Goal: Transaction & Acquisition: Subscribe to service/newsletter

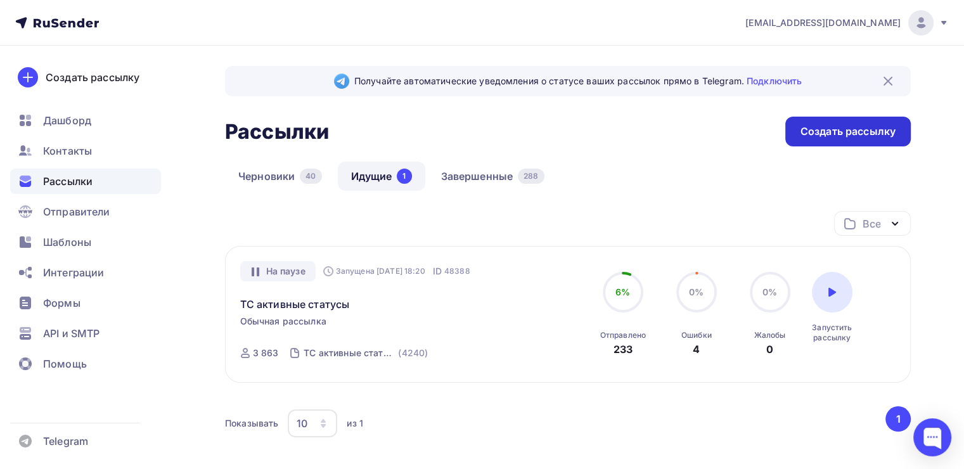
click at [817, 131] on div "Создать рассылку" at bounding box center [847, 131] width 95 height 15
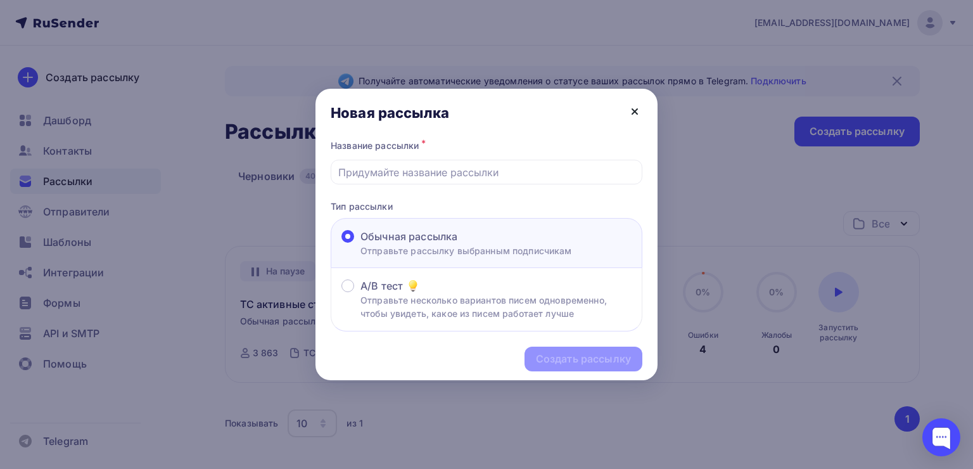
click at [636, 107] on icon at bounding box center [634, 111] width 15 height 15
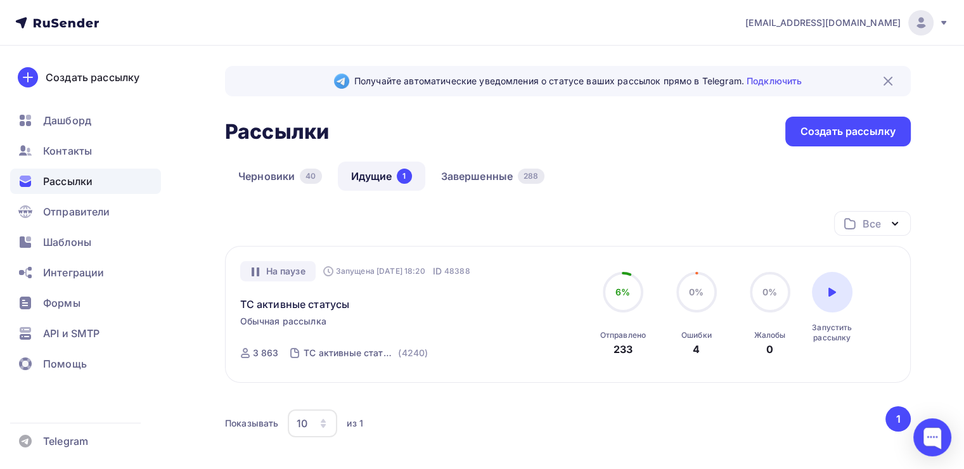
click at [64, 142] on div "Контакты" at bounding box center [85, 150] width 151 height 25
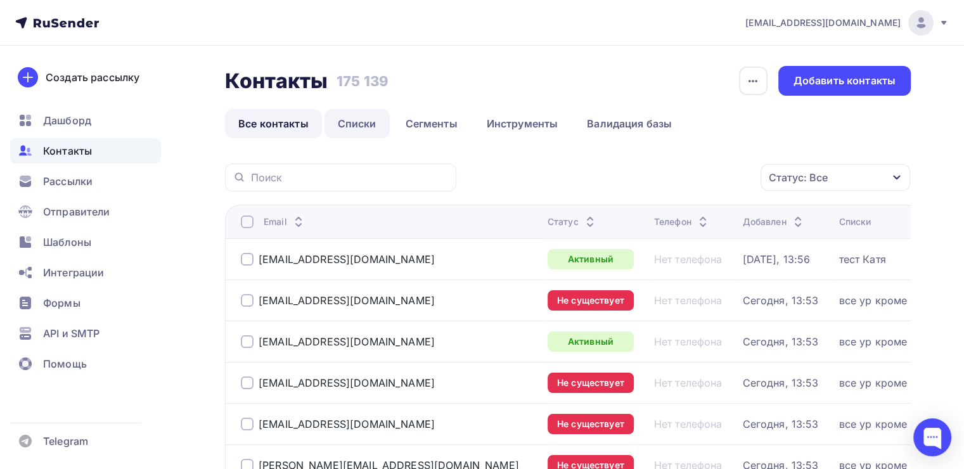
click at [362, 127] on link "Списки" at bounding box center [356, 123] width 65 height 29
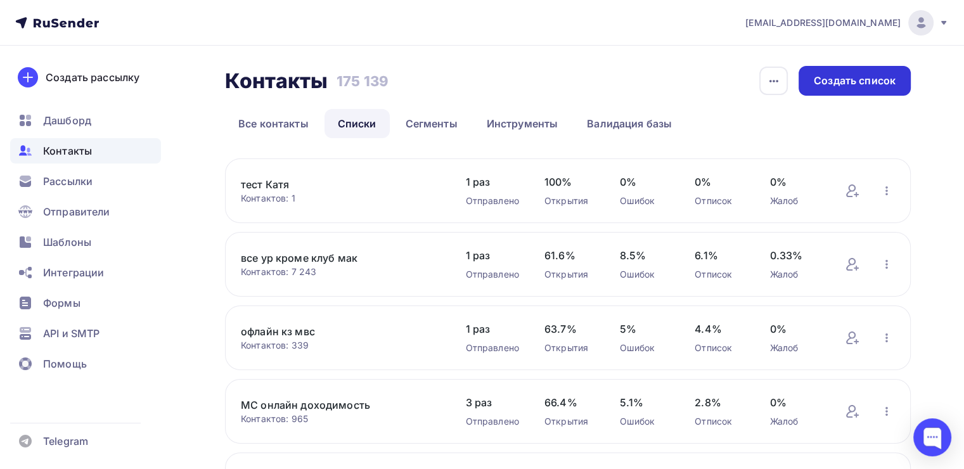
click at [850, 84] on div "Создать список" at bounding box center [855, 81] width 82 height 15
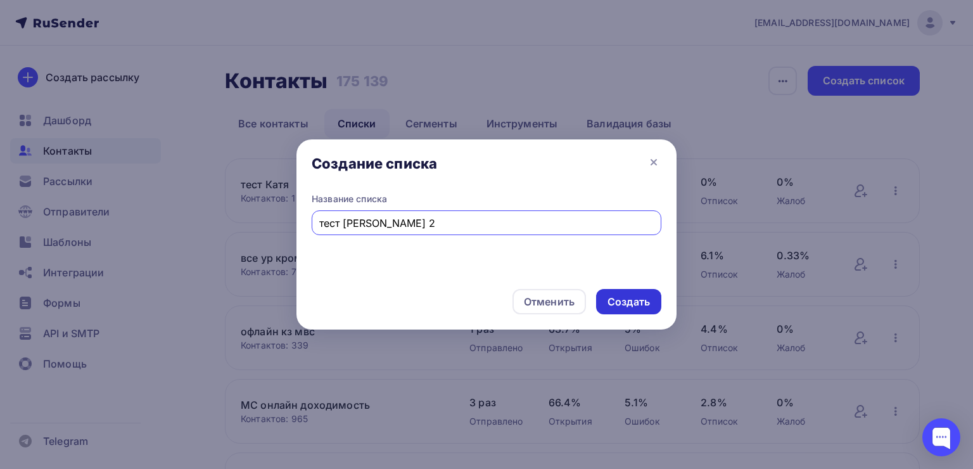
type input "тест [PERSON_NAME] 2"
click at [614, 292] on div "Создать" at bounding box center [628, 301] width 65 height 25
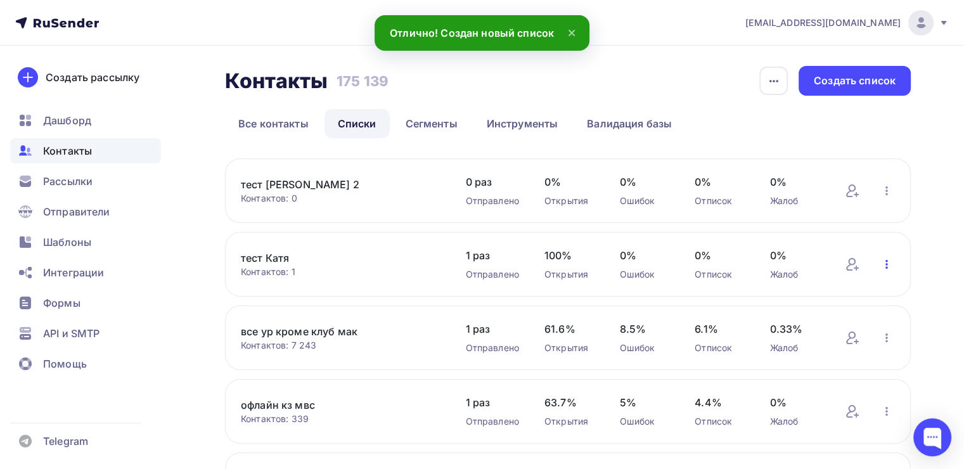
click at [880, 264] on icon "button" at bounding box center [886, 264] width 15 height 15
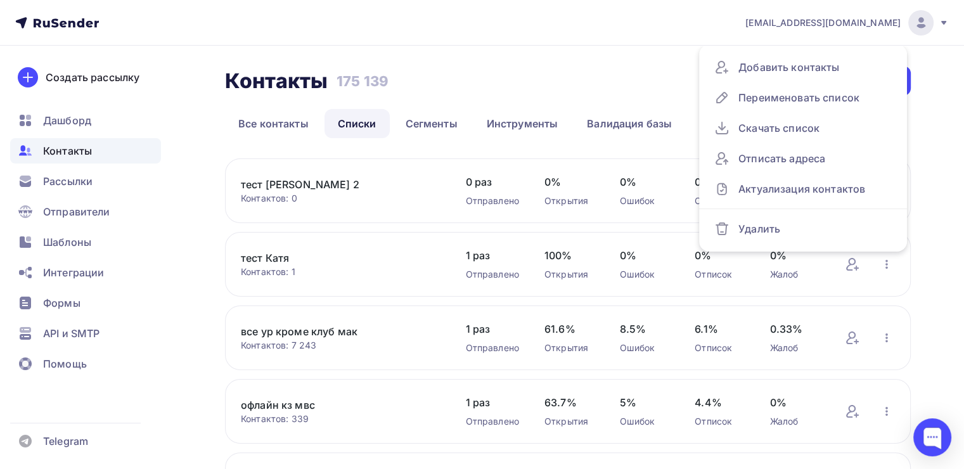
click at [276, 258] on link "тест Катя" at bounding box center [340, 257] width 199 height 15
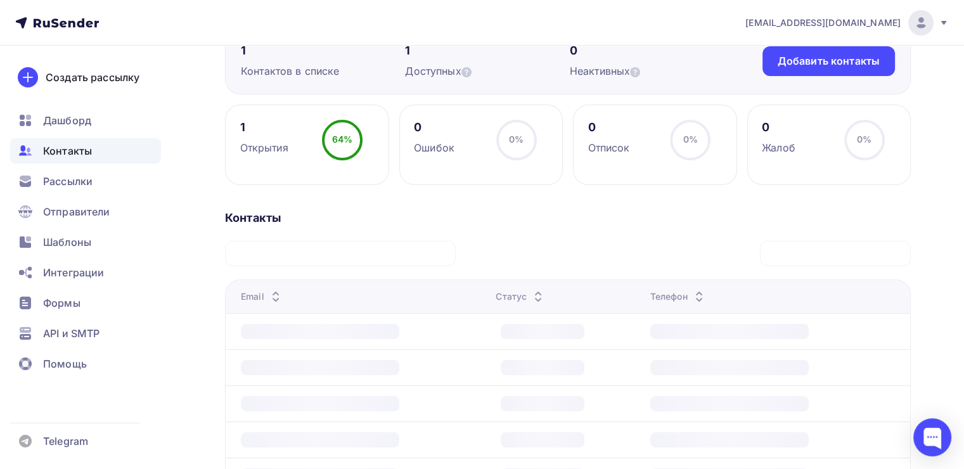
scroll to position [147, 0]
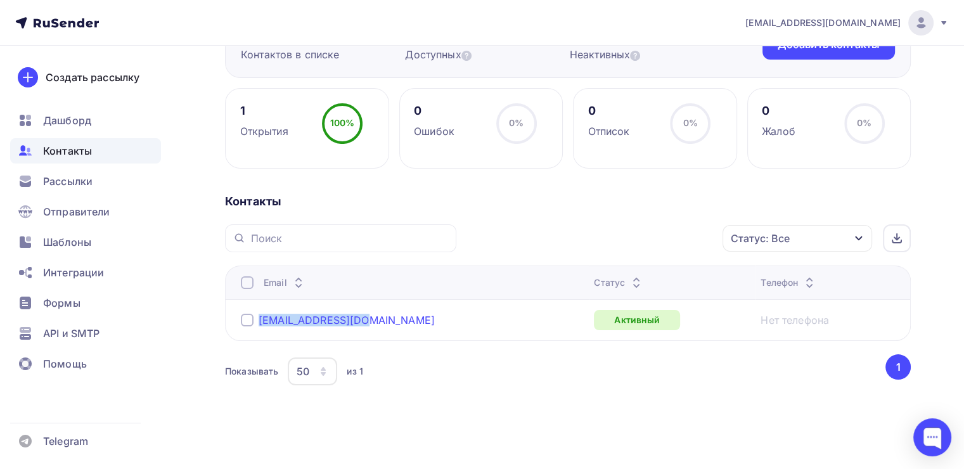
drag, startPoint x: 359, startPoint y: 318, endPoint x: 261, endPoint y: 324, distance: 97.8
click at [261, 324] on div "eka.sedova@mail.ru" at bounding box center [399, 320] width 317 height 20
copy link "eka.sedova@mail.ru"
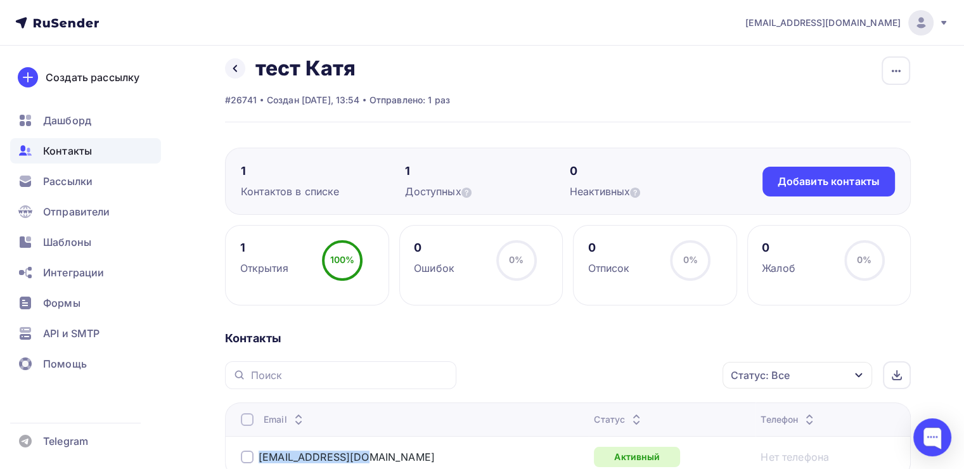
scroll to position [0, 0]
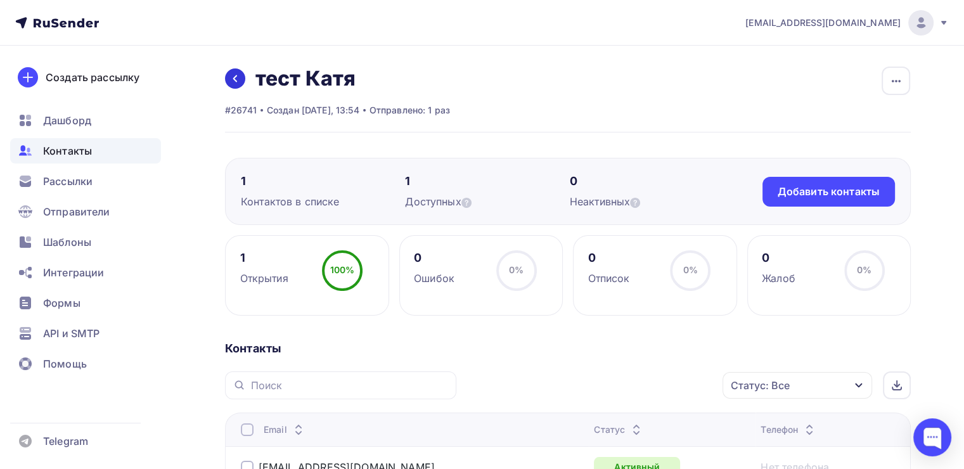
click at [231, 81] on icon at bounding box center [235, 79] width 10 height 10
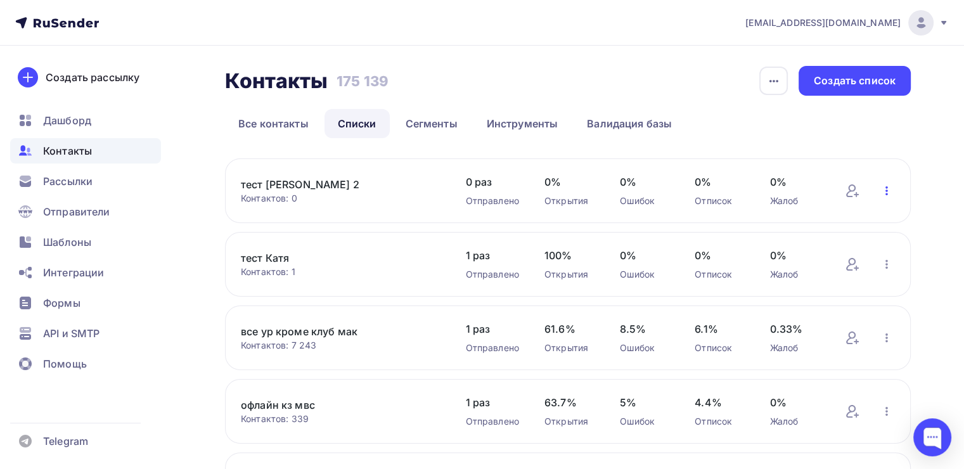
click at [887, 190] on icon "button" at bounding box center [886, 190] width 3 height 9
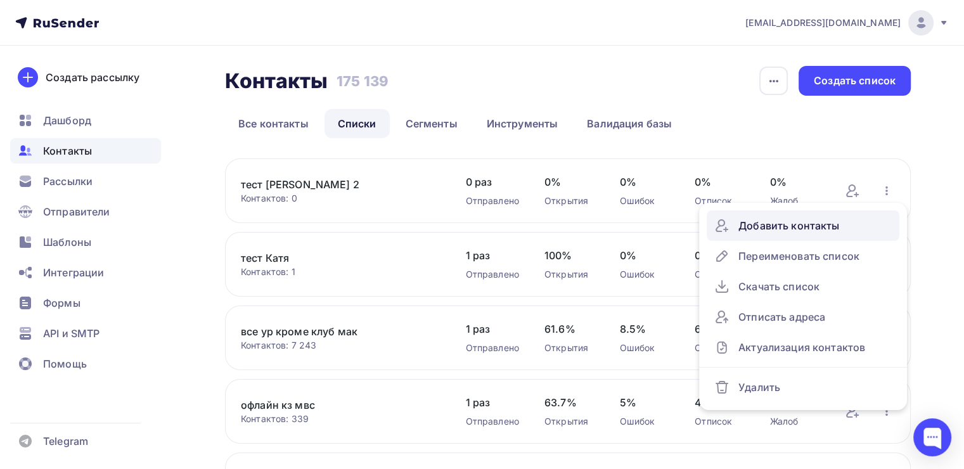
click at [783, 227] on div "Добавить контакты" at bounding box center [802, 225] width 177 height 20
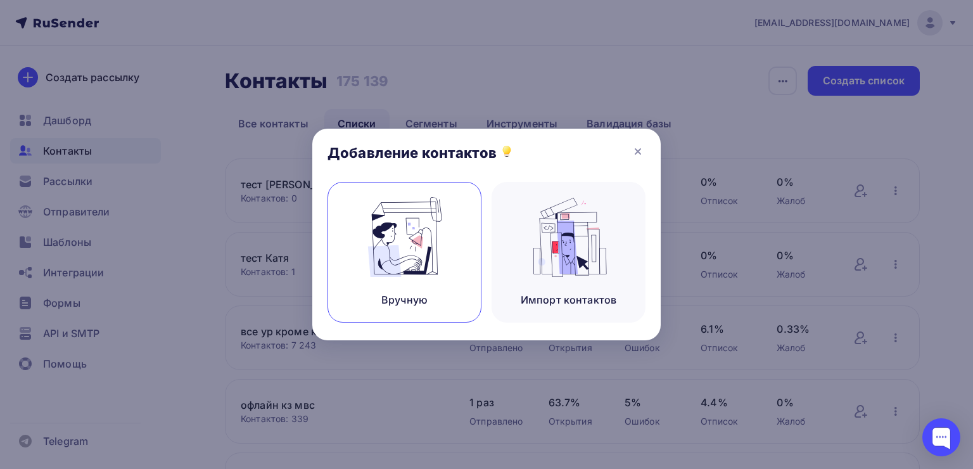
click at [392, 263] on img at bounding box center [405, 237] width 85 height 80
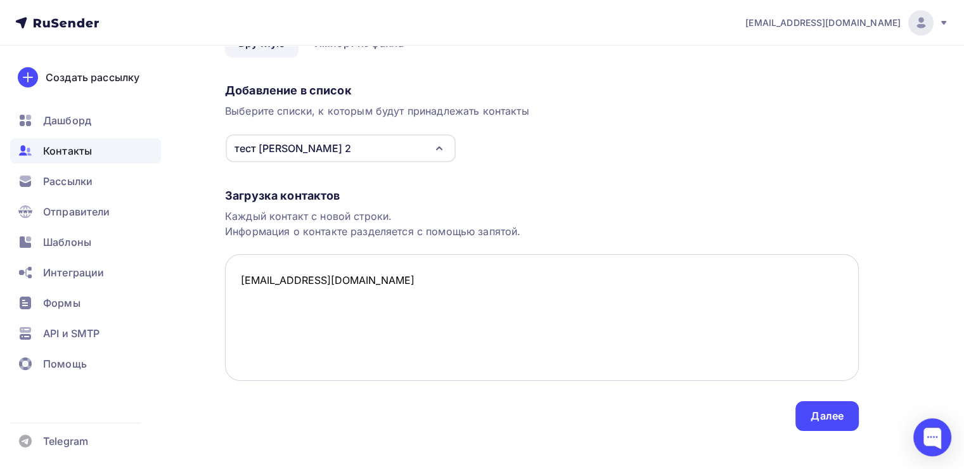
scroll to position [88, 0]
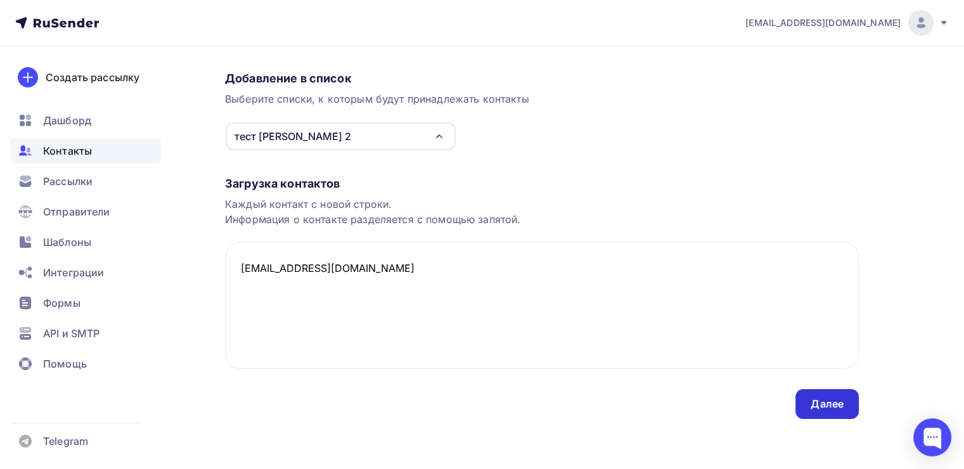
type textarea "eka.sedova@mail.ru"
click at [842, 392] on div "Далее" at bounding box center [826, 404] width 63 height 30
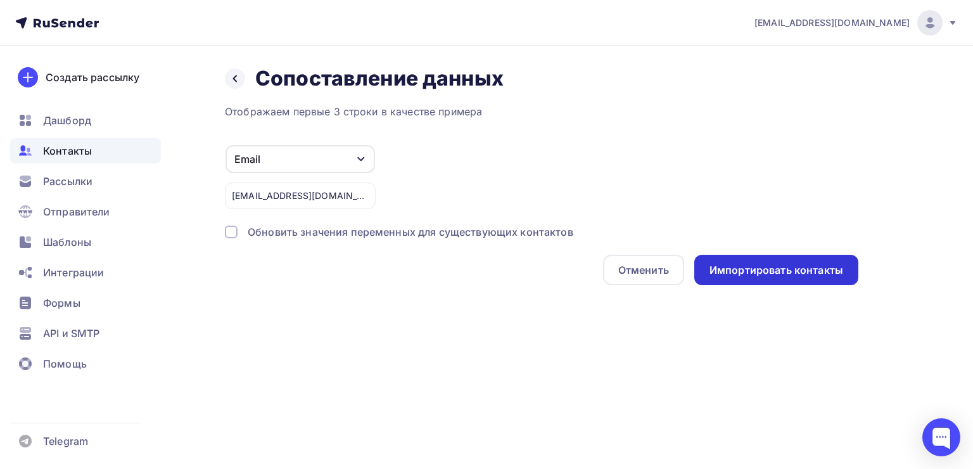
click at [740, 278] on div "Импортировать контакты" at bounding box center [777, 270] width 164 height 30
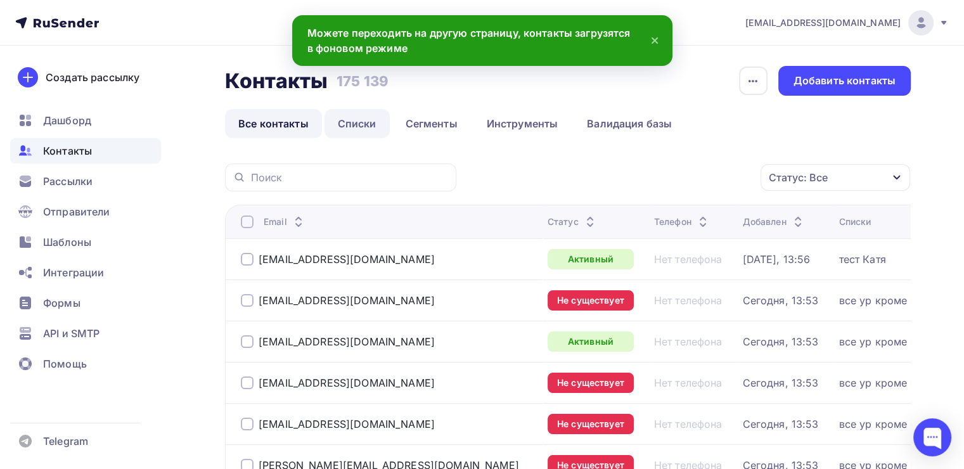
click at [338, 132] on link "Списки" at bounding box center [356, 123] width 65 height 29
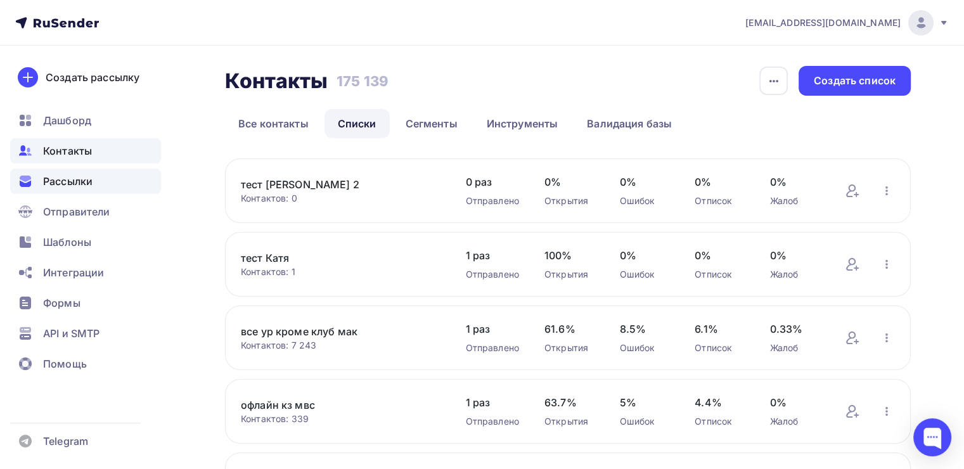
click at [82, 181] on span "Рассылки" at bounding box center [67, 181] width 49 height 15
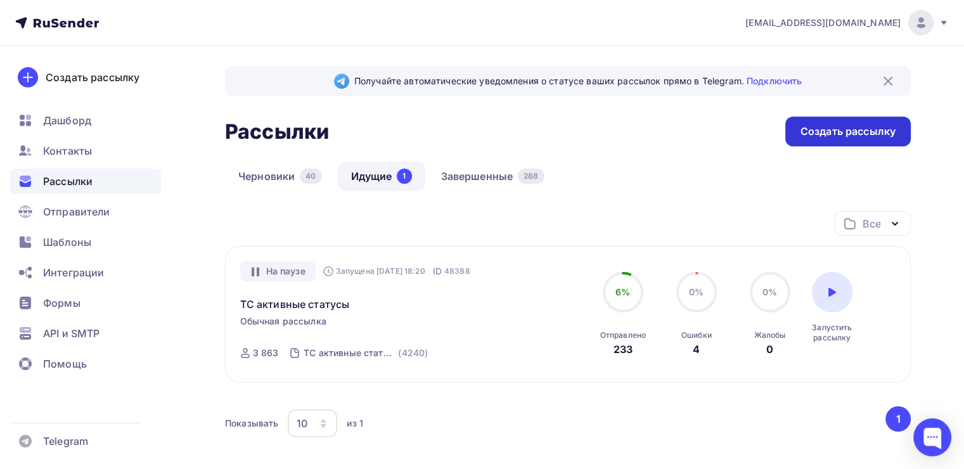
click at [816, 138] on div "Создать рассылку" at bounding box center [847, 131] width 95 height 15
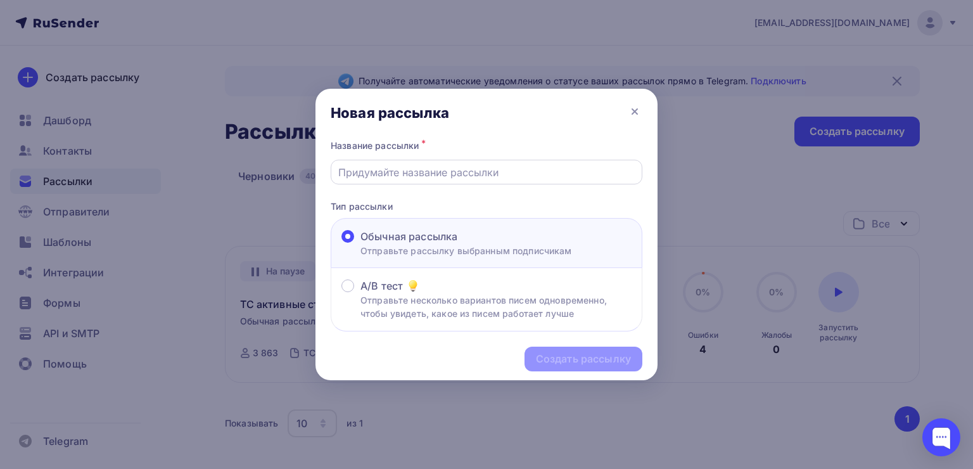
click at [451, 183] on div at bounding box center [487, 172] width 312 height 25
click at [451, 178] on input "text" at bounding box center [486, 172] width 297 height 15
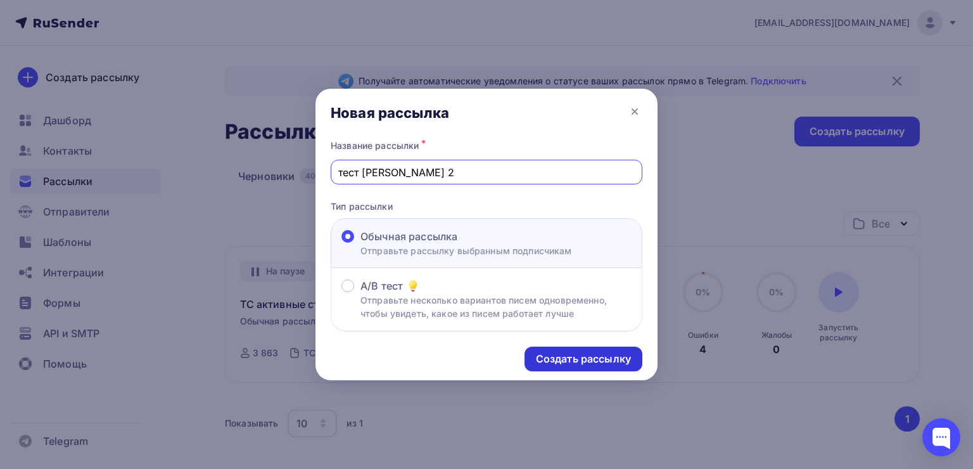
type input "тест [PERSON_NAME] 2"
click at [558, 347] on div "Создать рассылку" at bounding box center [584, 359] width 118 height 25
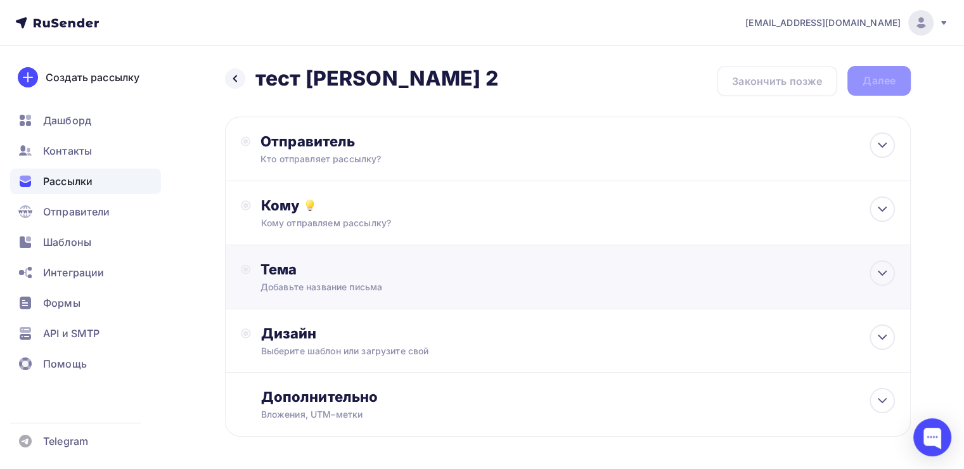
click at [390, 276] on div "Тема" at bounding box center [385, 269] width 250 height 18
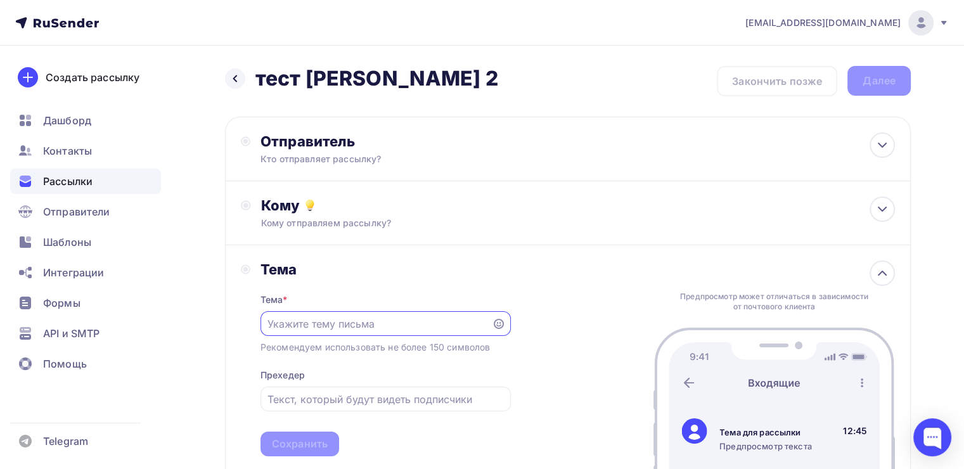
paste input "Только для тех, кто уже был на МАК: особые условия на обновленный семинар"
type input "Только для тех, кто уже был на МАК: особые условия на обновленный семинар"
click at [297, 432] on div "Сохранить" at bounding box center [299, 444] width 79 height 25
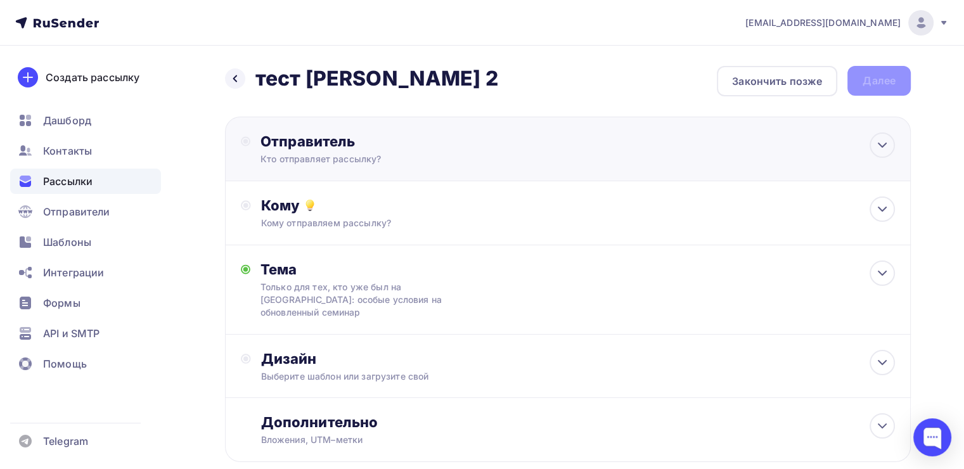
click at [328, 138] on div "Отправитель" at bounding box center [397, 141] width 274 height 18
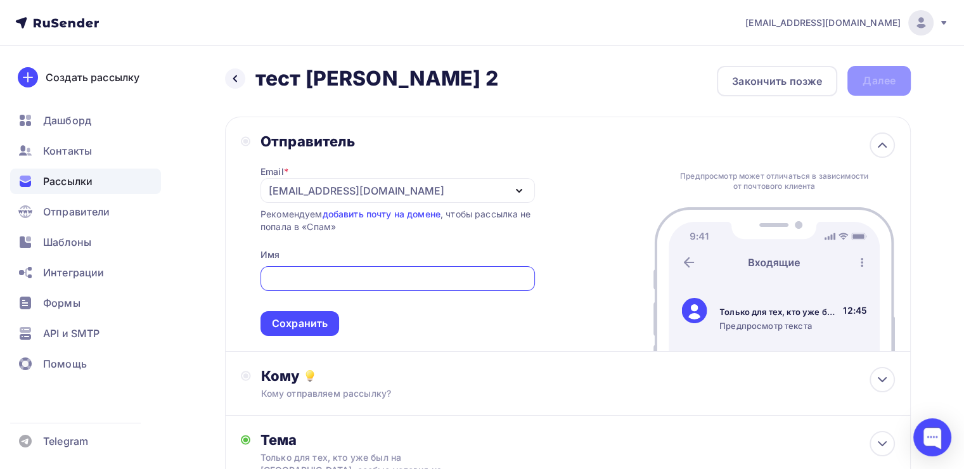
click at [287, 191] on div "[EMAIL_ADDRESS][DOMAIN_NAME]" at bounding box center [357, 190] width 176 height 15
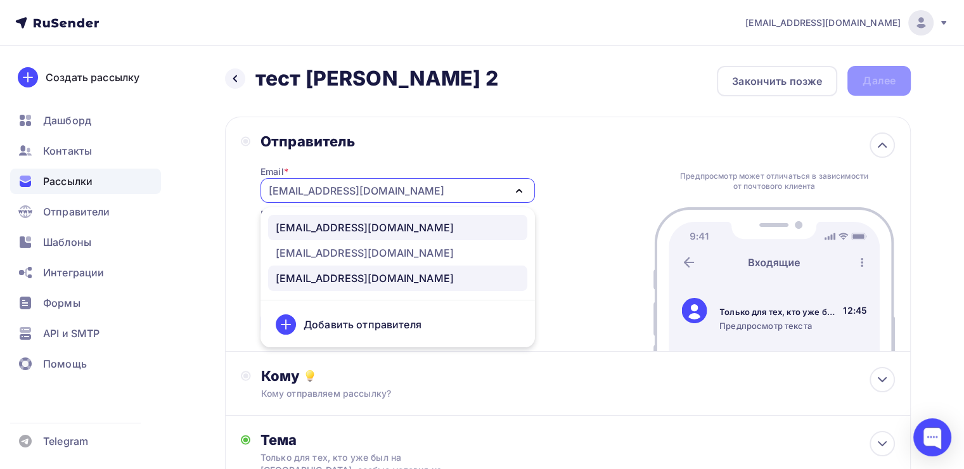
click at [304, 230] on div "[EMAIL_ADDRESS][DOMAIN_NAME]" at bounding box center [365, 227] width 178 height 15
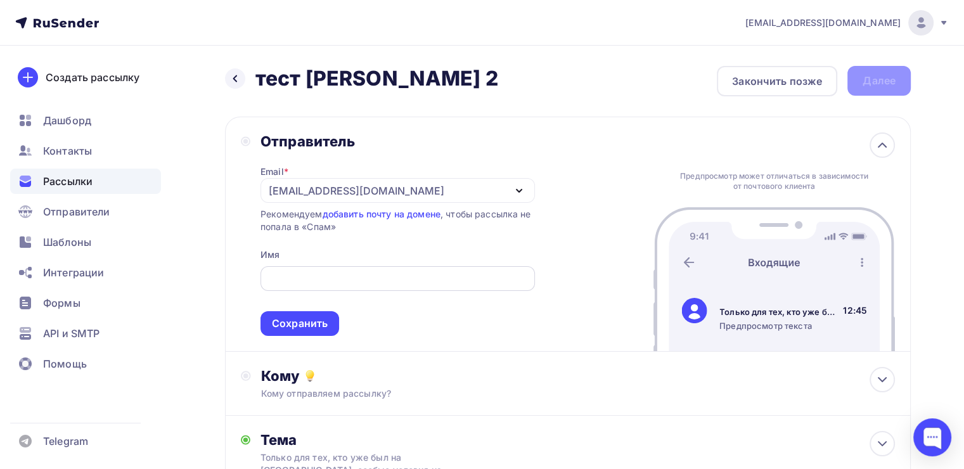
click at [294, 273] on input "text" at bounding box center [397, 278] width 260 height 15
type input "[PERSON_NAME]"
click at [302, 317] on div "Сохранить" at bounding box center [300, 323] width 56 height 15
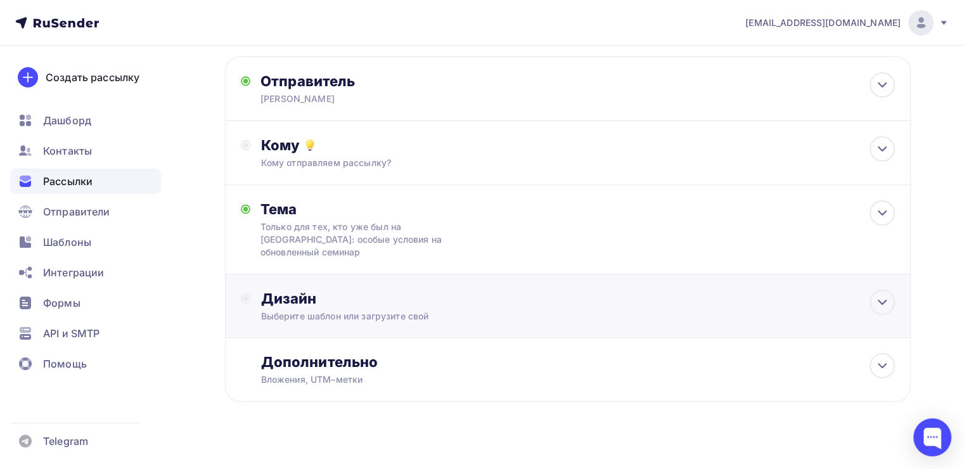
scroll to position [61, 0]
click at [323, 274] on div "Дизайн Выберите шаблон или загрузите свой" at bounding box center [568, 305] width 686 height 63
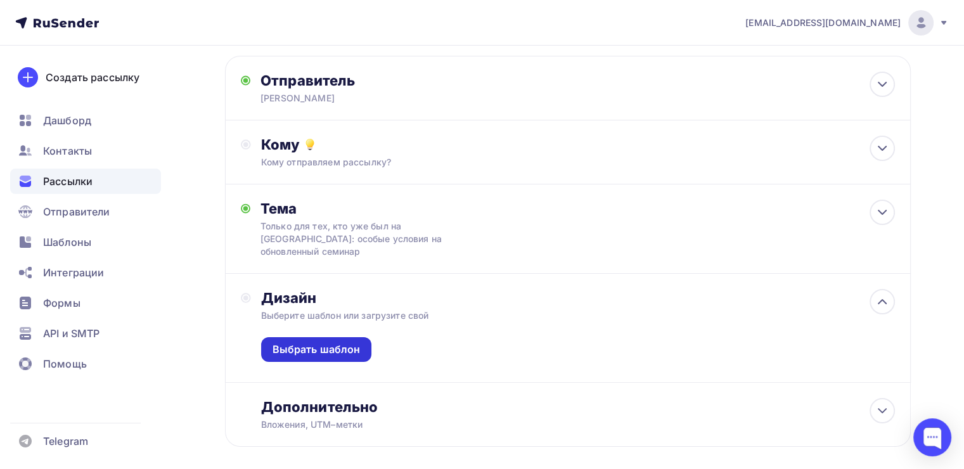
click at [338, 342] on div "Выбрать шаблон" at bounding box center [317, 349] width 88 height 15
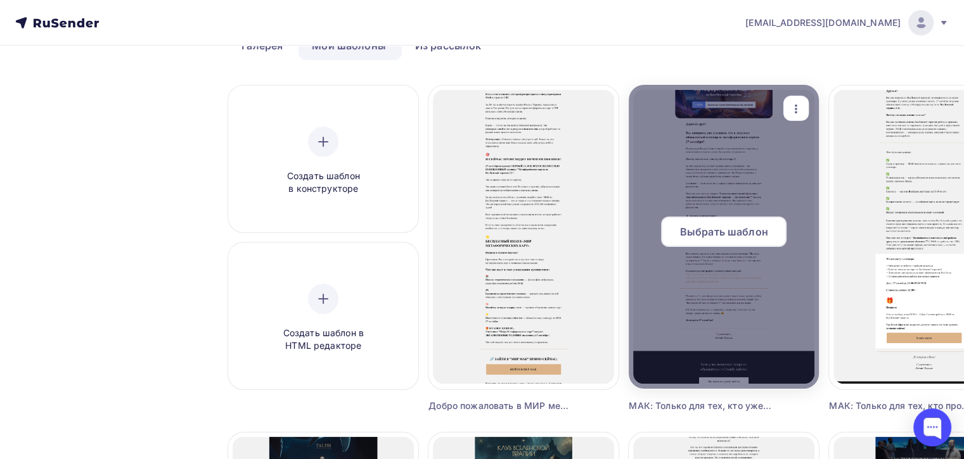
scroll to position [63, 0]
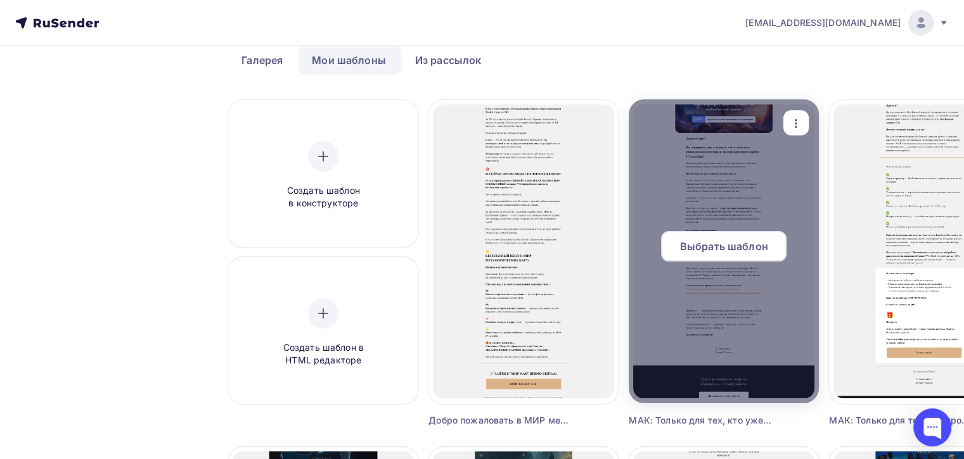
click at [705, 241] on span "Выбрать шаблон" at bounding box center [724, 246] width 88 height 15
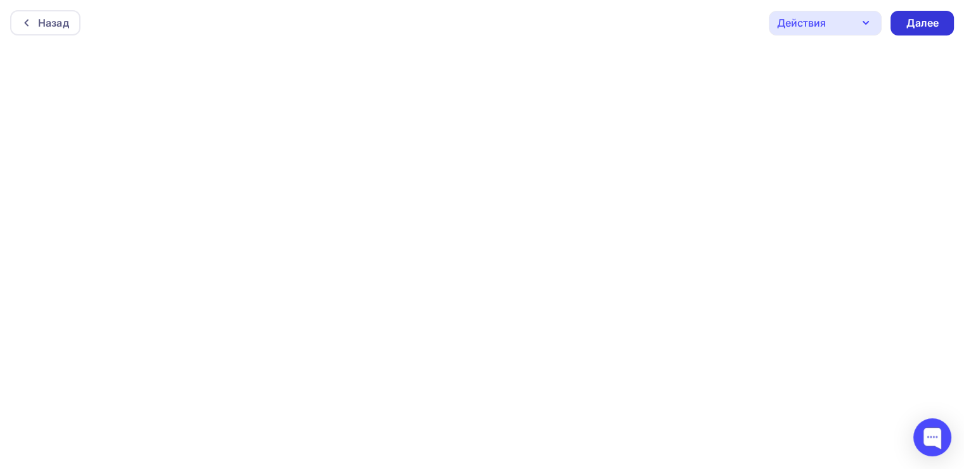
click at [920, 23] on div "Далее" at bounding box center [922, 23] width 33 height 15
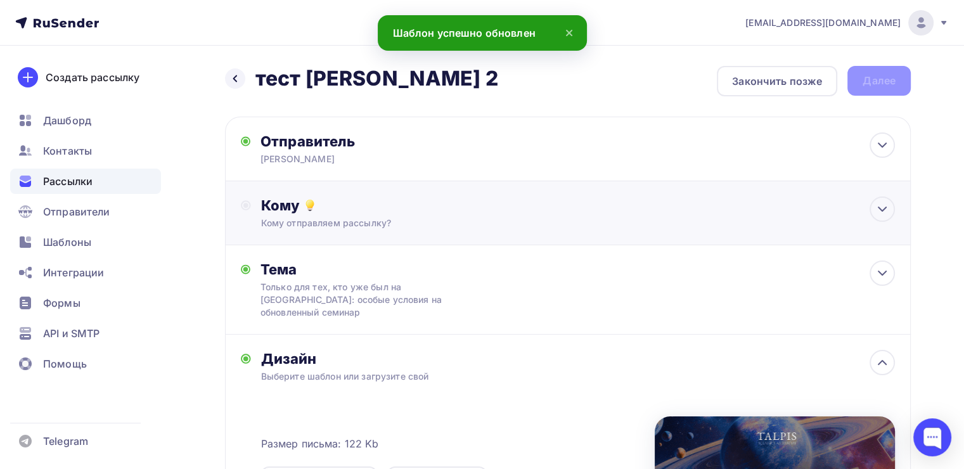
click at [482, 198] on div "Кому" at bounding box center [578, 205] width 634 height 18
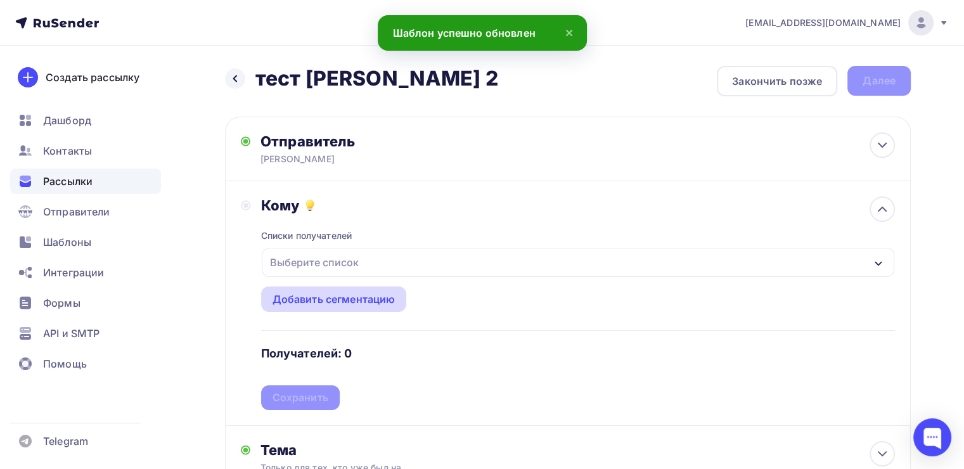
click at [337, 292] on div "Добавить сегментацию" at bounding box center [334, 299] width 123 height 15
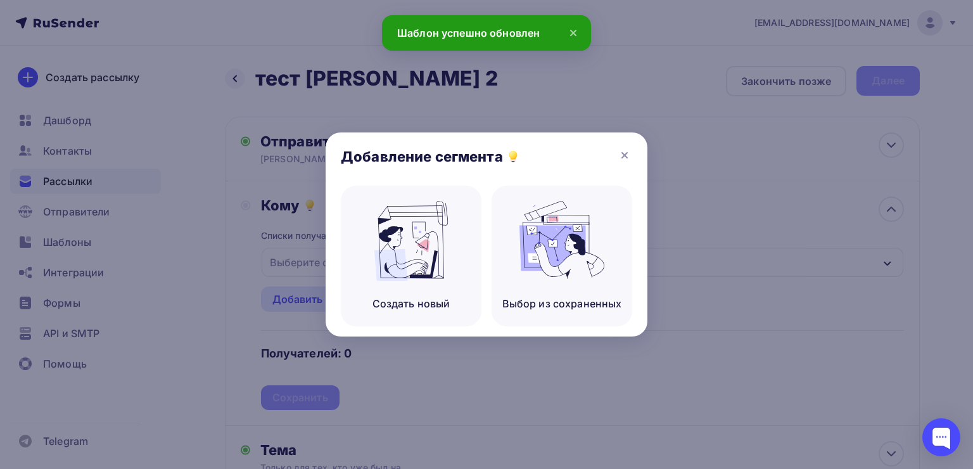
click at [318, 188] on div at bounding box center [486, 234] width 973 height 469
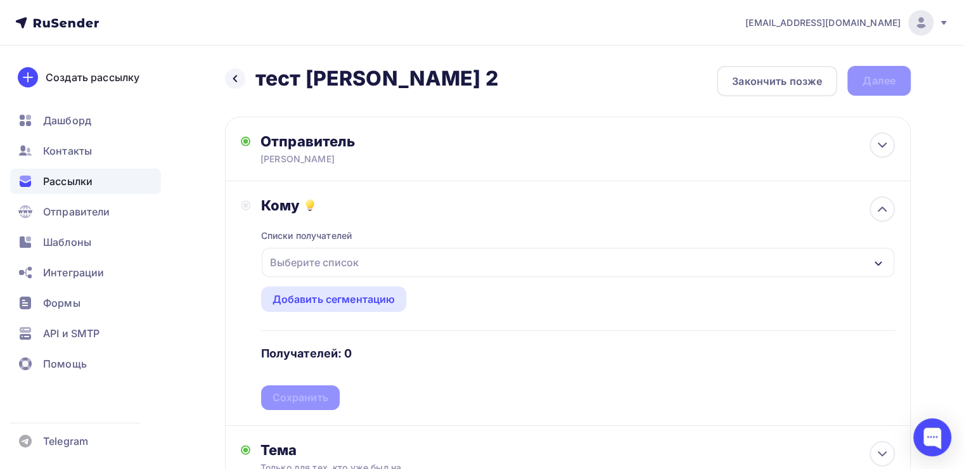
click at [343, 267] on div "Выберите список" at bounding box center [314, 262] width 99 height 23
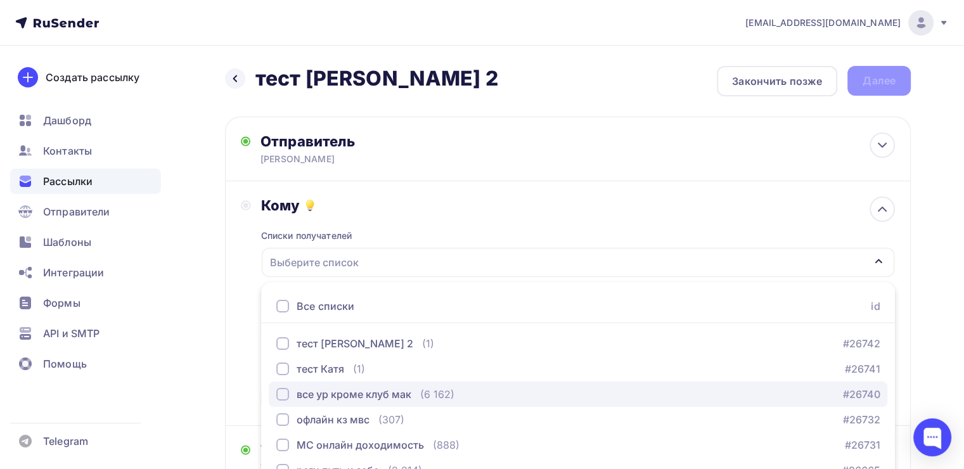
scroll to position [140, 0]
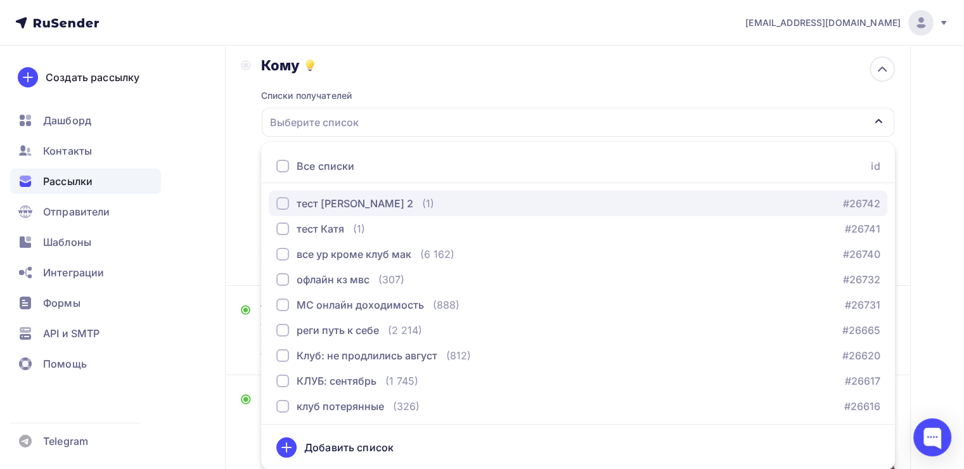
drag, startPoint x: 286, startPoint y: 205, endPoint x: 276, endPoint y: 205, distance: 10.1
click at [286, 205] on div "button" at bounding box center [282, 203] width 13 height 13
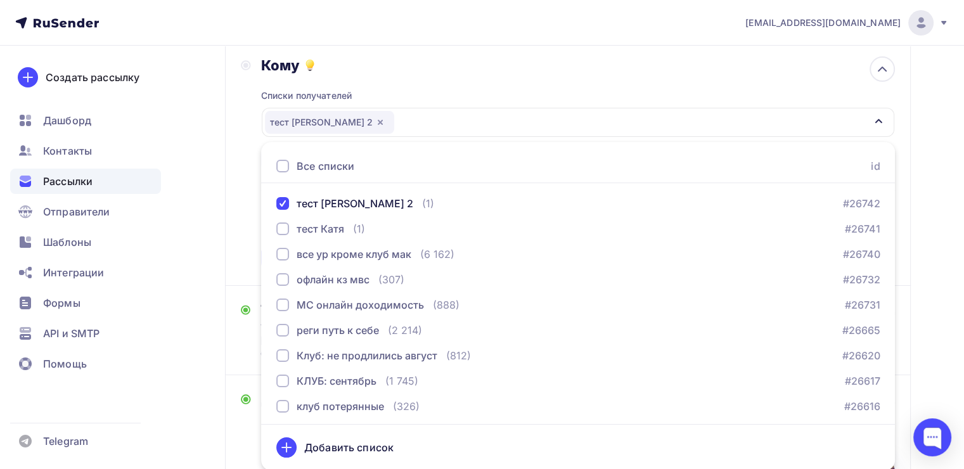
click at [243, 200] on div "Кому Списки получателей тест катя 2 Все списки id тест катя 2 (1) #26742 тест К…" at bounding box center [568, 163] width 654 height 214
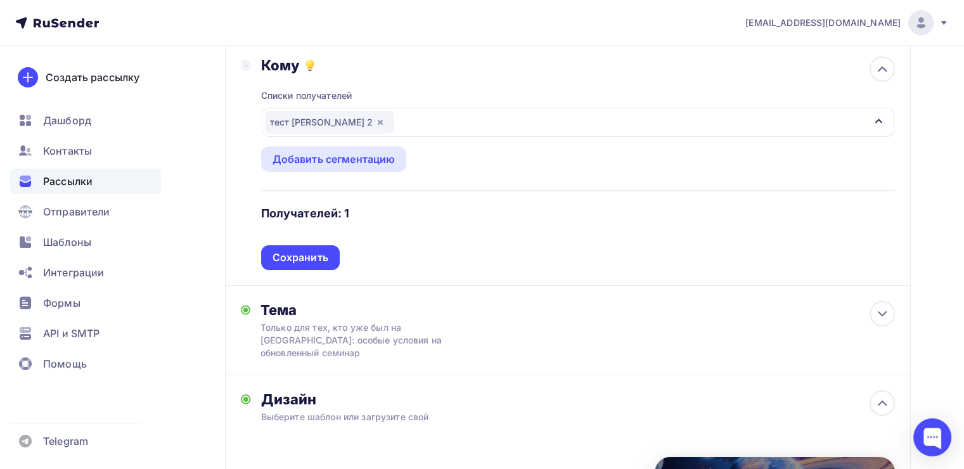
click at [291, 253] on div "Сохранить" at bounding box center [301, 257] width 56 height 15
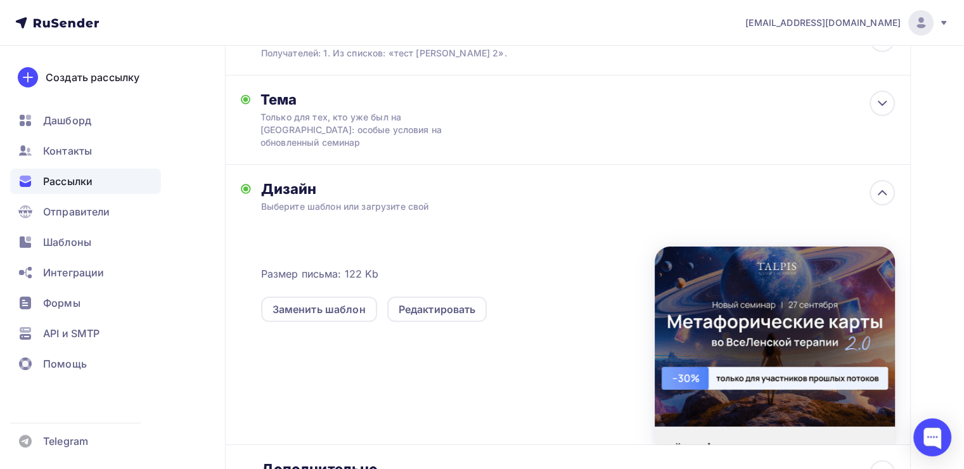
scroll to position [0, 0]
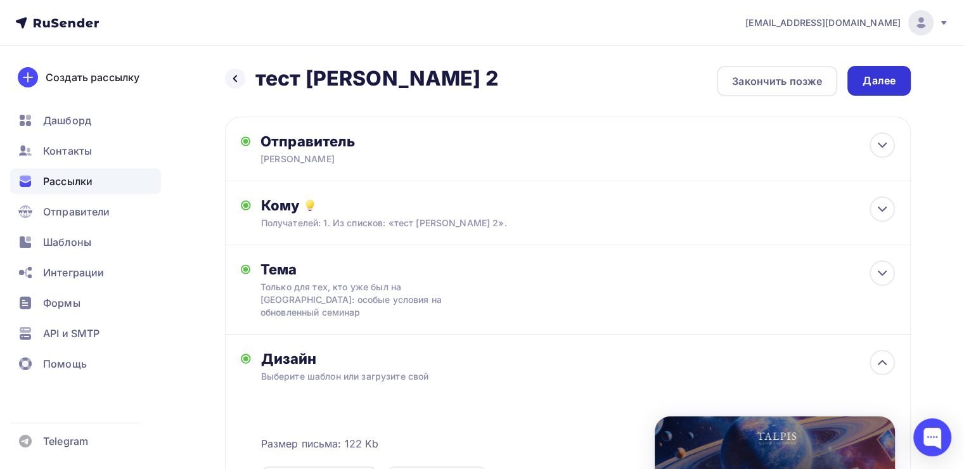
click at [880, 78] on div "Далее" at bounding box center [879, 81] width 33 height 15
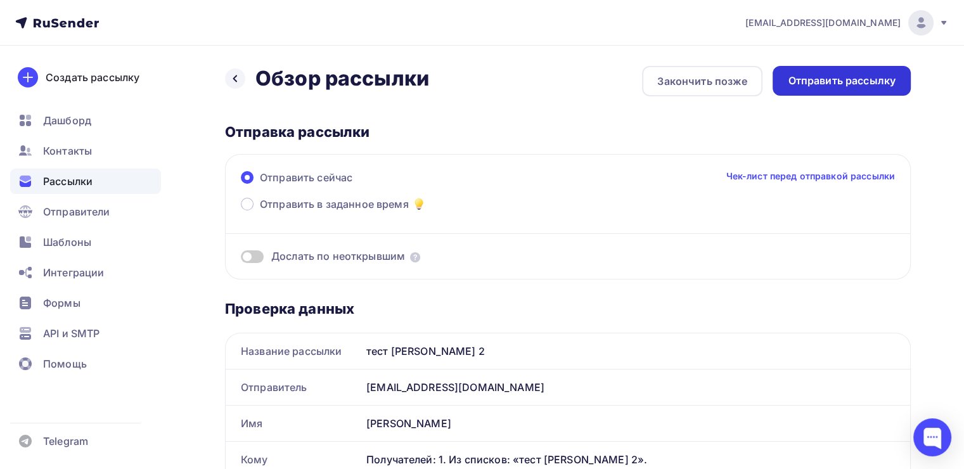
click at [799, 84] on div "Отправить рассылку" at bounding box center [842, 81] width 108 height 15
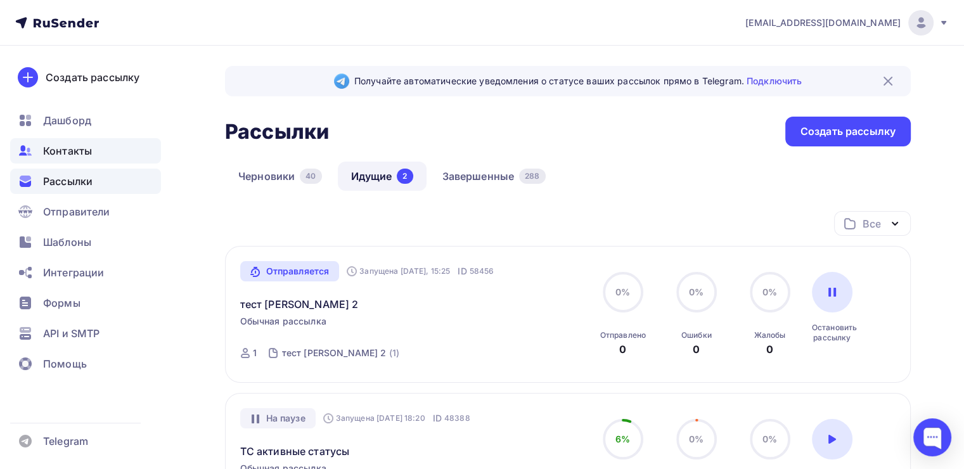
click at [64, 154] on span "Контакты" at bounding box center [67, 150] width 49 height 15
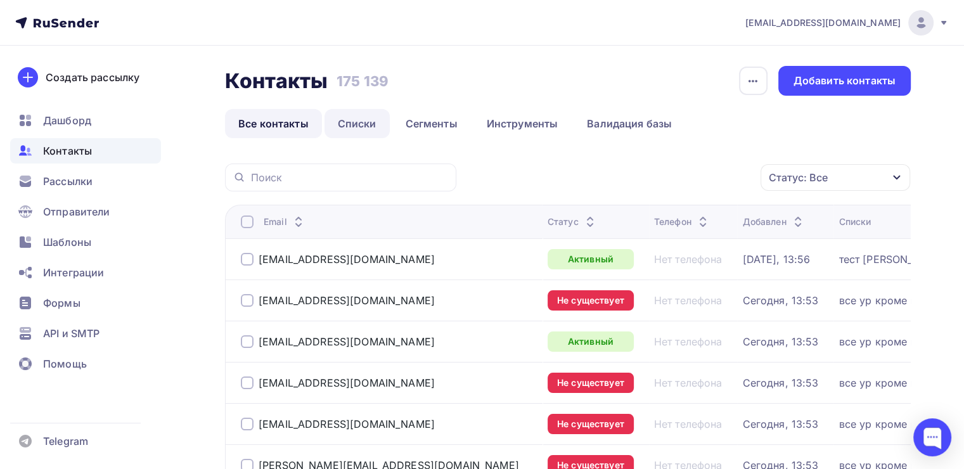
click at [365, 113] on link "Списки" at bounding box center [356, 123] width 65 height 29
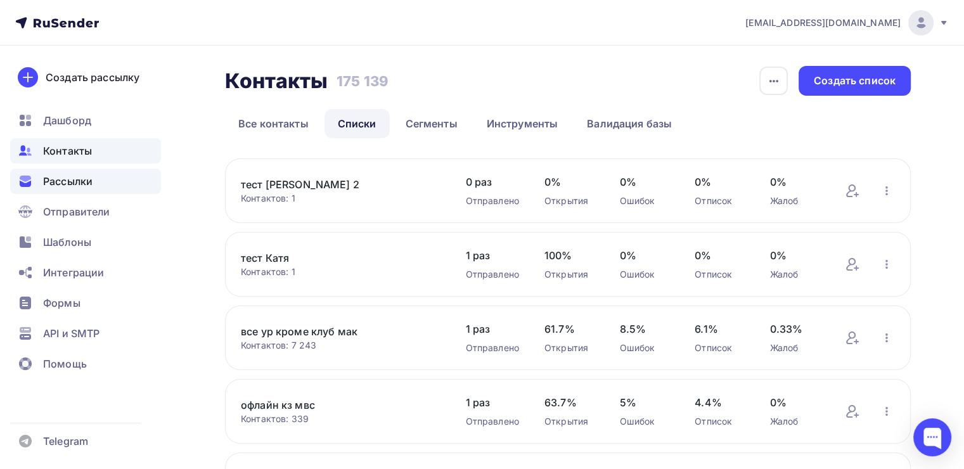
click at [103, 183] on div "Рассылки" at bounding box center [85, 181] width 151 height 25
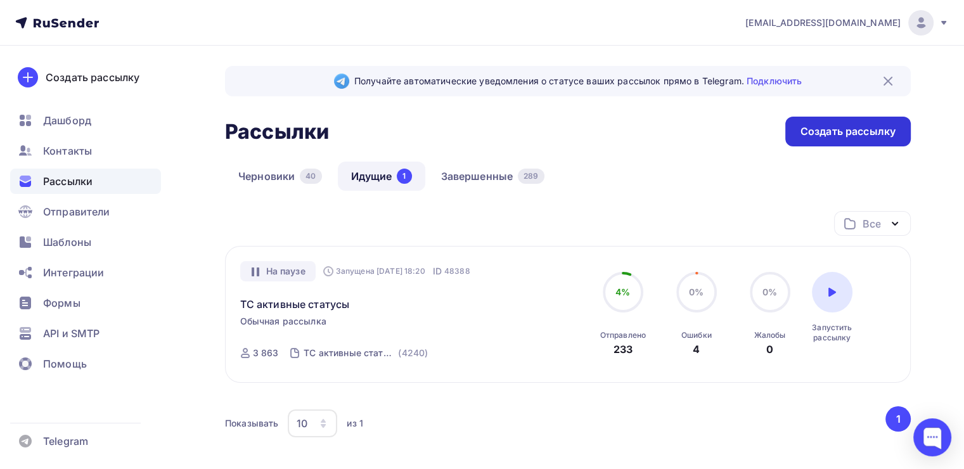
click at [828, 132] on div "Создать рассылку" at bounding box center [847, 131] width 95 height 15
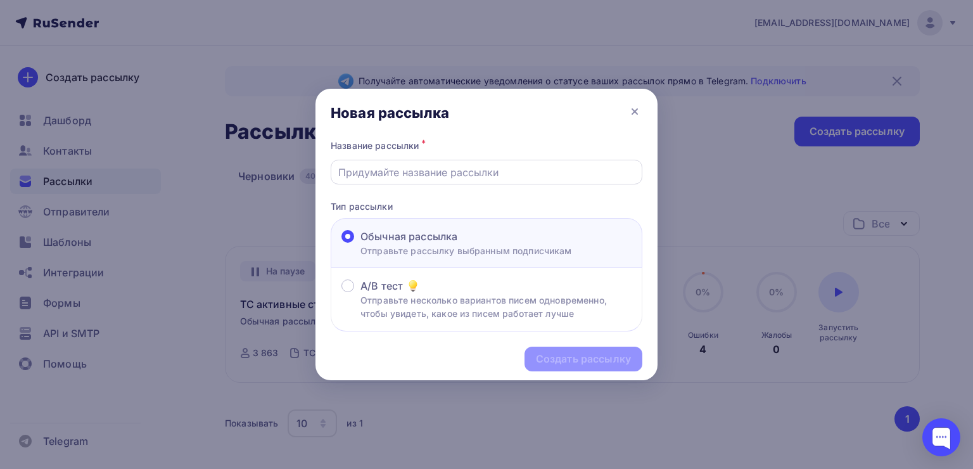
click at [385, 165] on input "text" at bounding box center [486, 172] width 297 height 15
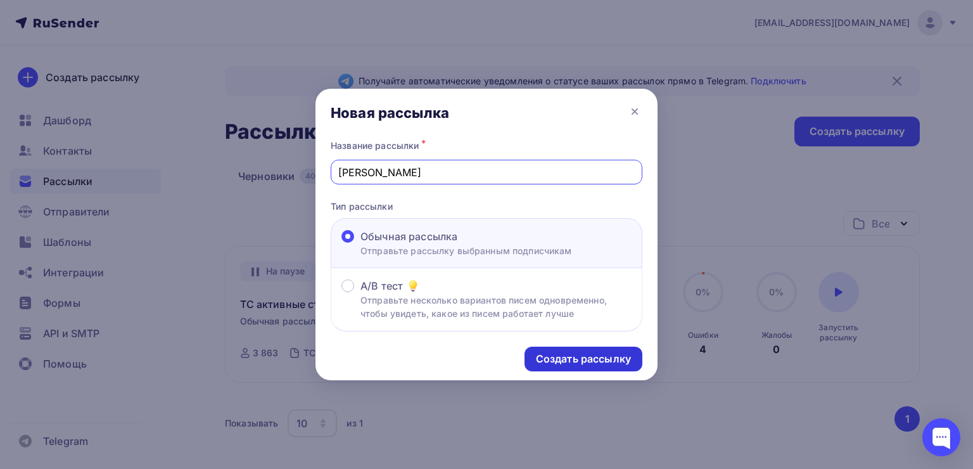
type input "мак скидка"
click at [558, 350] on div "Создать рассылку" at bounding box center [584, 359] width 118 height 25
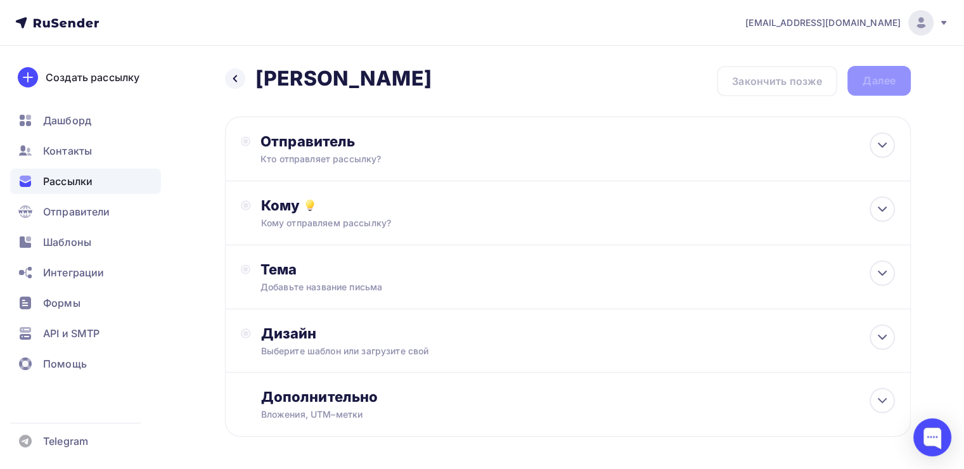
drag, startPoint x: 236, startPoint y: 82, endPoint x: 218, endPoint y: 94, distance: 21.6
click at [236, 82] on icon at bounding box center [235, 79] width 10 height 10
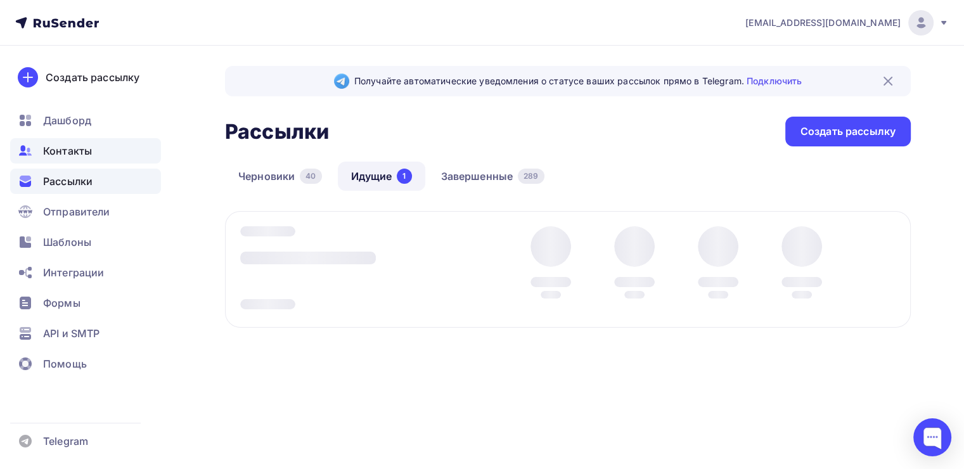
click at [102, 150] on div "Контакты" at bounding box center [85, 150] width 151 height 25
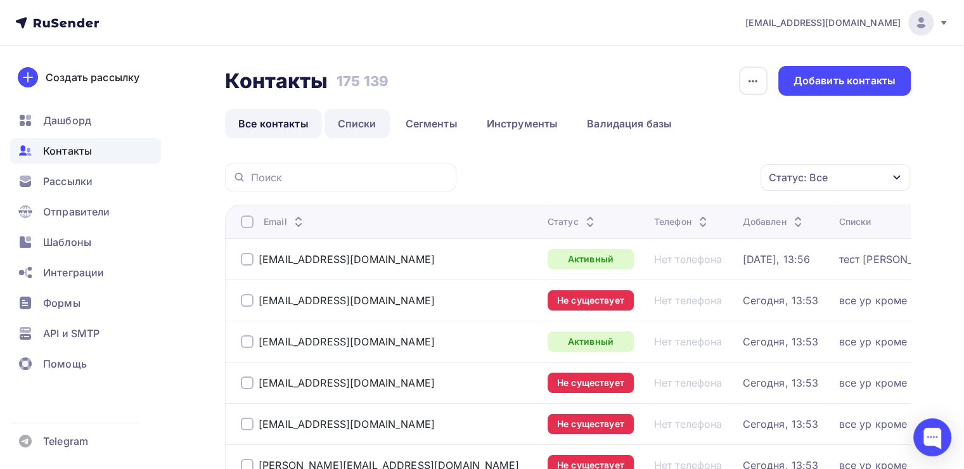
click at [349, 131] on link "Списки" at bounding box center [356, 123] width 65 height 29
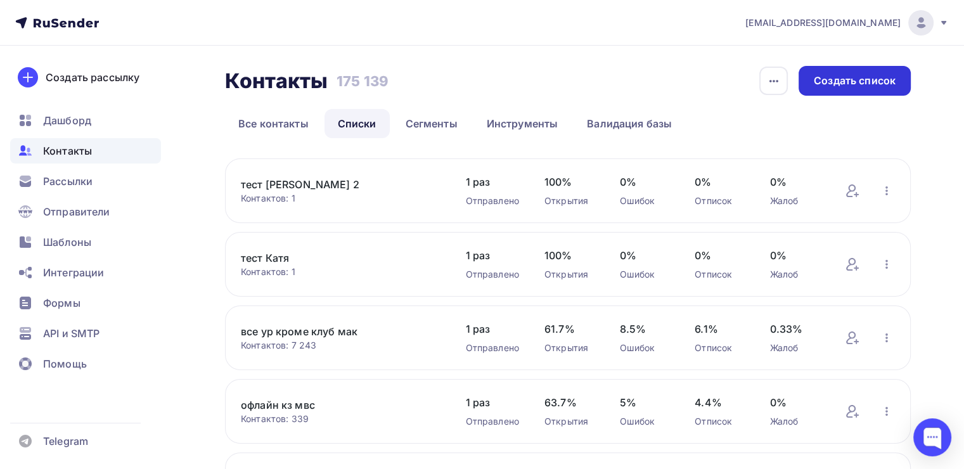
click at [822, 91] on div "Создать список" at bounding box center [855, 81] width 112 height 30
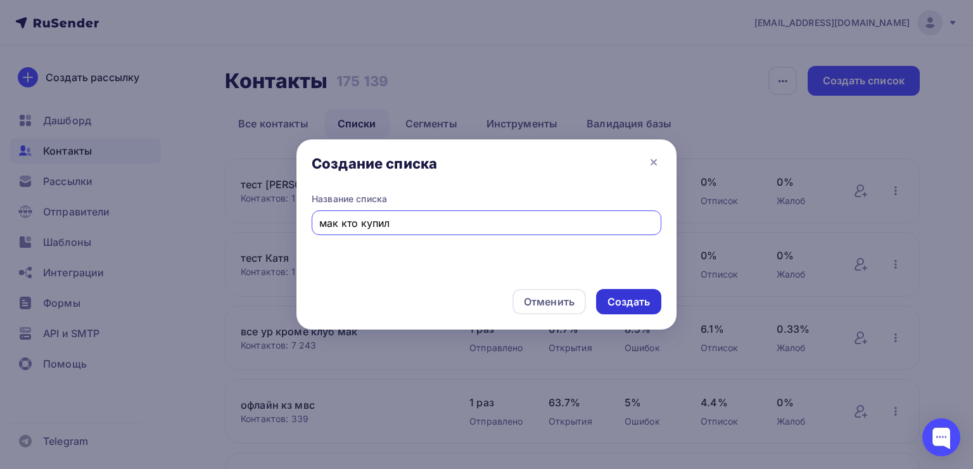
type input "мак кто купил"
click at [616, 307] on div "Создать" at bounding box center [629, 302] width 42 height 15
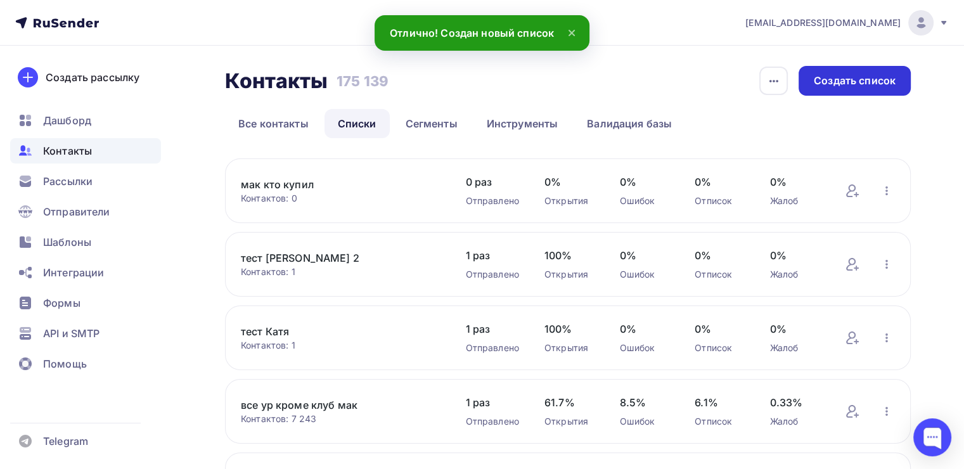
click at [814, 89] on div "Создать список" at bounding box center [855, 81] width 112 height 30
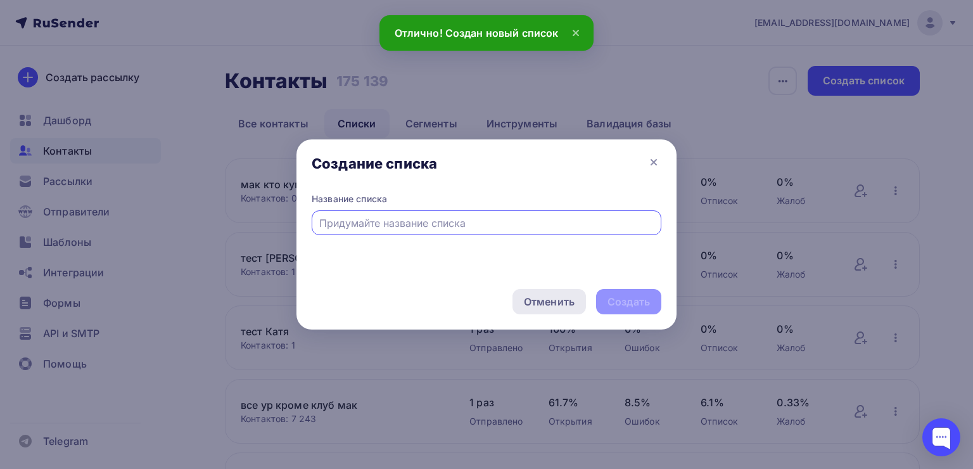
click at [540, 297] on div "Отменить" at bounding box center [549, 301] width 51 height 15
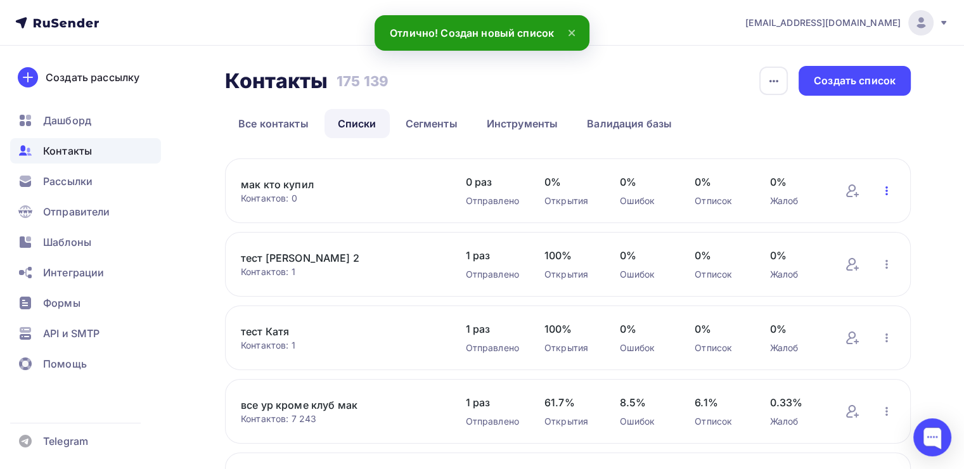
click at [887, 188] on icon "button" at bounding box center [886, 190] width 3 height 9
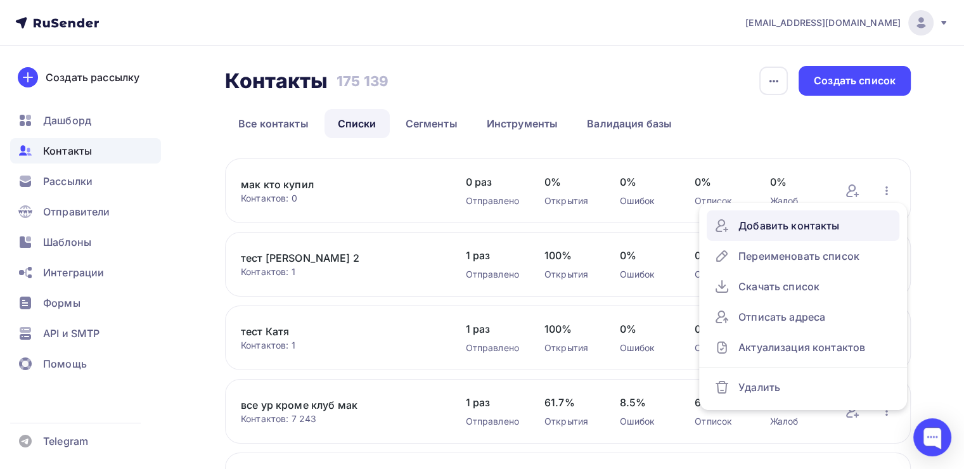
click at [777, 223] on div "Добавить контакты" at bounding box center [802, 225] width 177 height 20
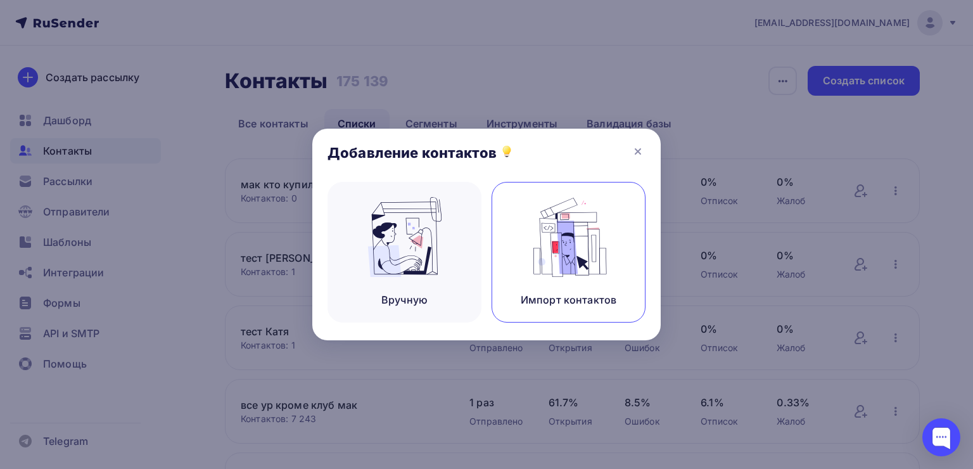
click at [518, 248] on div "Импорт контактов" at bounding box center [569, 252] width 154 height 141
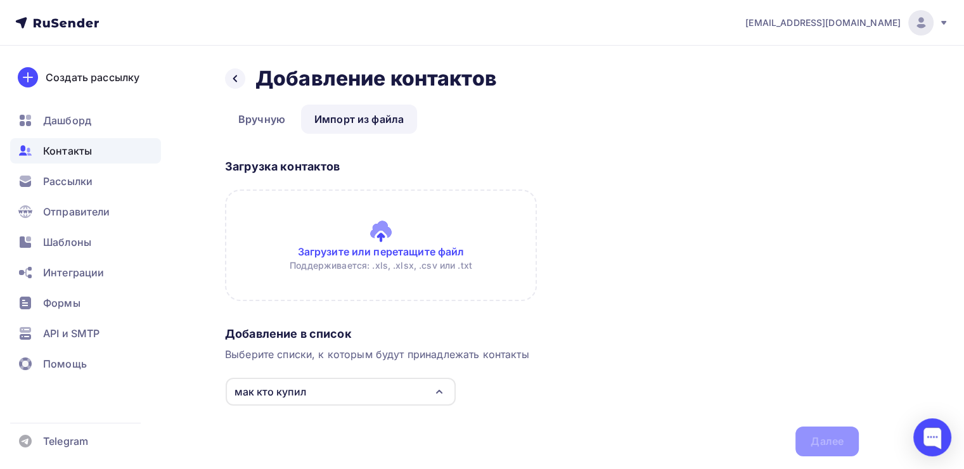
click at [396, 235] on input "file" at bounding box center [381, 245] width 312 height 112
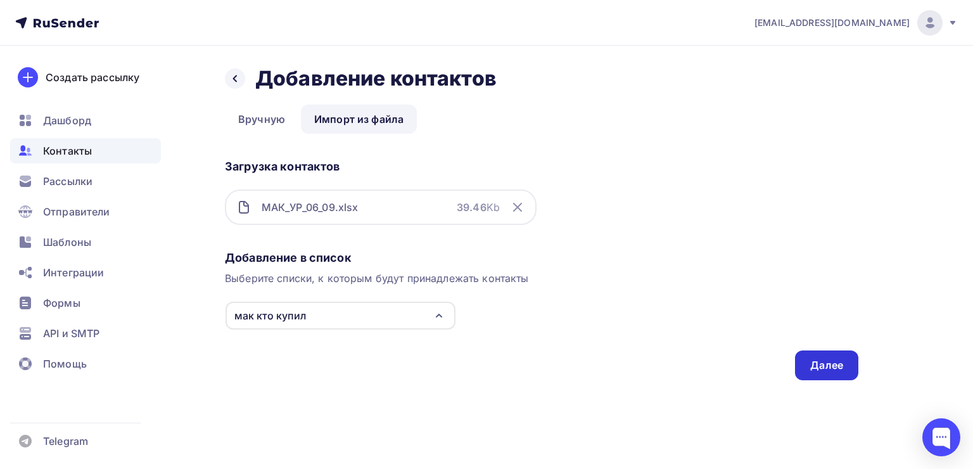
click at [825, 364] on div "Далее" at bounding box center [827, 365] width 33 height 15
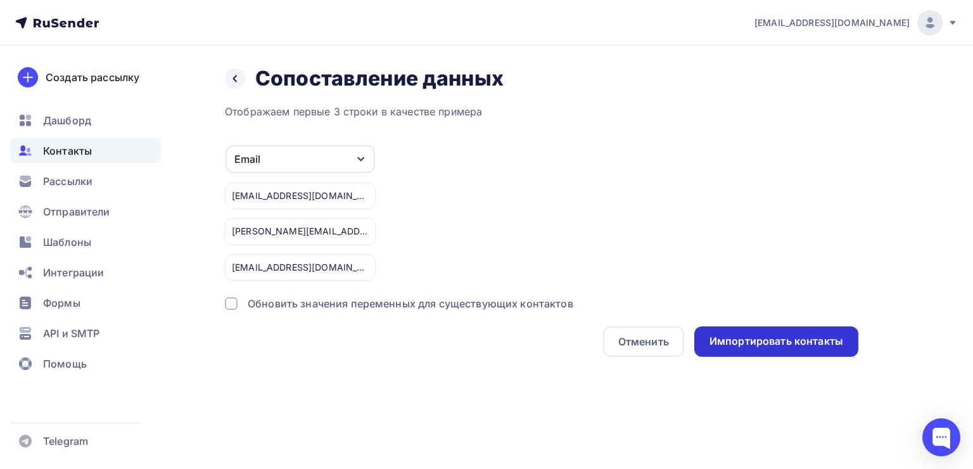
click at [746, 345] on div "Импортировать контакты" at bounding box center [777, 341] width 134 height 15
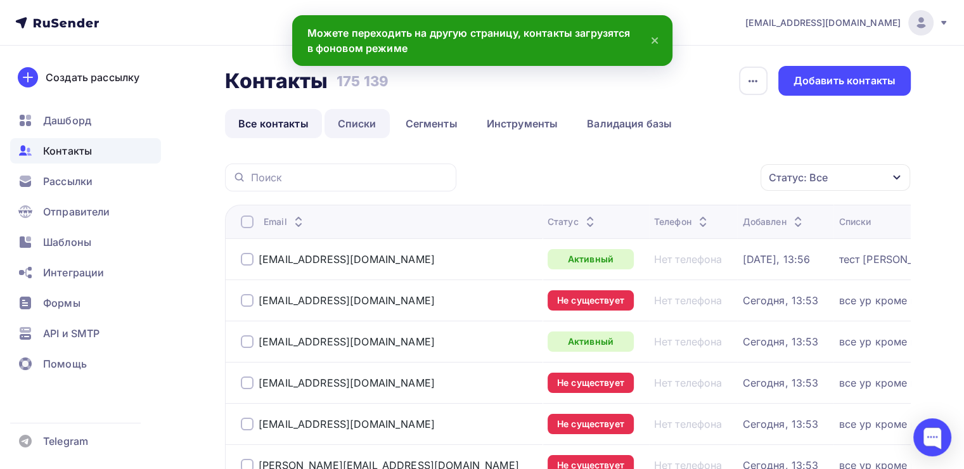
click at [343, 117] on link "Списки" at bounding box center [356, 123] width 65 height 29
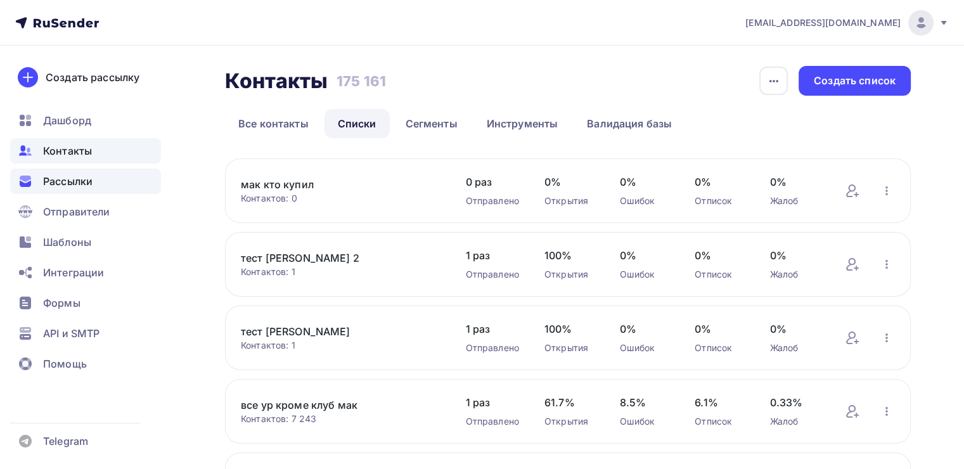
click at [82, 172] on div "Рассылки" at bounding box center [85, 181] width 151 height 25
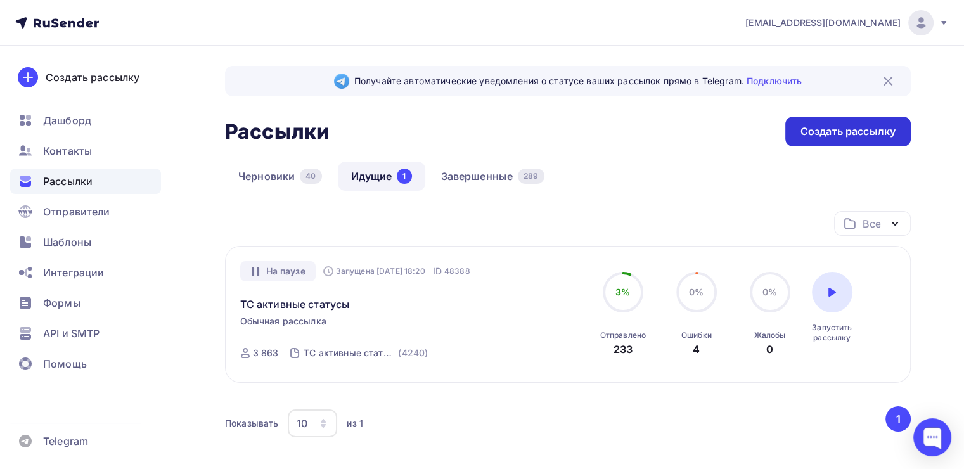
click at [832, 137] on div "Создать рассылку" at bounding box center [847, 131] width 95 height 15
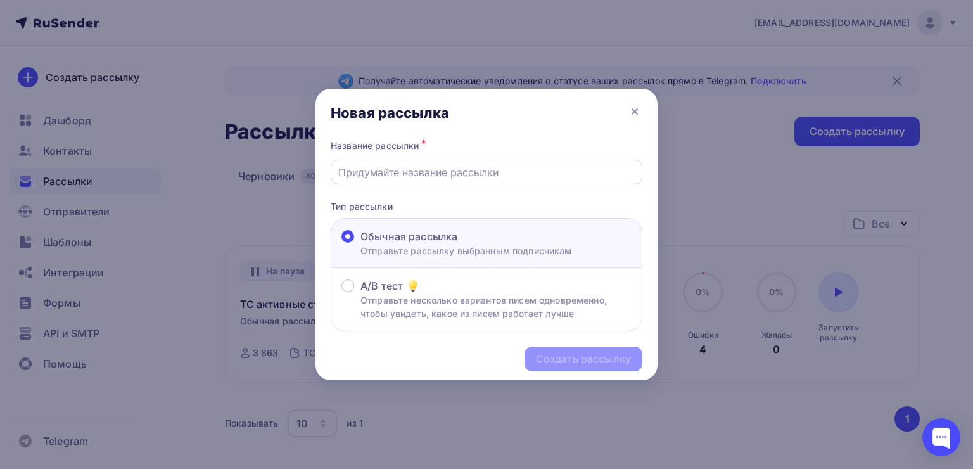
click at [459, 174] on input "text" at bounding box center [486, 172] width 297 height 15
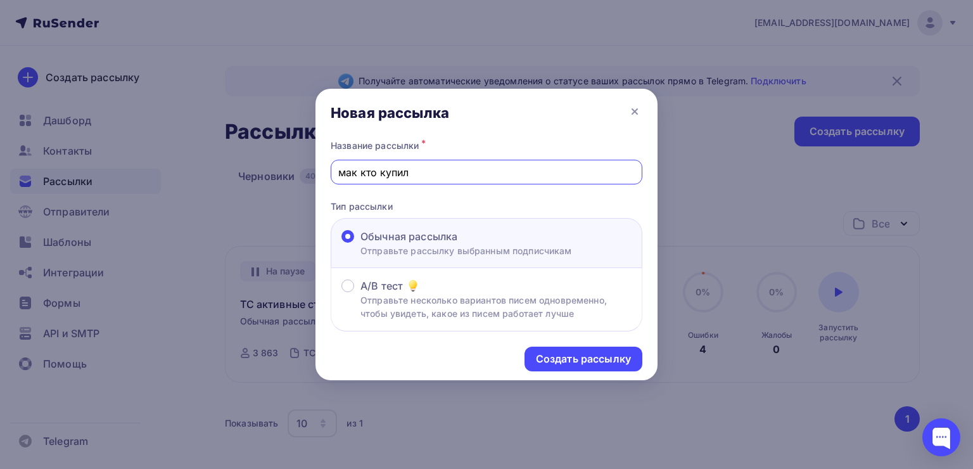
type input "мак кто купил"
click at [542, 353] on div "Создать рассылку" at bounding box center [583, 359] width 95 height 15
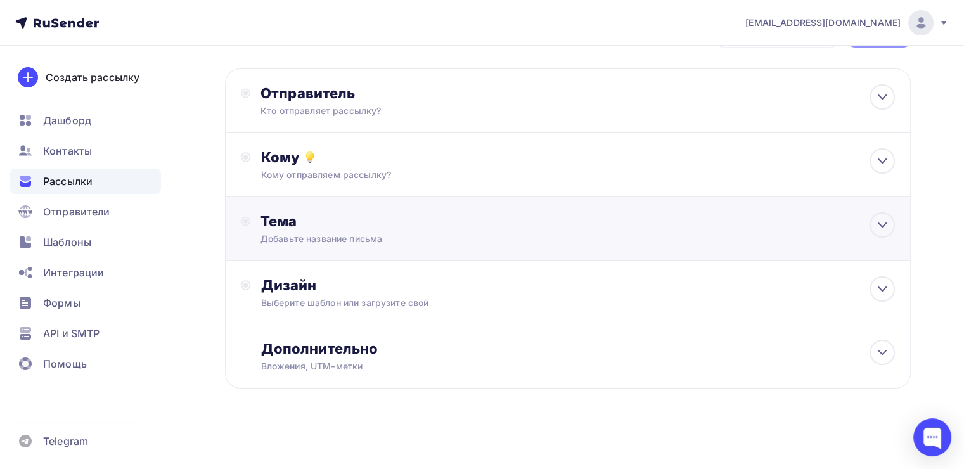
click at [347, 225] on div "Тема" at bounding box center [385, 221] width 250 height 18
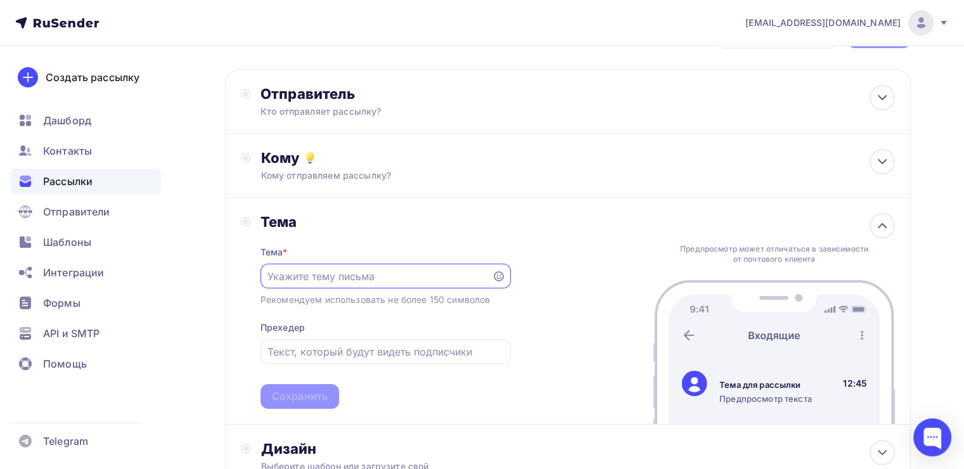
paste input "Только для тех, кто уже был на МАК: особые условия на обновленный семинар"
type input "Только для тех, кто уже был на МАК: особые условия на обновленный семинар"
click at [312, 395] on div "Сохранить" at bounding box center [300, 396] width 56 height 15
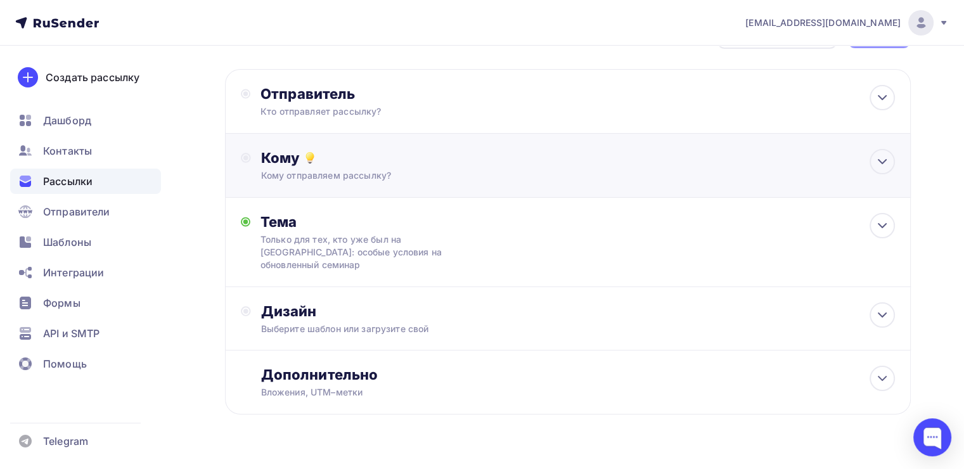
click at [323, 164] on div "Кому" at bounding box center [578, 158] width 634 height 18
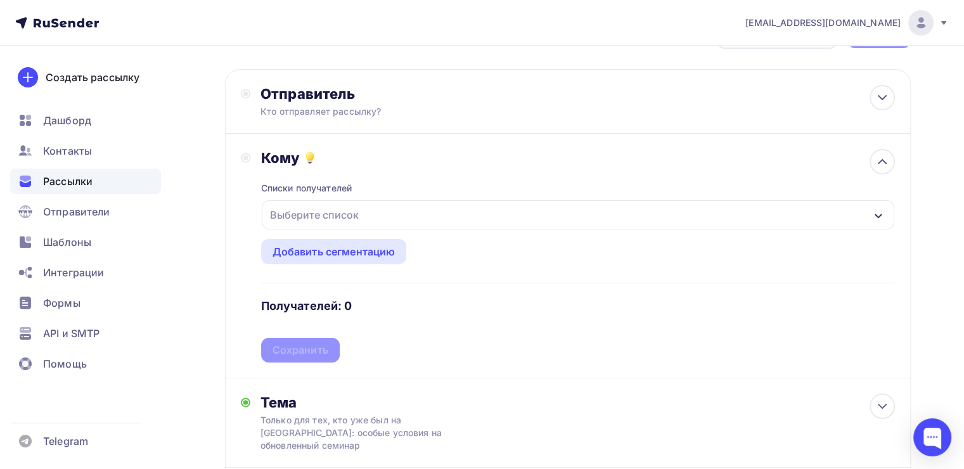
click at [316, 217] on div "Выберите список" at bounding box center [314, 214] width 99 height 23
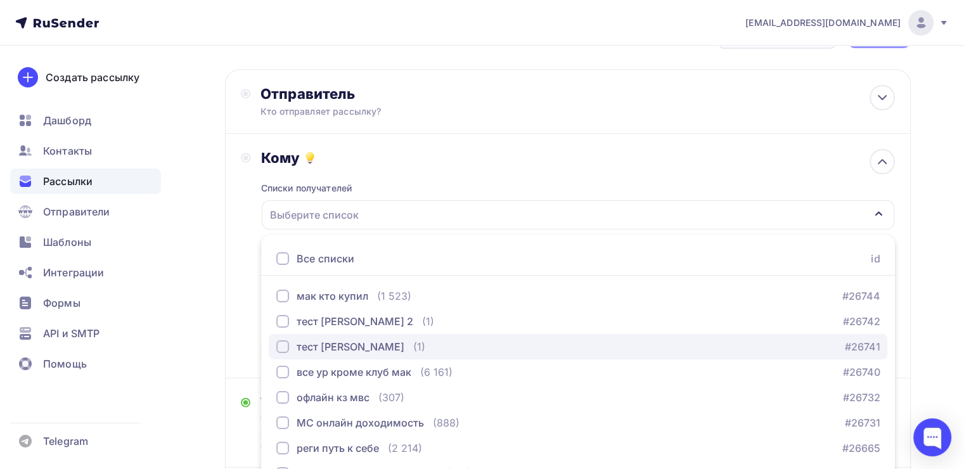
scroll to position [140, 0]
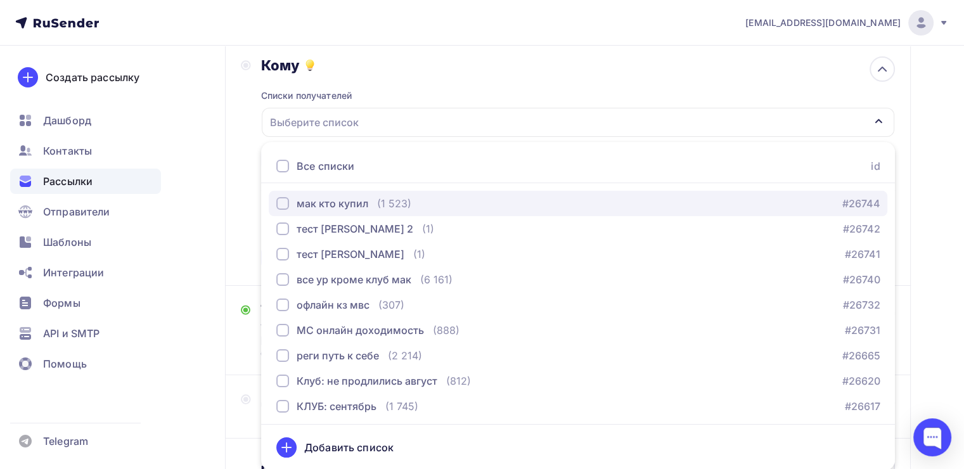
click at [284, 202] on div "button" at bounding box center [282, 203] width 13 height 13
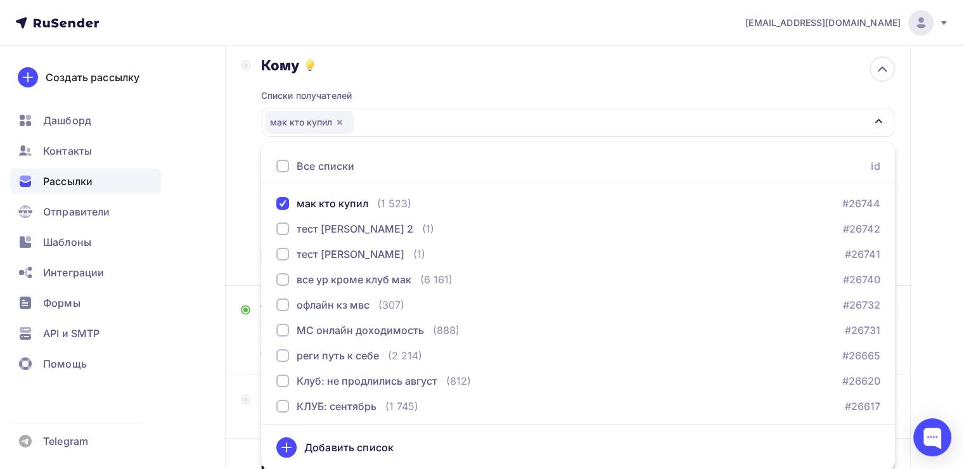
click at [243, 150] on div "Кому Списки получателей мак кто купил Все списки id мак кто купил (1 523) #2674…" at bounding box center [568, 163] width 654 height 214
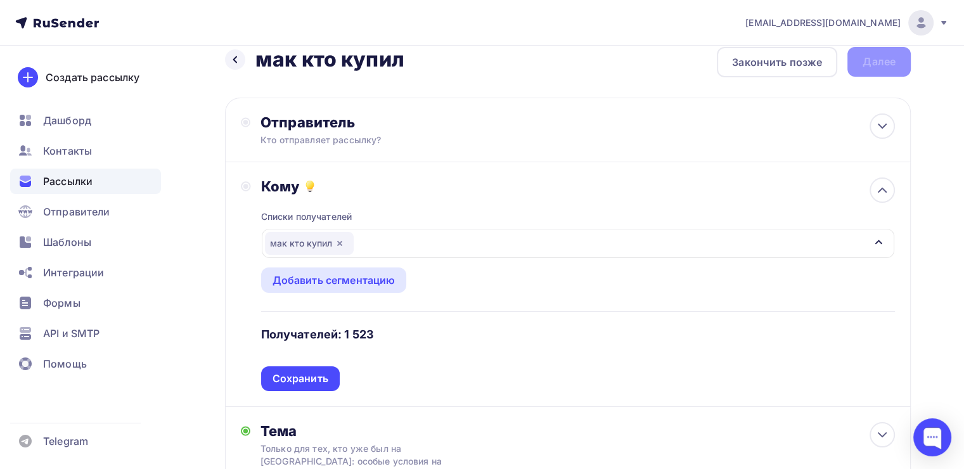
scroll to position [0, 0]
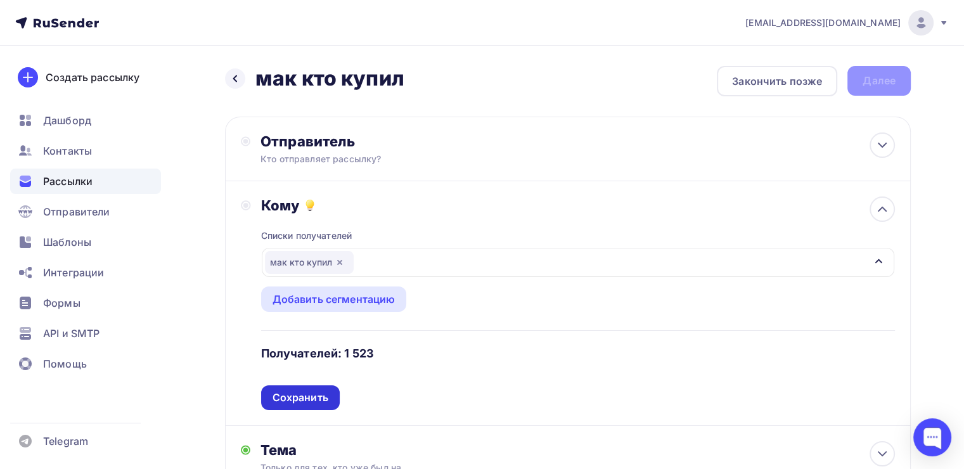
click at [303, 392] on div "Сохранить" at bounding box center [301, 397] width 56 height 15
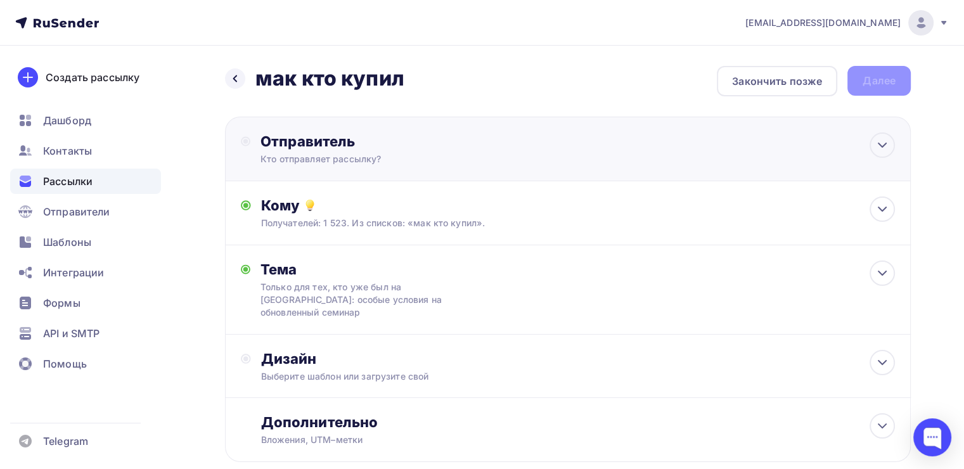
click at [300, 155] on div "Кто отправляет рассылку?" at bounding box center [383, 159] width 247 height 13
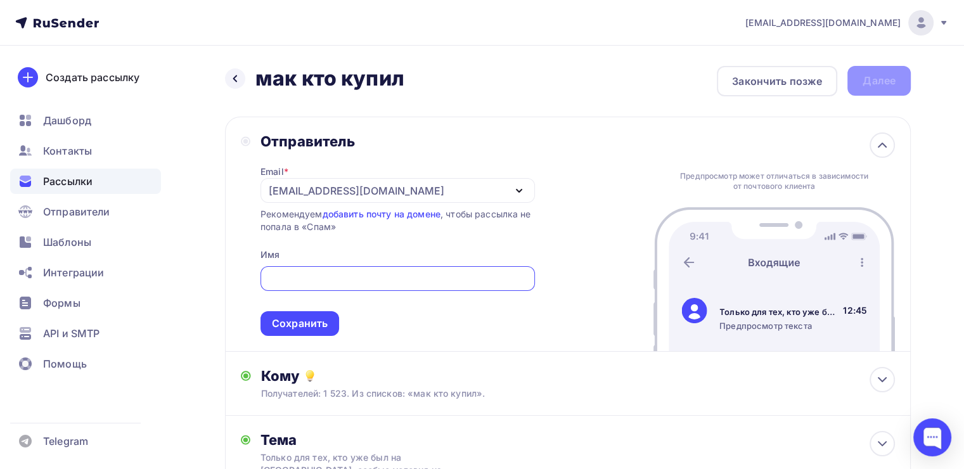
click at [284, 189] on div "[EMAIL_ADDRESS][DOMAIN_NAME]" at bounding box center [357, 190] width 176 height 15
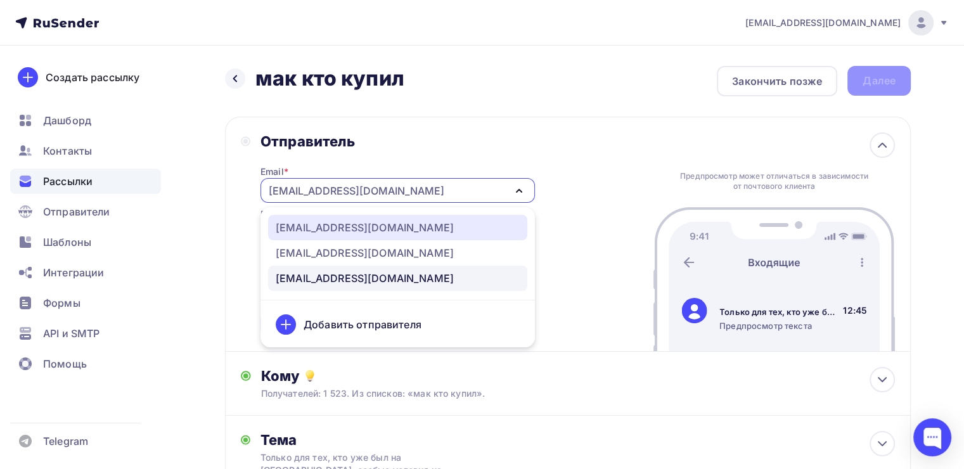
drag, startPoint x: 313, startPoint y: 229, endPoint x: 302, endPoint y: 259, distance: 31.3
click at [313, 229] on div "[EMAIL_ADDRESS][DOMAIN_NAME]" at bounding box center [365, 227] width 178 height 15
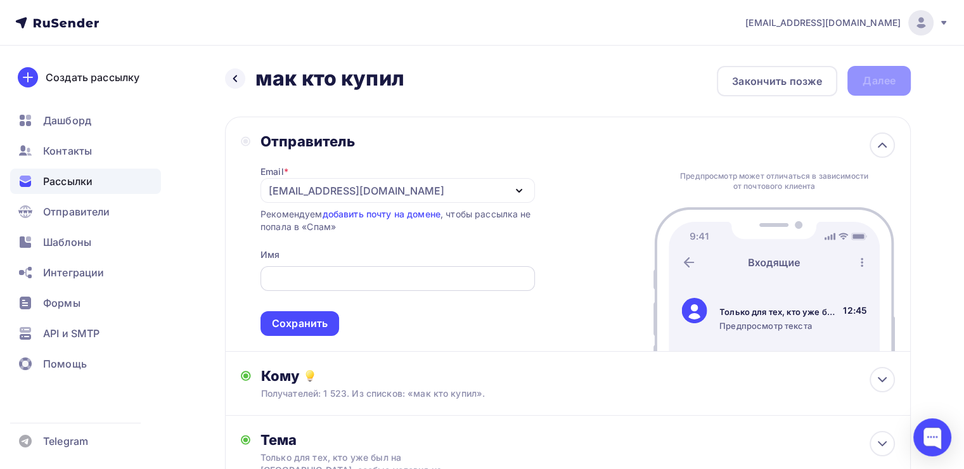
click at [281, 279] on input "text" at bounding box center [397, 278] width 260 height 15
type input "[PERSON_NAME]"
click at [276, 316] on div "Сохранить" at bounding box center [300, 323] width 56 height 15
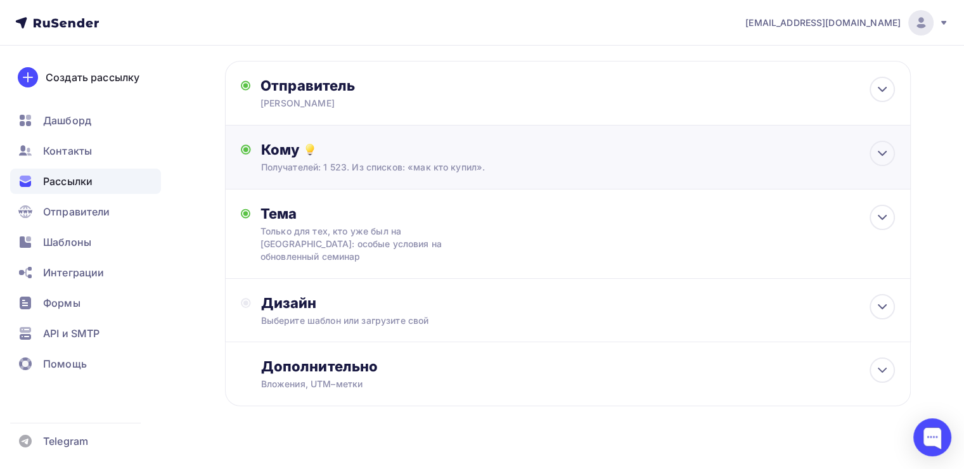
scroll to position [61, 0]
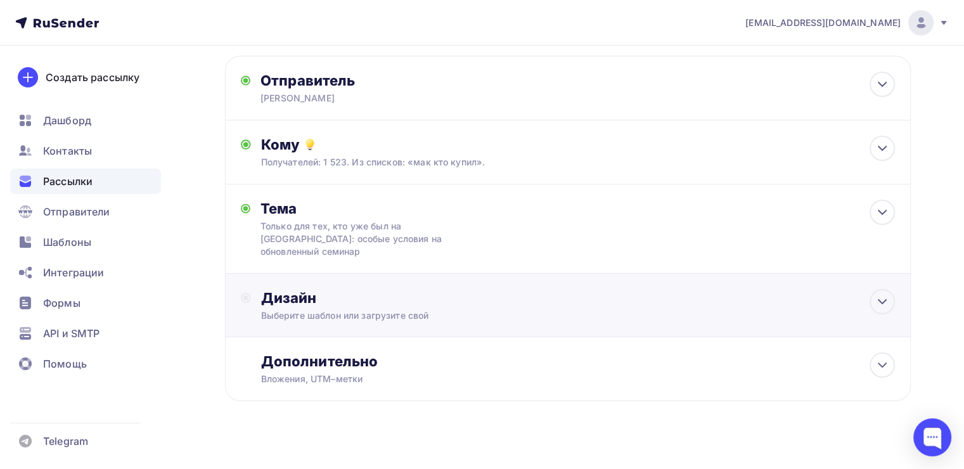
click at [357, 289] on div "Дизайн" at bounding box center [578, 298] width 634 height 18
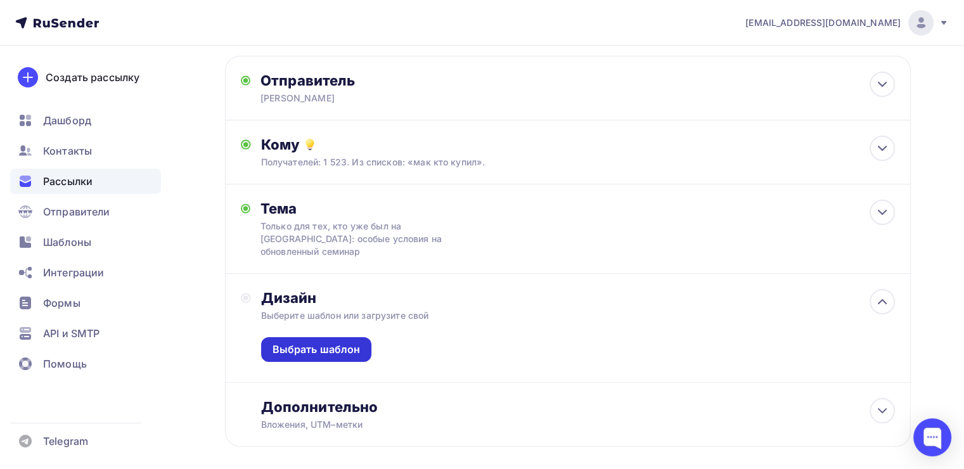
click at [320, 342] on div "Выбрать шаблон" at bounding box center [317, 349] width 88 height 15
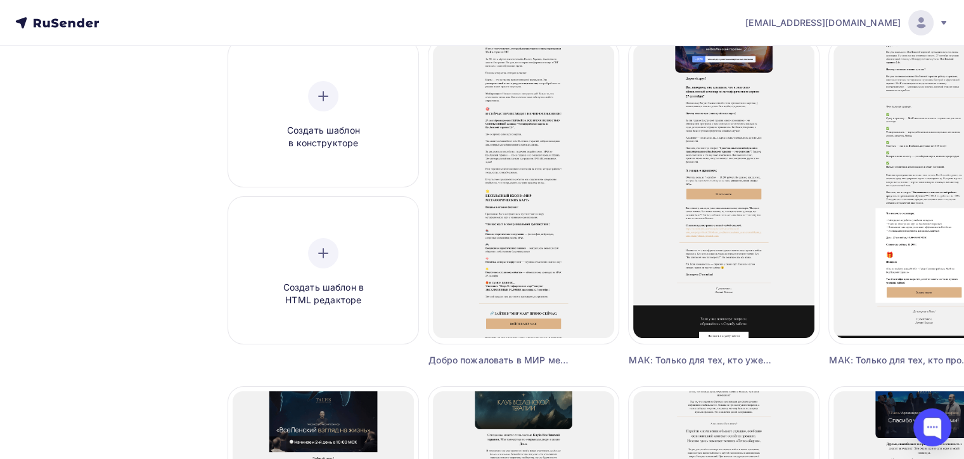
scroll to position [190, 0]
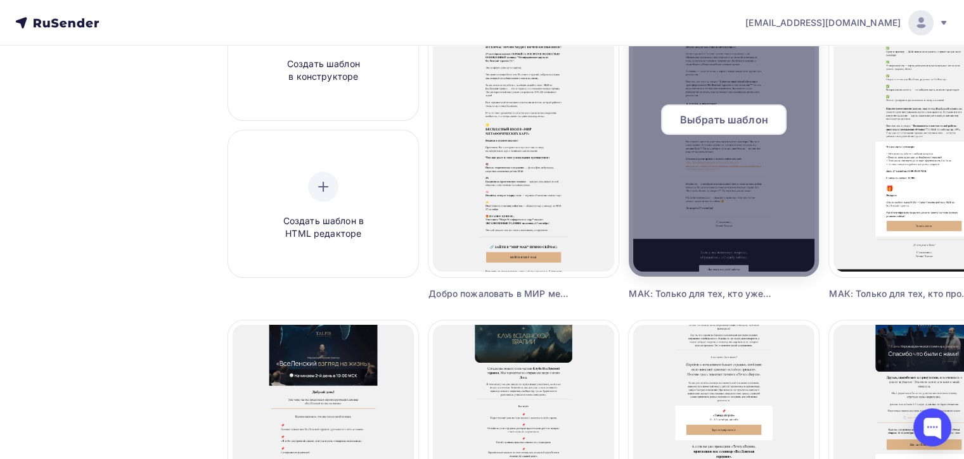
click at [684, 110] on div "Выбрать шаблон" at bounding box center [723, 120] width 125 height 30
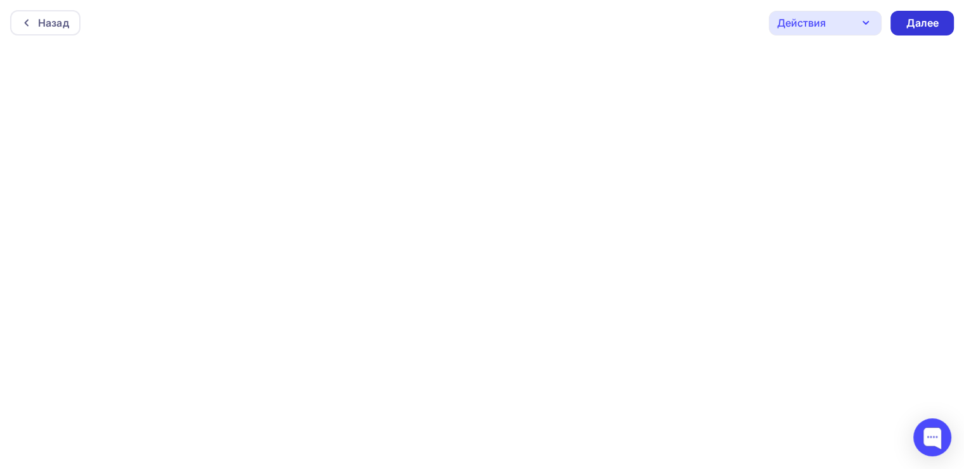
click at [897, 24] on div "Далее" at bounding box center [921, 23] width 63 height 25
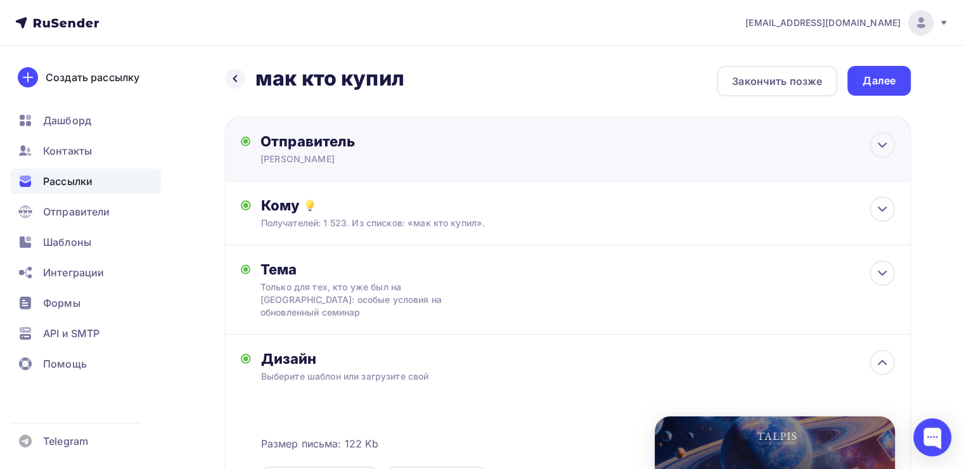
click at [758, 153] on div "Отправитель Леонид Тальпис Email * info@ut-newlightconsult.com info@ut-newlight…" at bounding box center [568, 149] width 686 height 65
type input "[PERSON_NAME]"
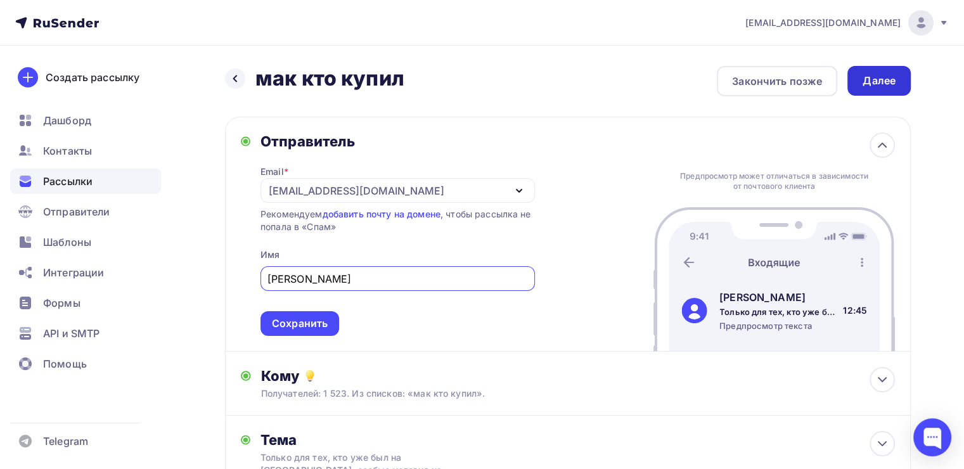
click at [863, 78] on div "Далее" at bounding box center [879, 81] width 33 height 15
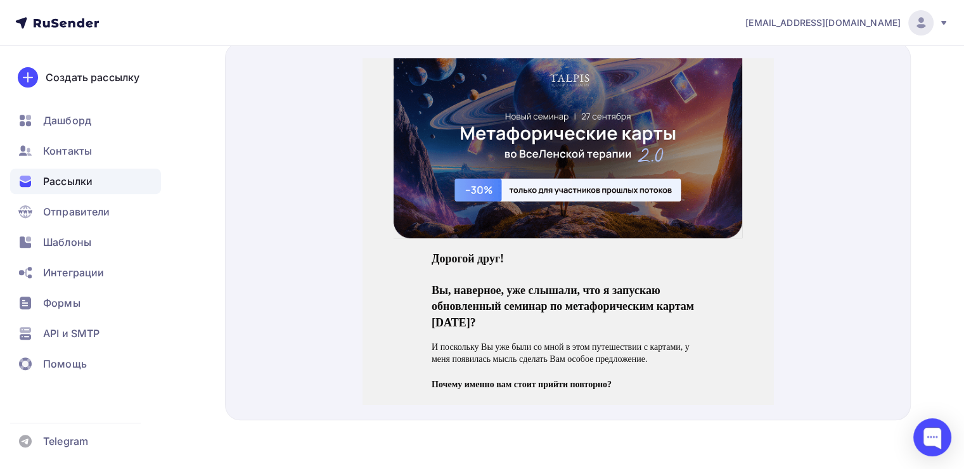
click at [621, 132] on img at bounding box center [568, 133] width 349 height 180
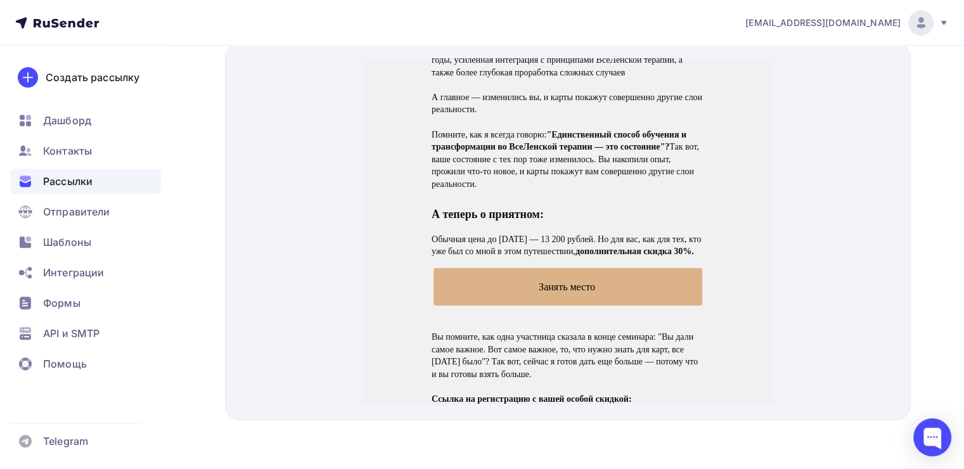
scroll to position [552, 0]
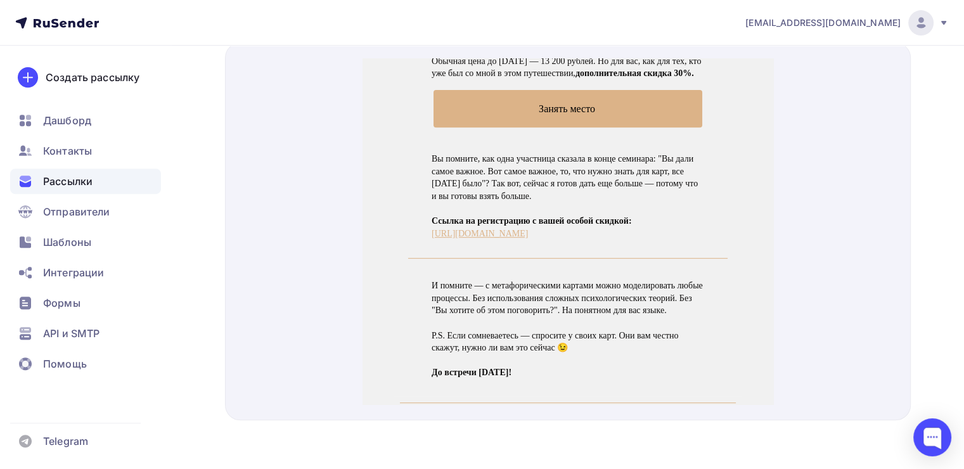
click at [534, 105] on span "Занять место" at bounding box center [567, 93] width 269 height 37
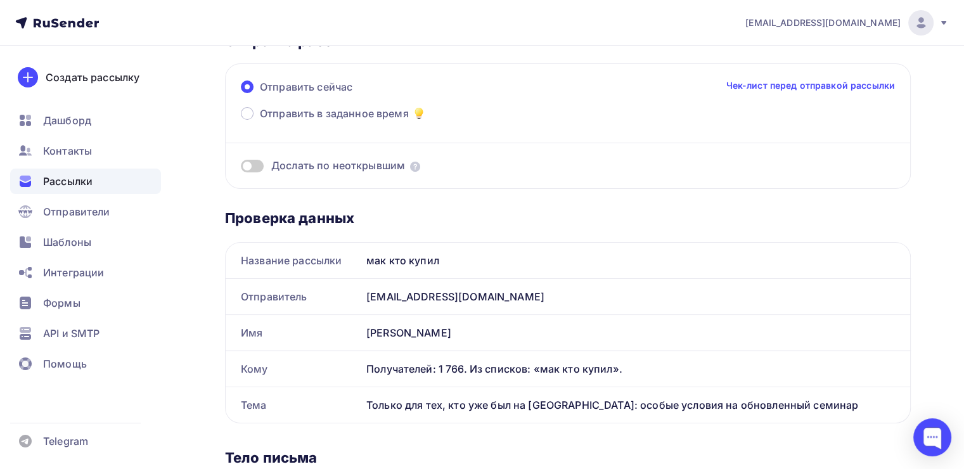
scroll to position [0, 0]
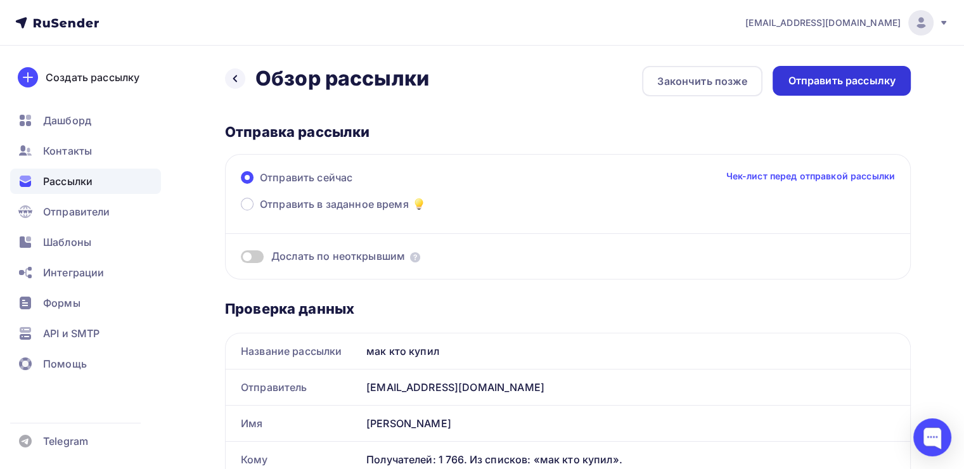
click at [849, 74] on div "Отправить рассылку" at bounding box center [842, 81] width 108 height 15
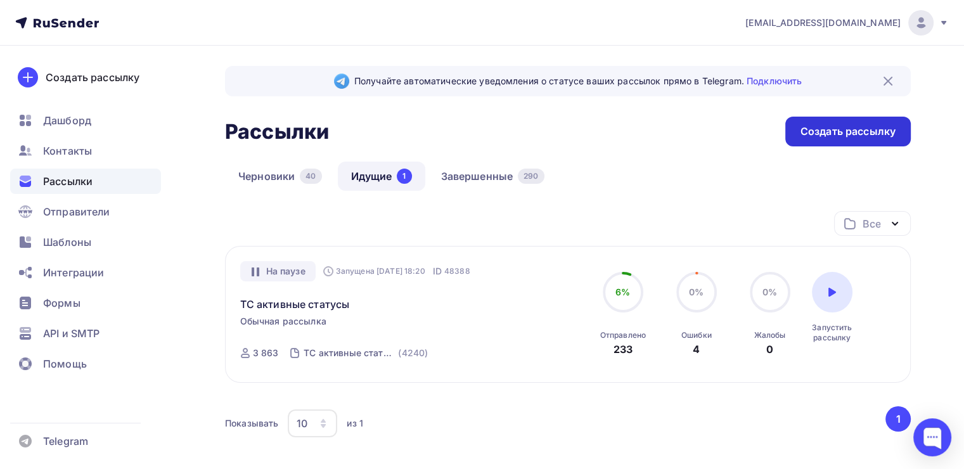
click at [795, 124] on div "Создать рассылку" at bounding box center [847, 132] width 125 height 30
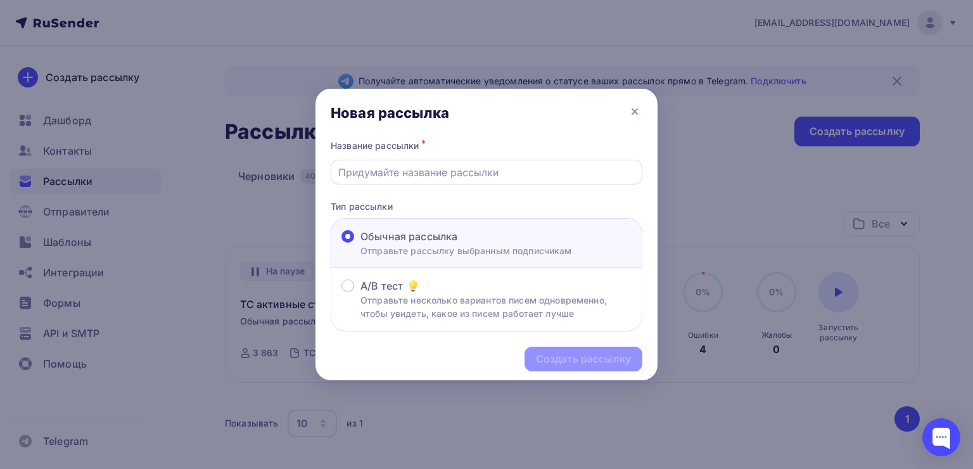
click at [420, 170] on input "text" at bounding box center [486, 172] width 297 height 15
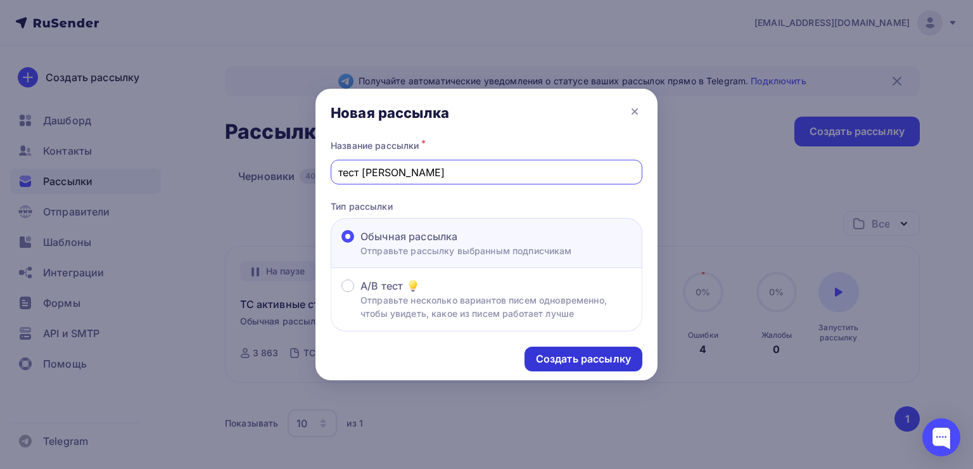
type input "тест [PERSON_NAME]"
click at [596, 355] on div "Создать рассылку" at bounding box center [583, 359] width 95 height 15
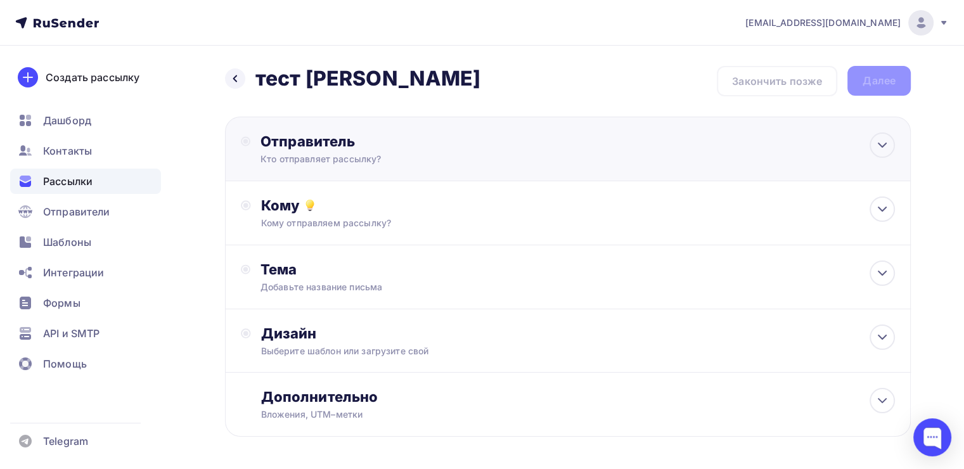
click at [350, 157] on div "Кто отправляет рассылку?" at bounding box center [383, 159] width 247 height 13
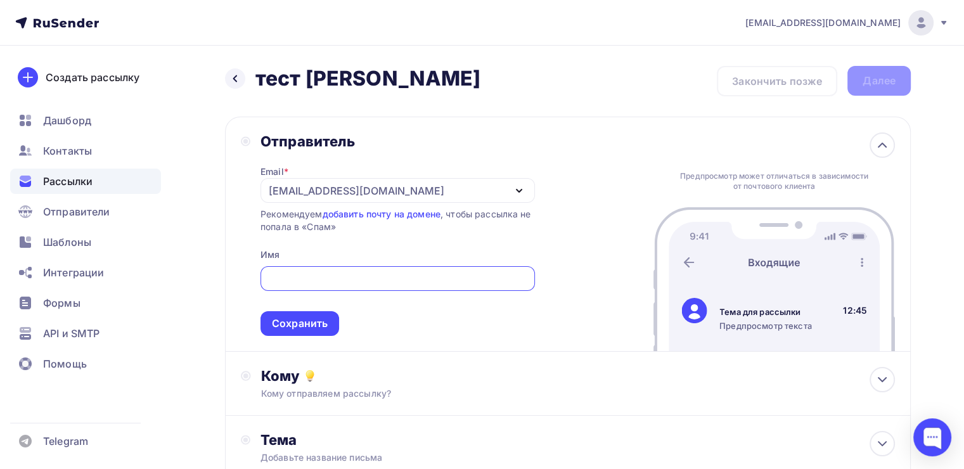
click at [574, 215] on div "Отправитель Email * [EMAIL_ADDRESS][DOMAIN_NAME] [EMAIL_ADDRESS][DOMAIN_NAME] […" at bounding box center [568, 234] width 686 height 235
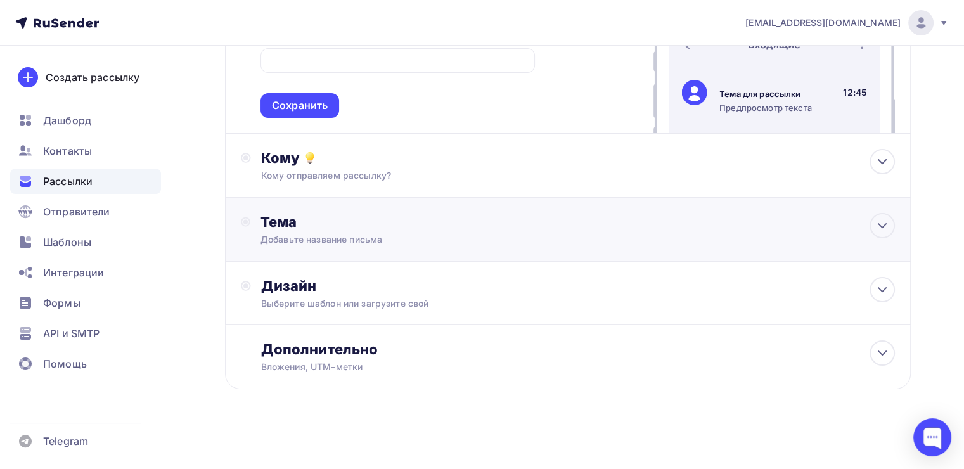
click at [394, 243] on div "Добавьте название письма" at bounding box center [373, 239] width 226 height 13
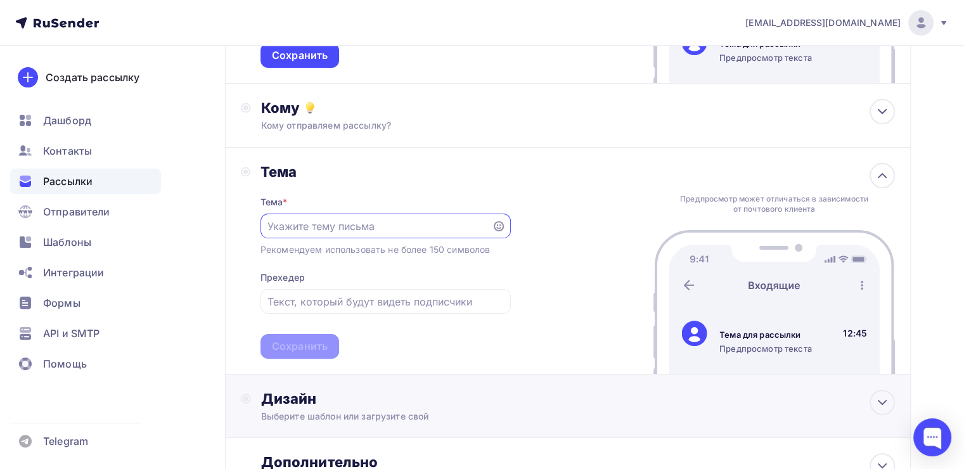
scroll to position [380, 0]
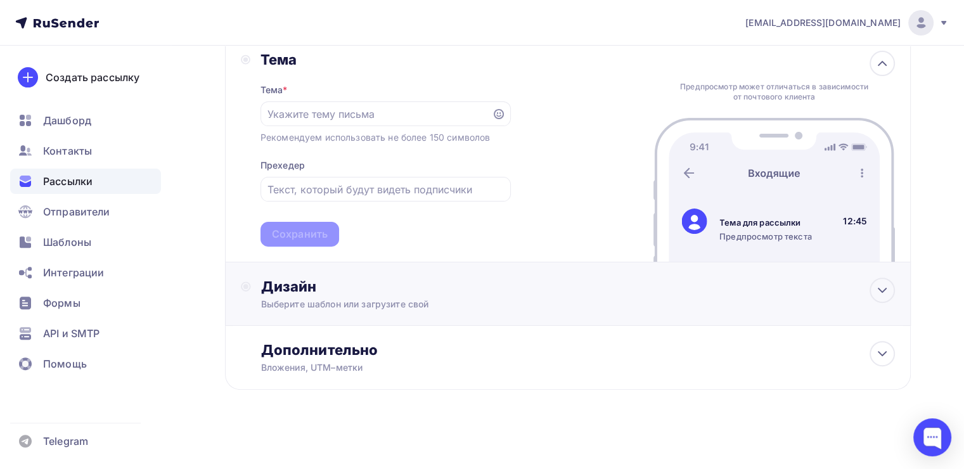
click at [355, 290] on div "Дизайн" at bounding box center [578, 287] width 634 height 18
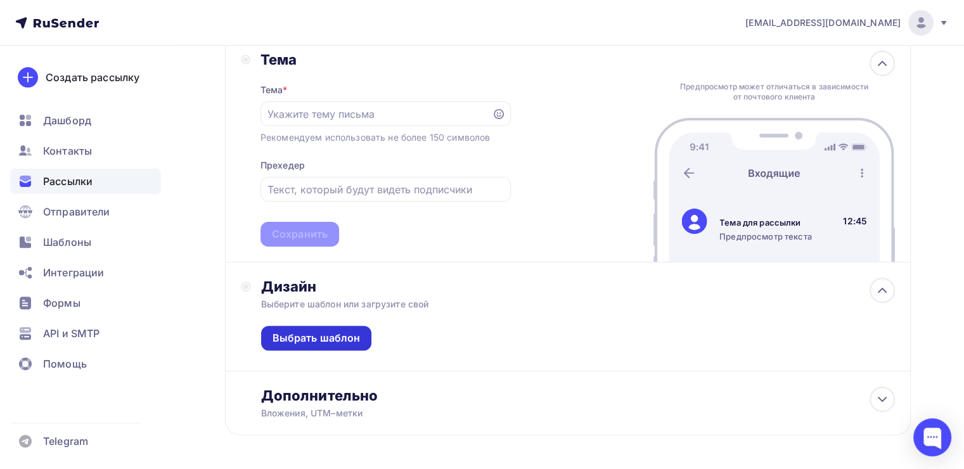
click at [343, 340] on div "Выбрать шаблон" at bounding box center [317, 338] width 88 height 15
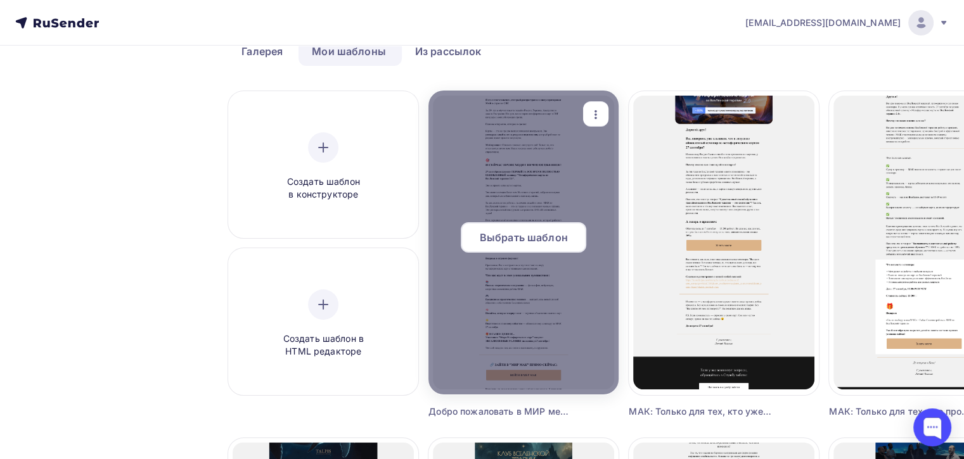
scroll to position [63, 0]
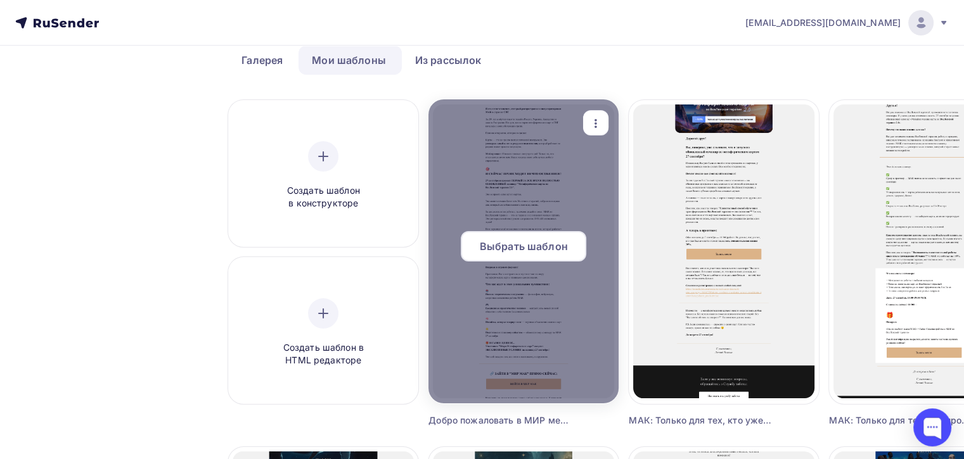
click at [515, 245] on span "Выбрать шаблон" at bounding box center [524, 246] width 88 height 15
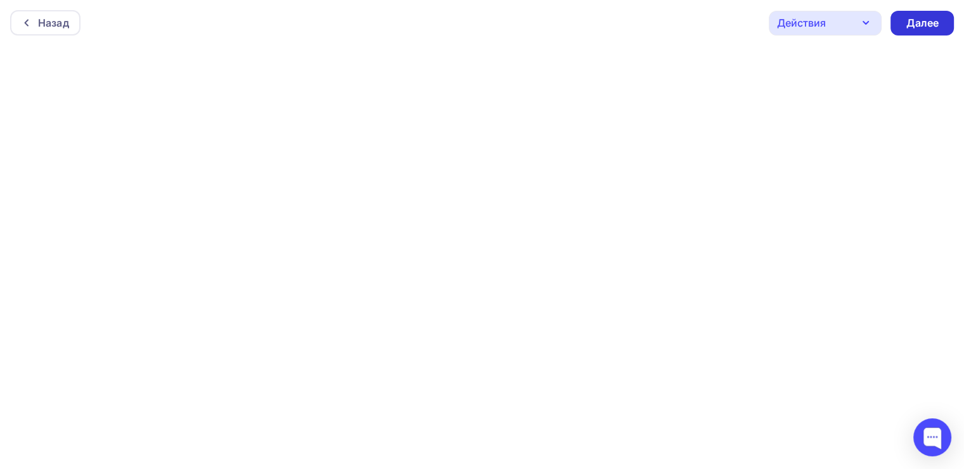
click at [925, 27] on div "Далее" at bounding box center [922, 23] width 33 height 15
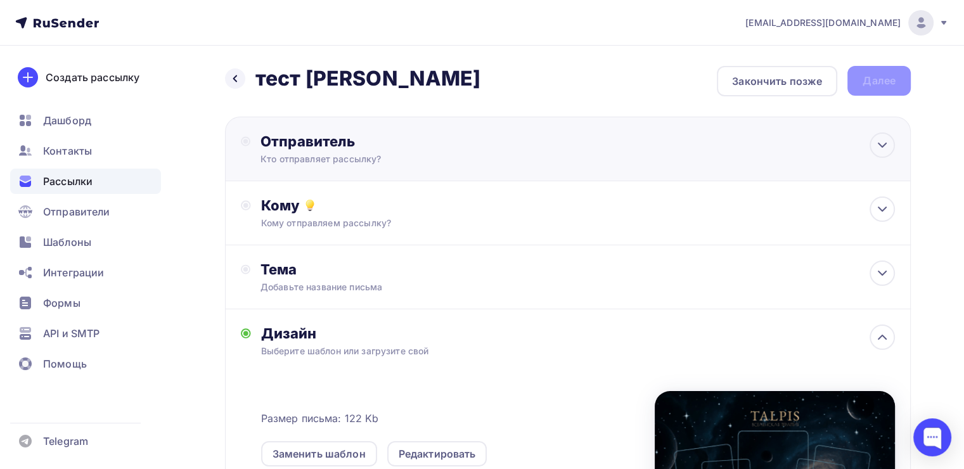
click at [373, 164] on div "Кто отправляет рассылку?" at bounding box center [383, 159] width 247 height 13
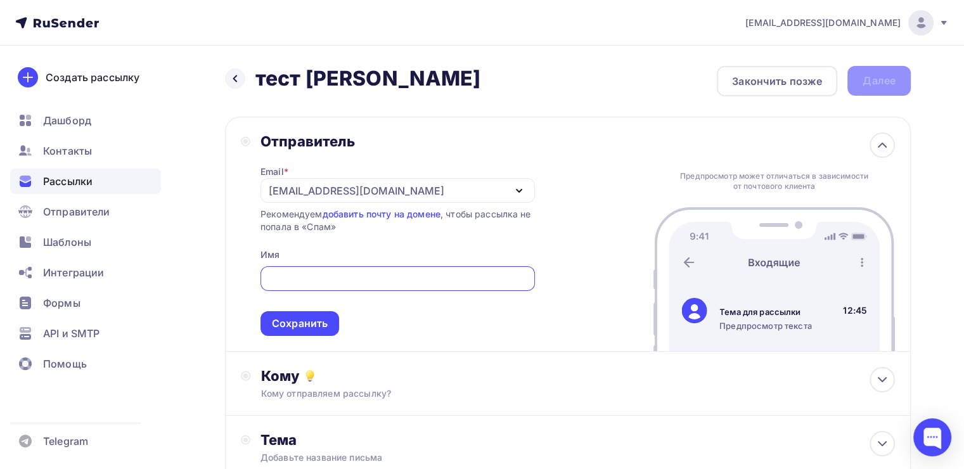
click at [294, 195] on div "[EMAIL_ADDRESS][DOMAIN_NAME]" at bounding box center [357, 190] width 176 height 15
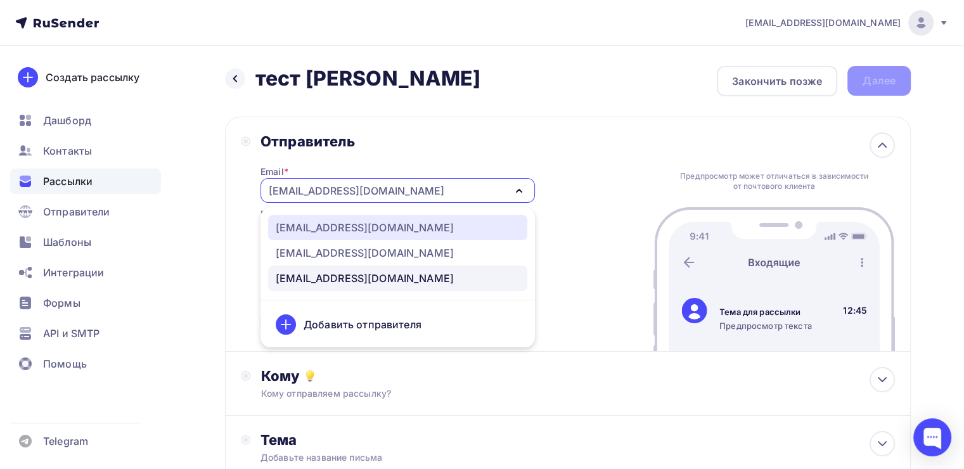
drag, startPoint x: 287, startPoint y: 229, endPoint x: 291, endPoint y: 248, distance: 20.0
click at [287, 229] on div "[EMAIL_ADDRESS][DOMAIN_NAME]" at bounding box center [365, 227] width 178 height 15
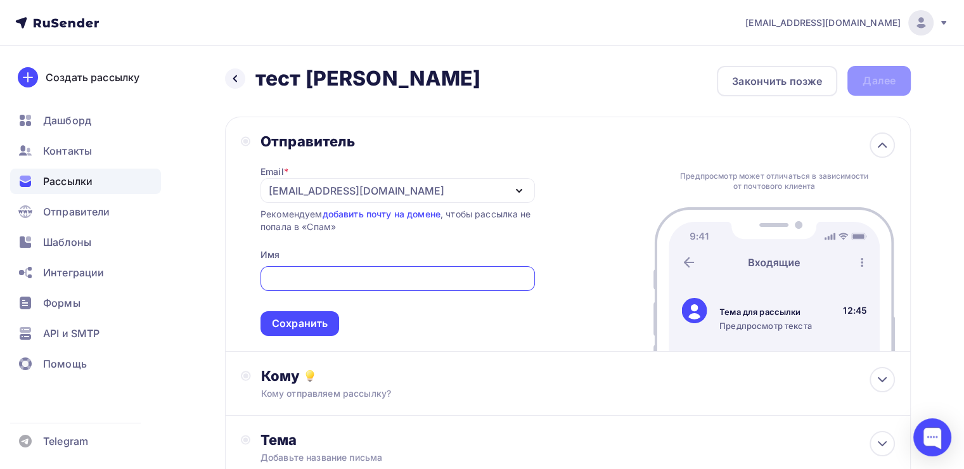
click at [298, 279] on input "text" at bounding box center [397, 278] width 260 height 15
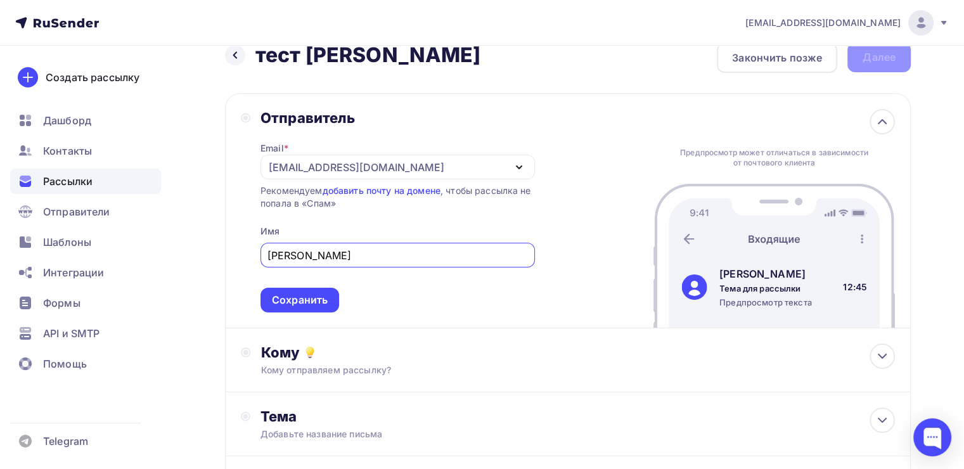
scroll to position [63, 0]
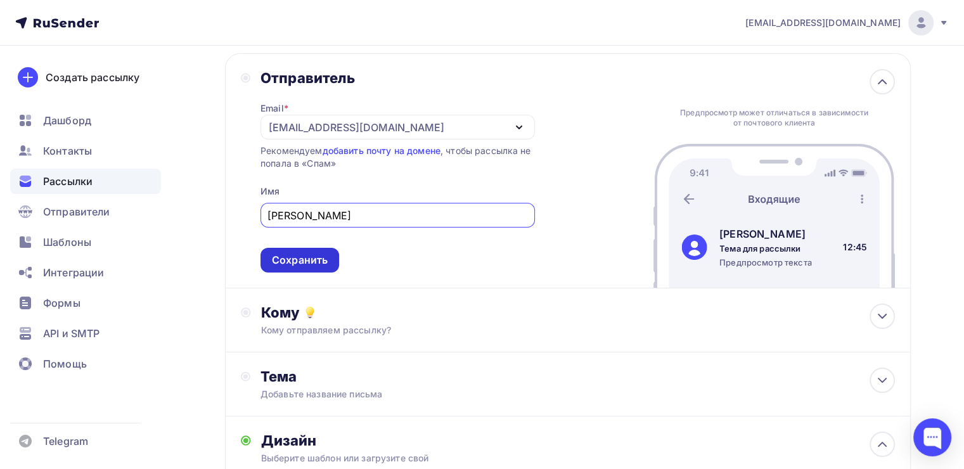
type input "[PERSON_NAME]"
click at [293, 260] on div "Сохранить" at bounding box center [300, 260] width 56 height 15
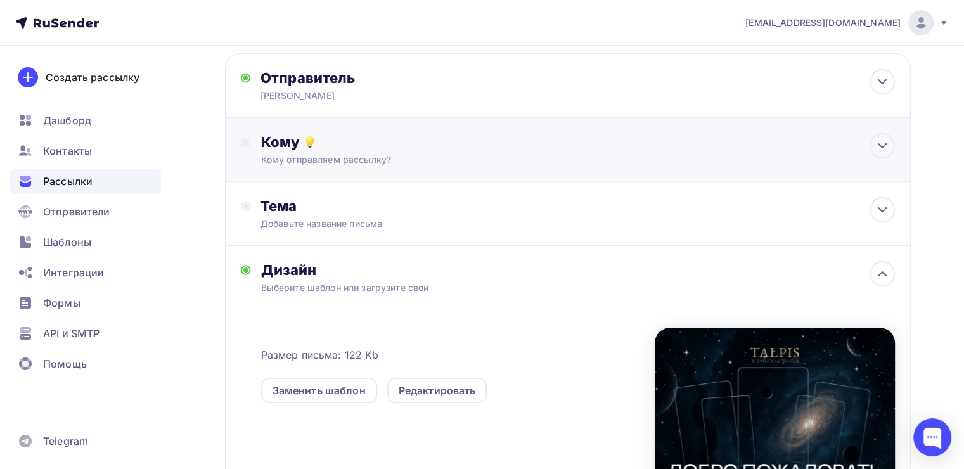
click at [332, 147] on div "Кому" at bounding box center [578, 142] width 634 height 18
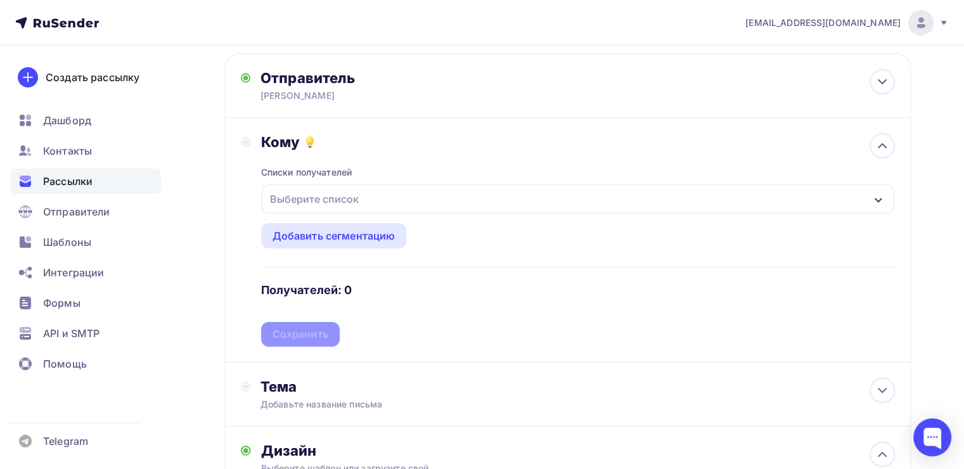
click at [372, 205] on div "Выберите список" at bounding box center [578, 198] width 632 height 29
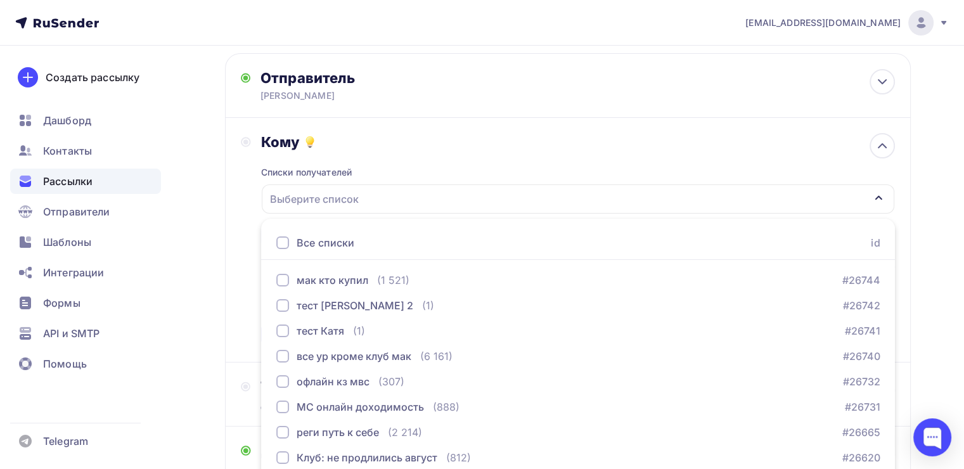
scroll to position [140, 0]
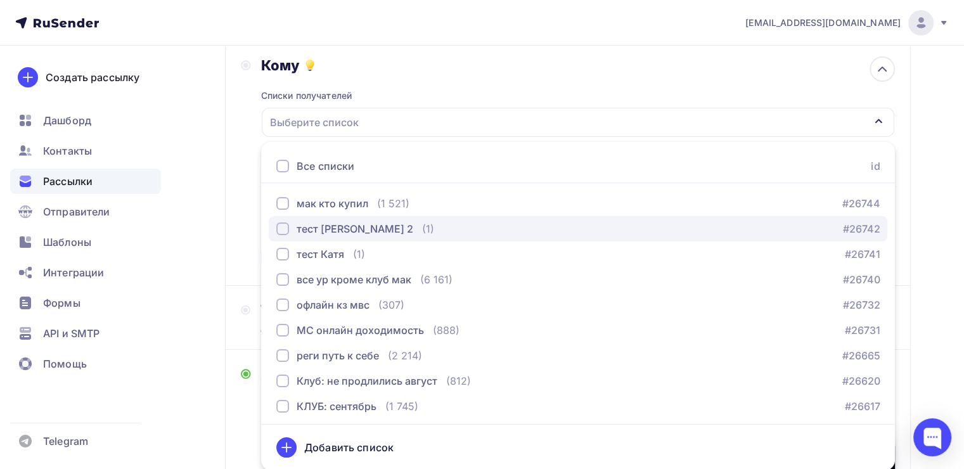
click at [281, 229] on div "button" at bounding box center [282, 228] width 13 height 13
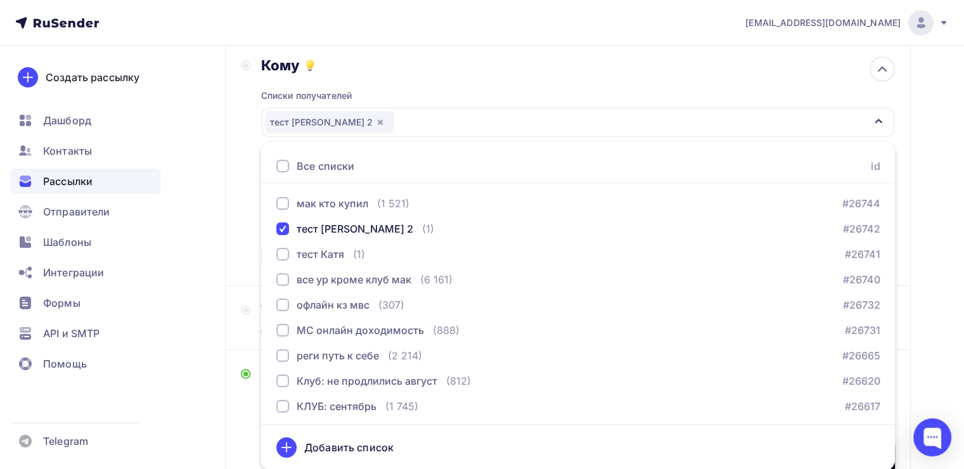
click at [179, 222] on div "Назад тест [PERSON_NAME] тест [PERSON_NAME] Закончить позже Далее Отправитель […" at bounding box center [482, 341] width 964 height 870
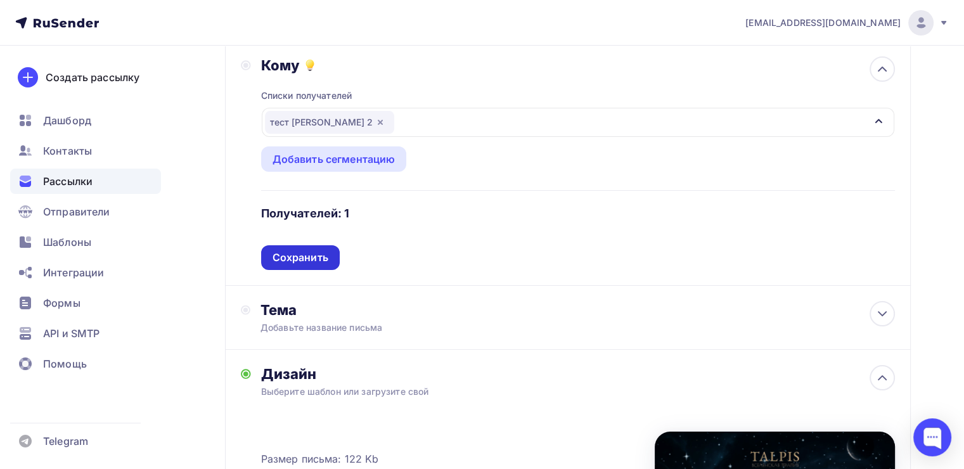
click at [277, 247] on div "Сохранить" at bounding box center [300, 257] width 79 height 25
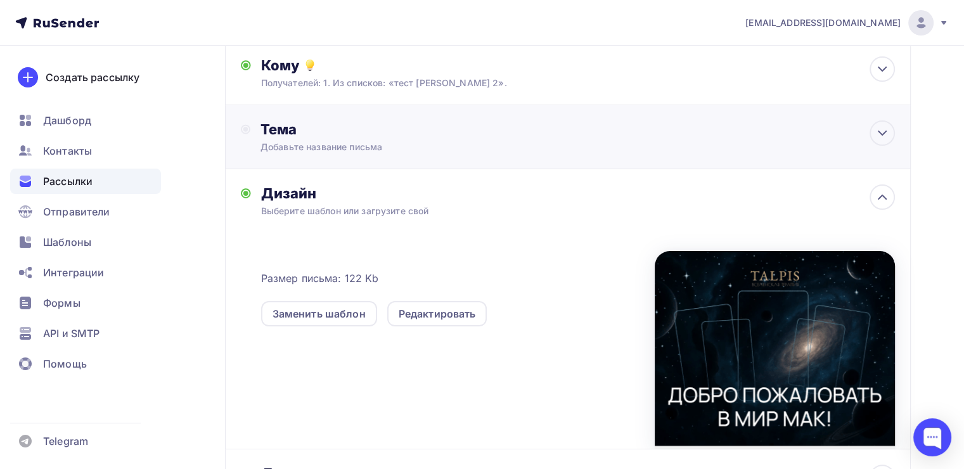
click at [365, 150] on div "Добавьте название письма" at bounding box center [373, 147] width 226 height 13
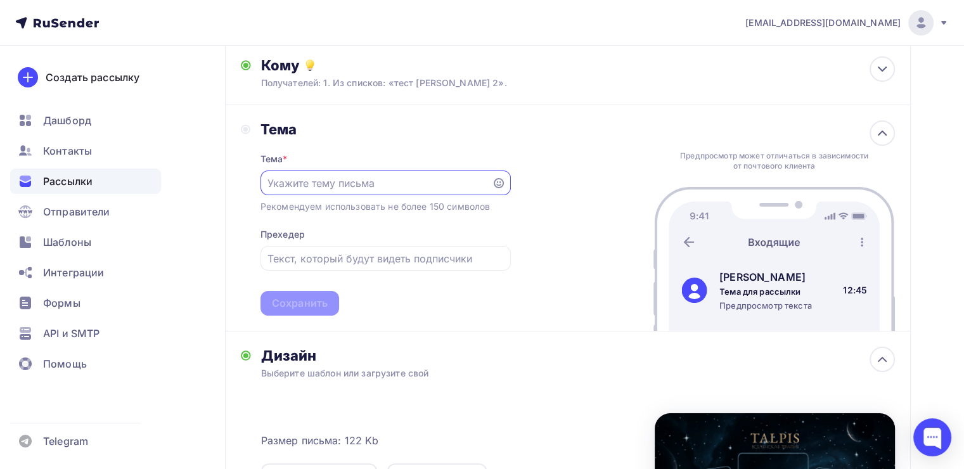
scroll to position [0, 0]
paste input "Добро пожаловать в МИР метафорических карт!"
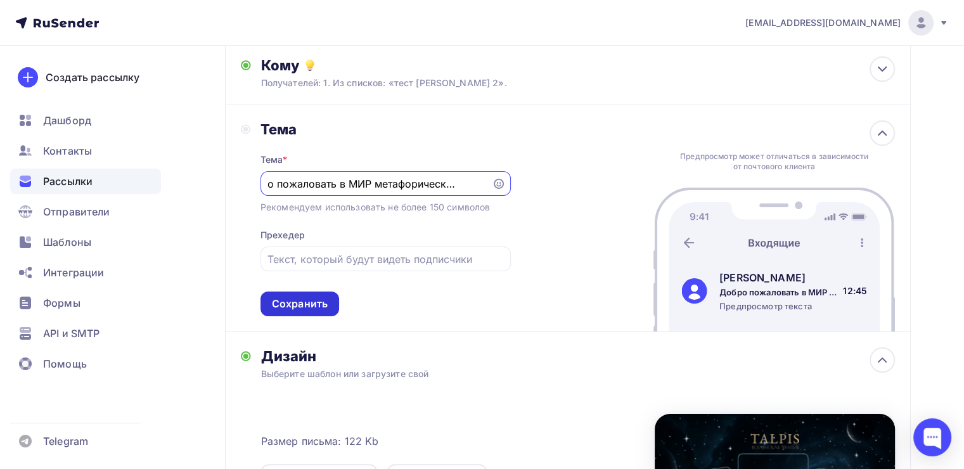
type input "Добро пожаловать в МИР метафорических карт!"
click at [280, 304] on div "Сохранить" at bounding box center [300, 304] width 56 height 15
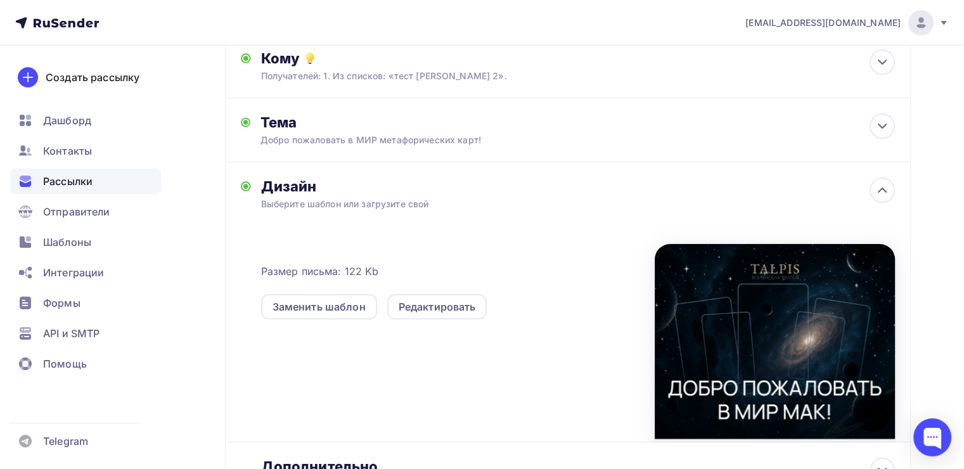
scroll to position [0, 0]
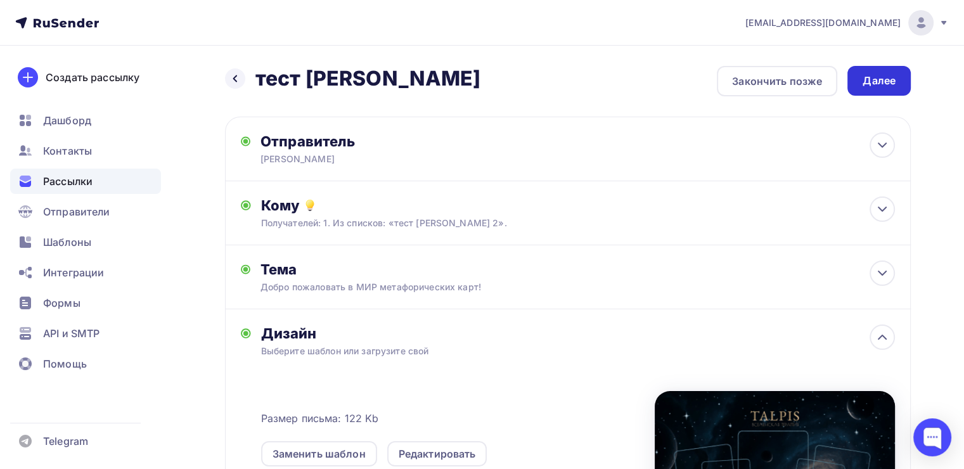
click at [865, 85] on div "Далее" at bounding box center [879, 81] width 33 height 15
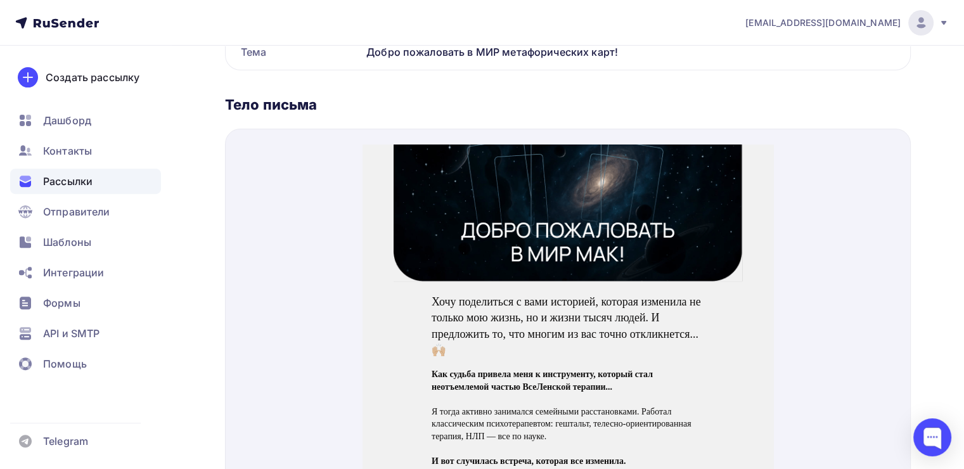
scroll to position [63, 0]
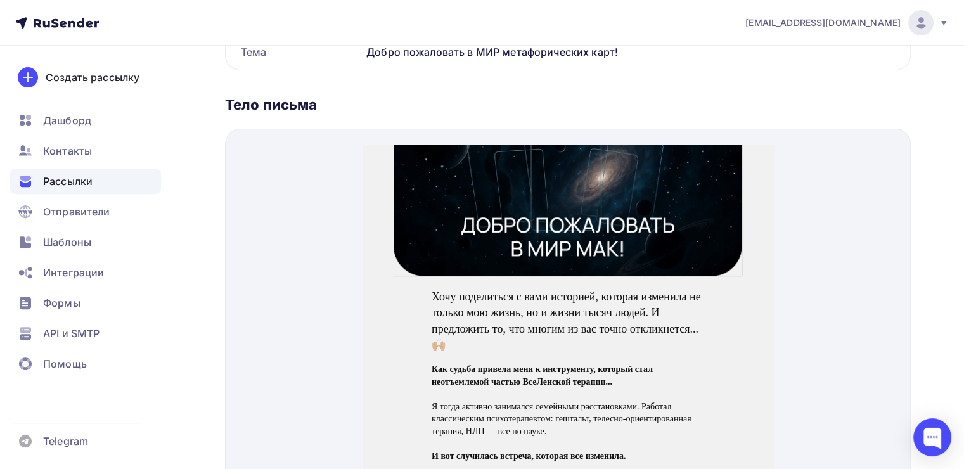
click at [610, 167] on img at bounding box center [568, 163] width 349 height 195
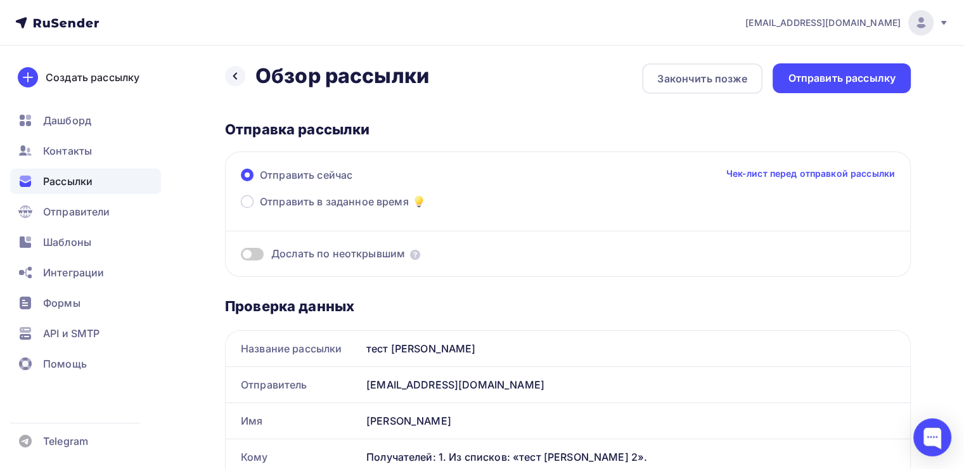
scroll to position [0, 0]
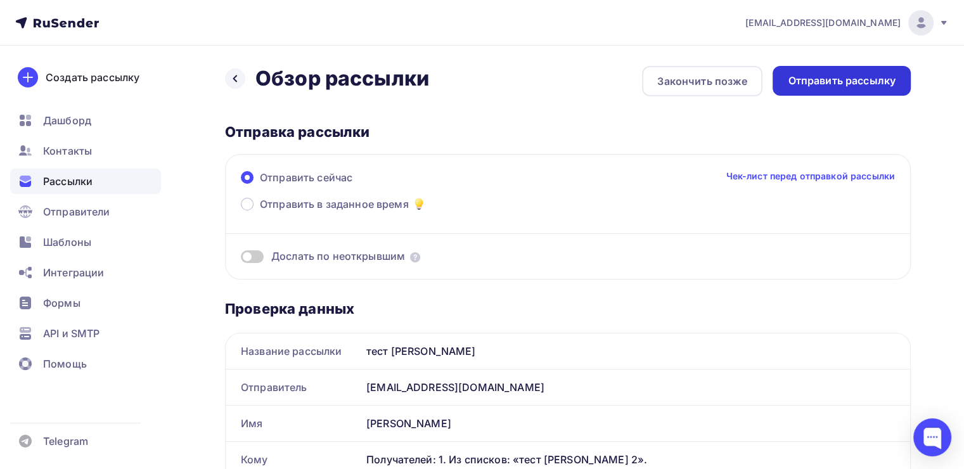
click at [826, 77] on div "Отправить рассылку" at bounding box center [842, 81] width 108 height 15
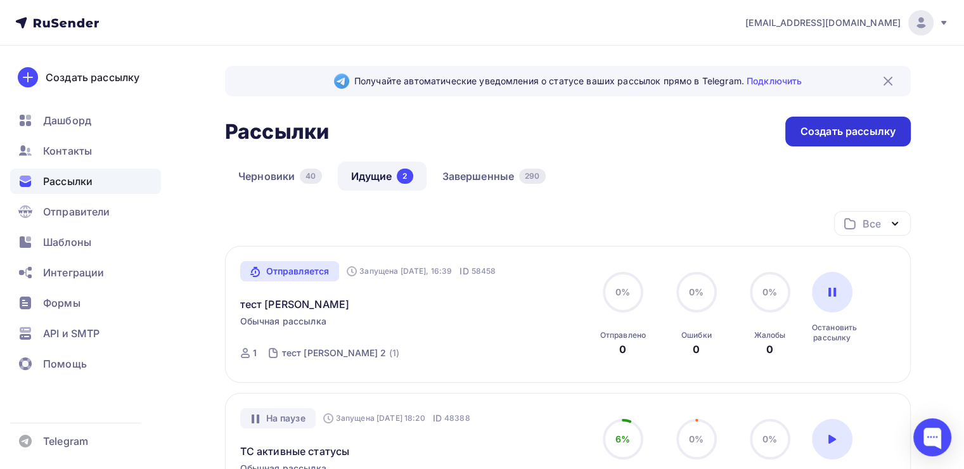
click at [801, 127] on div "Создать рассылку" at bounding box center [847, 131] width 95 height 15
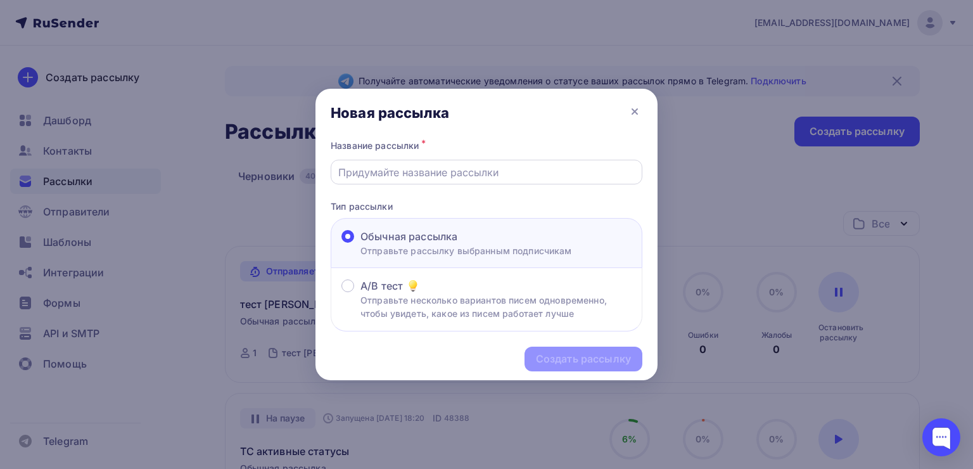
click at [473, 176] on input "text" at bounding box center [486, 172] width 297 height 15
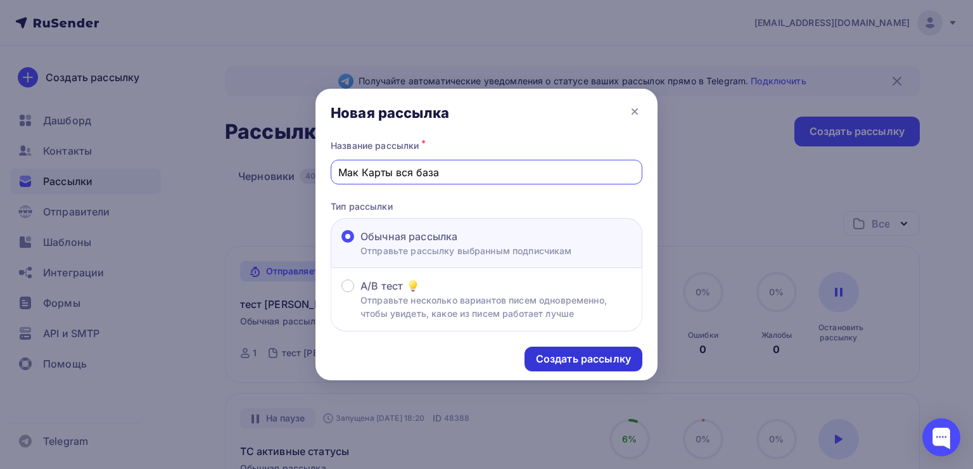
type input "Мак Карты вся база"
click at [549, 357] on div "Создать рассылку" at bounding box center [583, 359] width 95 height 15
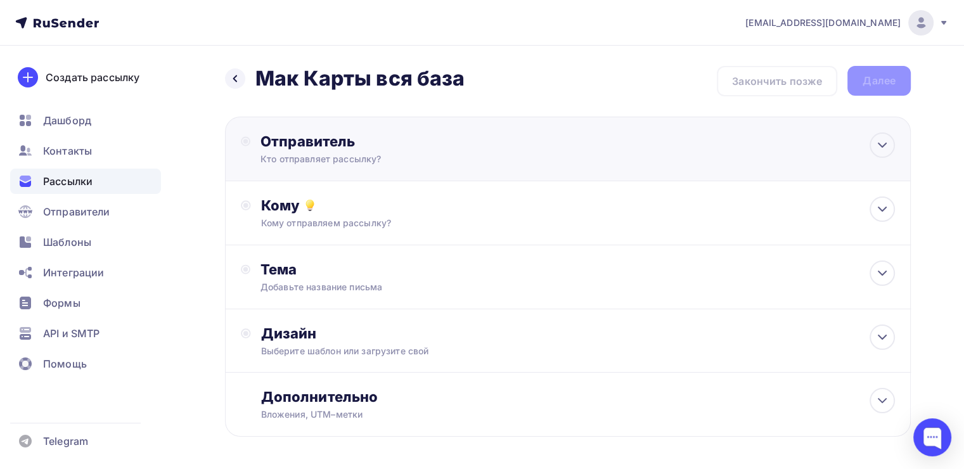
click at [370, 157] on div "Кто отправляет рассылку?" at bounding box center [383, 159] width 247 height 13
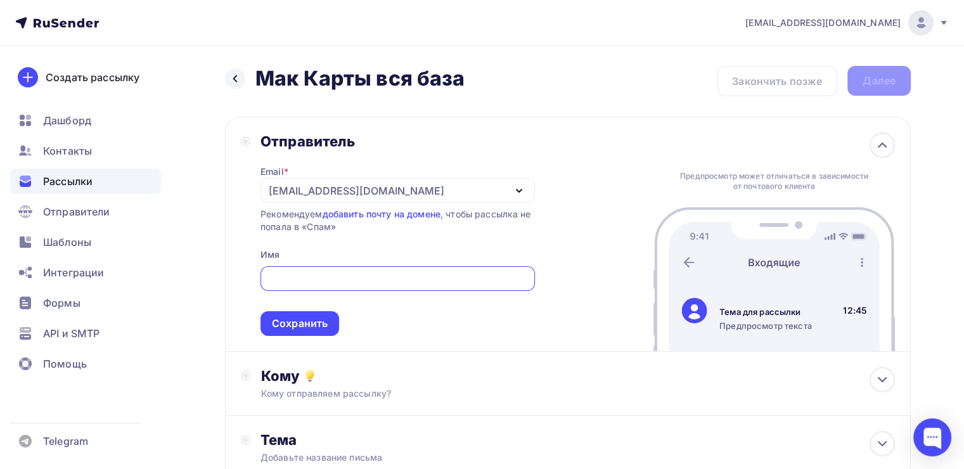
click at [293, 185] on div "[EMAIL_ADDRESS][DOMAIN_NAME]" at bounding box center [357, 190] width 176 height 15
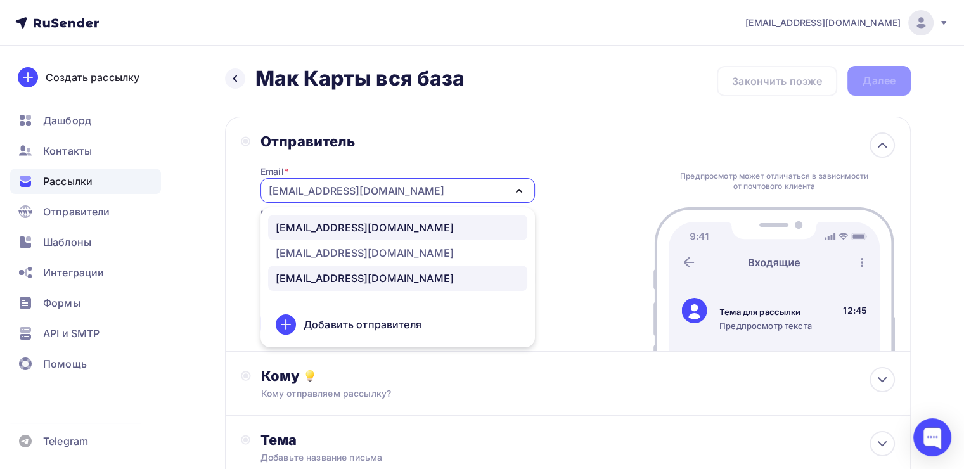
click at [309, 228] on div "[EMAIL_ADDRESS][DOMAIN_NAME]" at bounding box center [365, 227] width 178 height 15
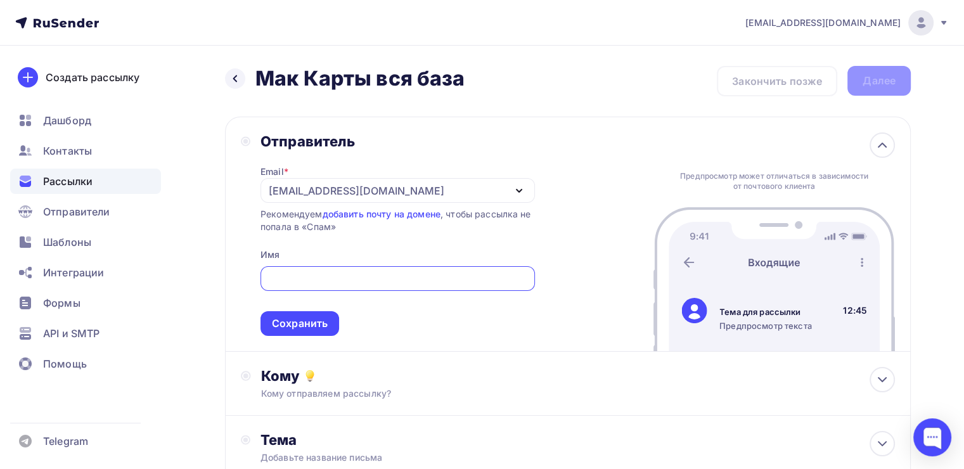
click at [316, 276] on input "text" at bounding box center [397, 278] width 260 height 15
type input "[PERSON_NAME]"
click at [307, 314] on div "Сохранить" at bounding box center [299, 323] width 79 height 25
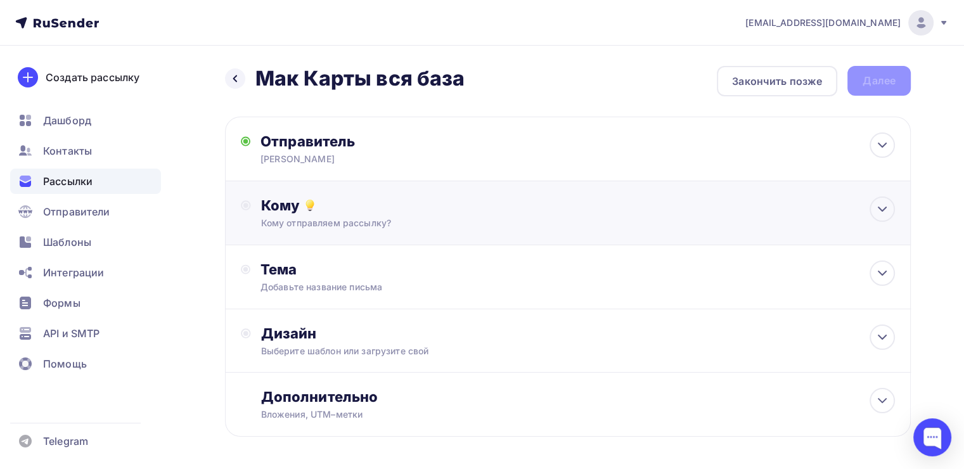
click at [359, 224] on div "Кому отправляем рассылку?" at bounding box center [546, 223] width 570 height 13
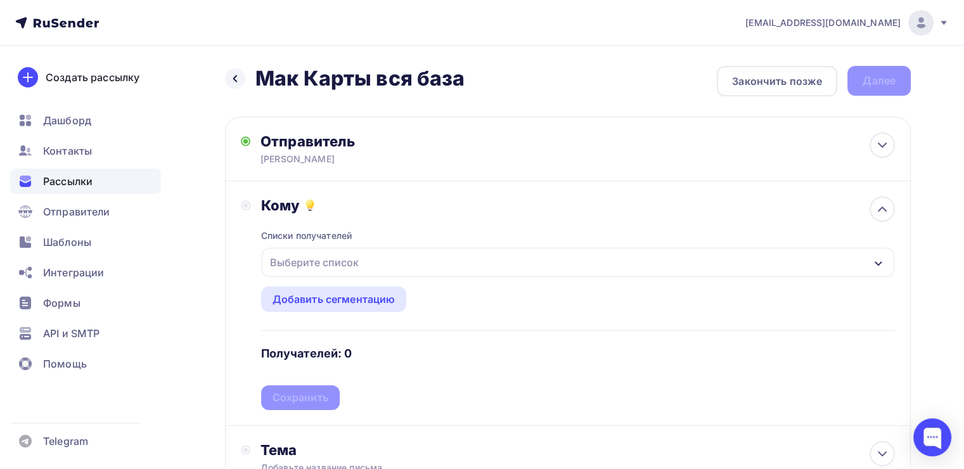
click at [350, 261] on div "Выберите список" at bounding box center [314, 262] width 99 height 23
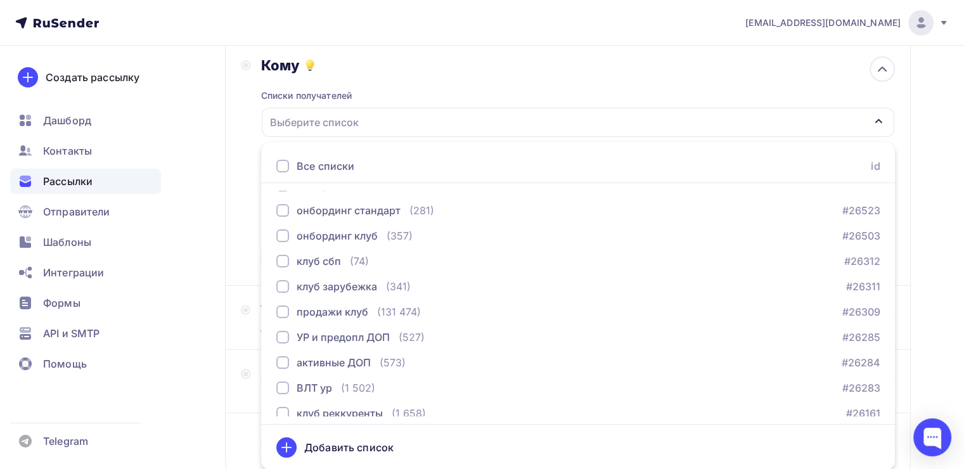
scroll to position [317, 0]
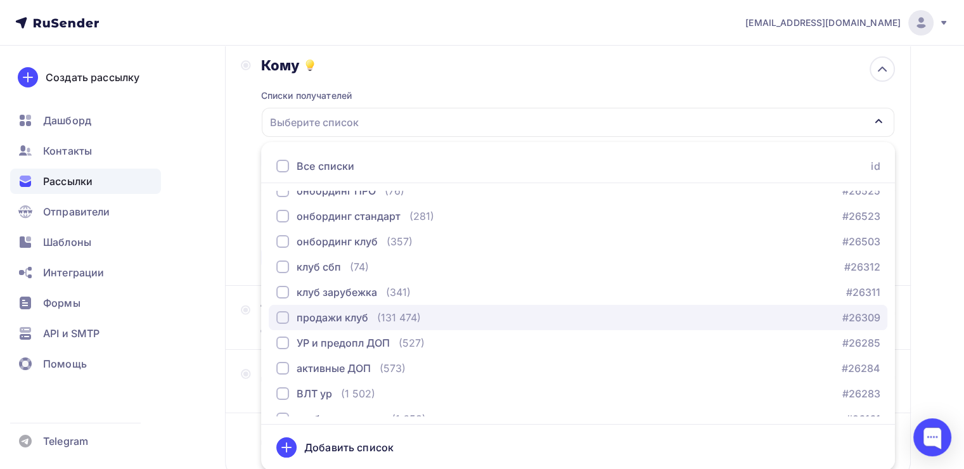
click at [285, 320] on div "button" at bounding box center [282, 317] width 13 height 13
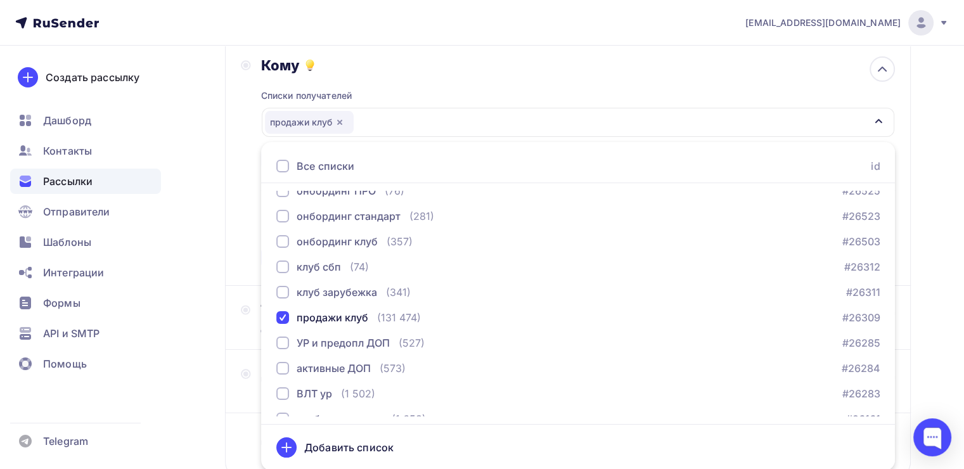
click at [245, 228] on div "Кому Списки получателей продажи клуб Все списки id мак кто купил (1 521) #26744…" at bounding box center [568, 163] width 654 height 214
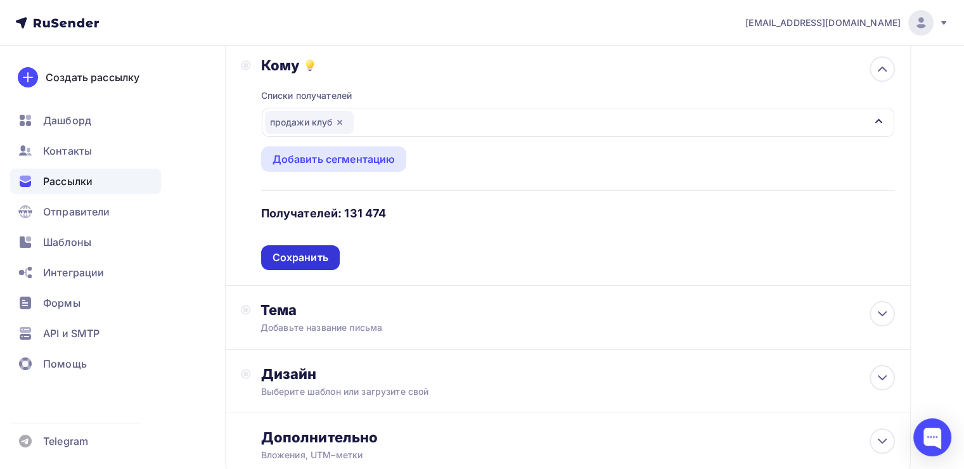
click at [293, 252] on div "Сохранить" at bounding box center [301, 257] width 56 height 15
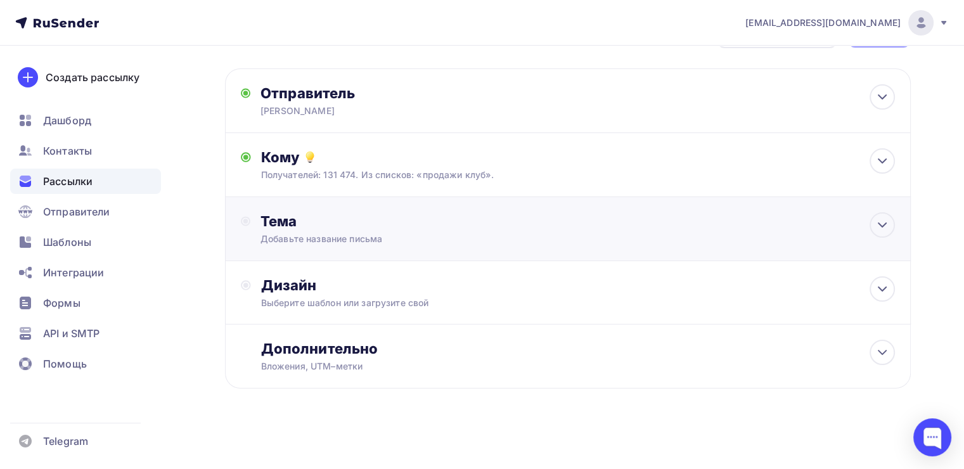
click at [319, 231] on div "Тема Добавьте название письма Тема * Рекомендуем использовать не более 150 симв…" at bounding box center [385, 228] width 250 height 33
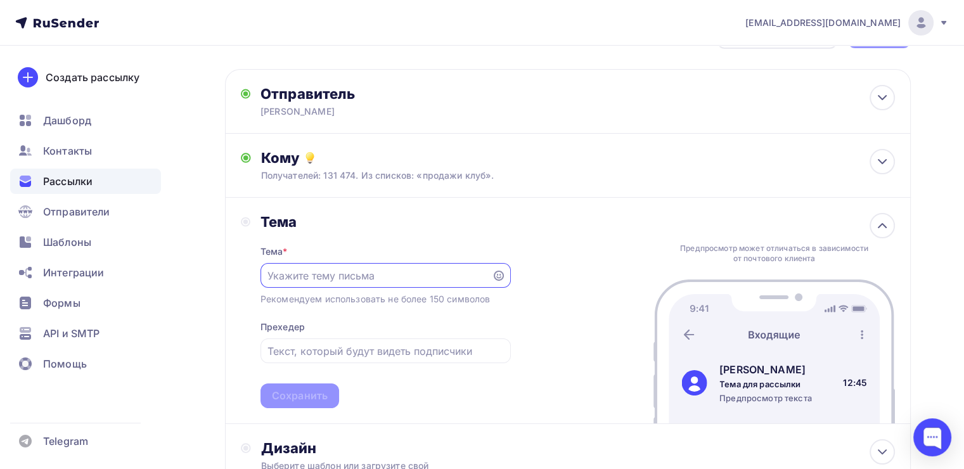
scroll to position [0, 0]
paste input "Добро пожаловать в МИР метафорических карт!"
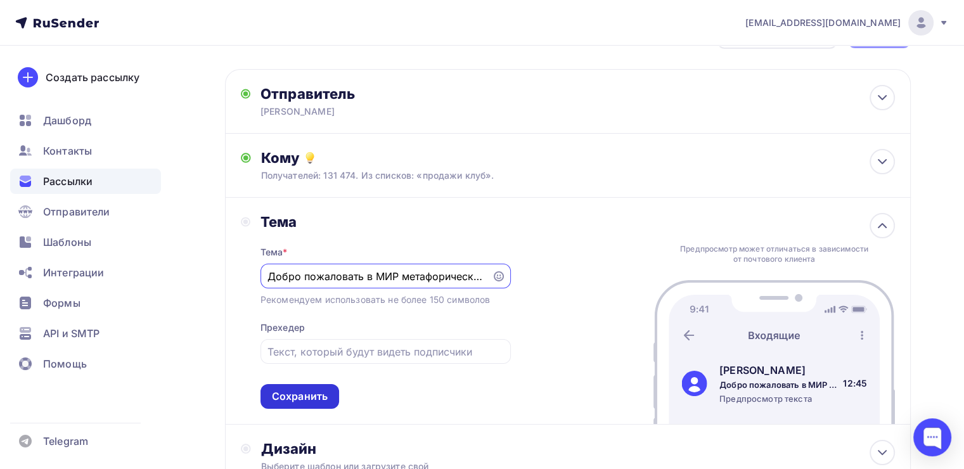
type input "Добро пожаловать в МИР метафорических карт!"
click at [294, 384] on div "Сохранить" at bounding box center [299, 396] width 79 height 25
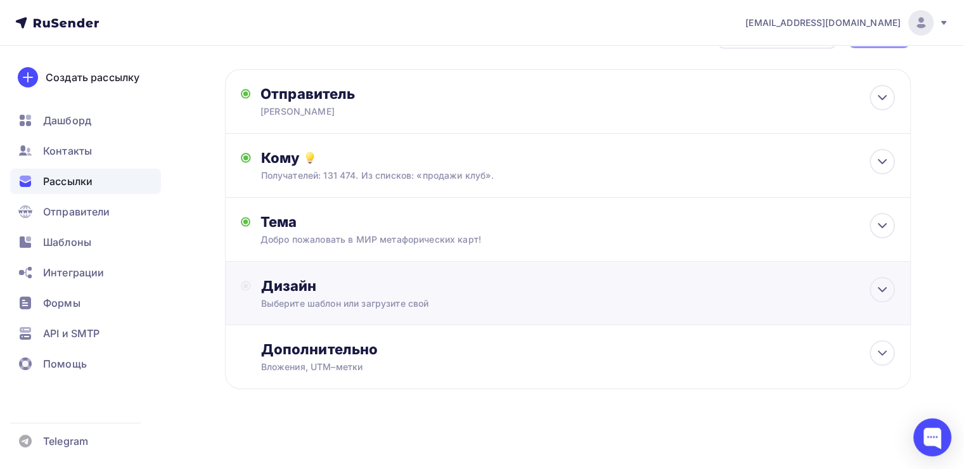
click at [380, 306] on div "Выберите шаблон или загрузите свой" at bounding box center [546, 303] width 570 height 13
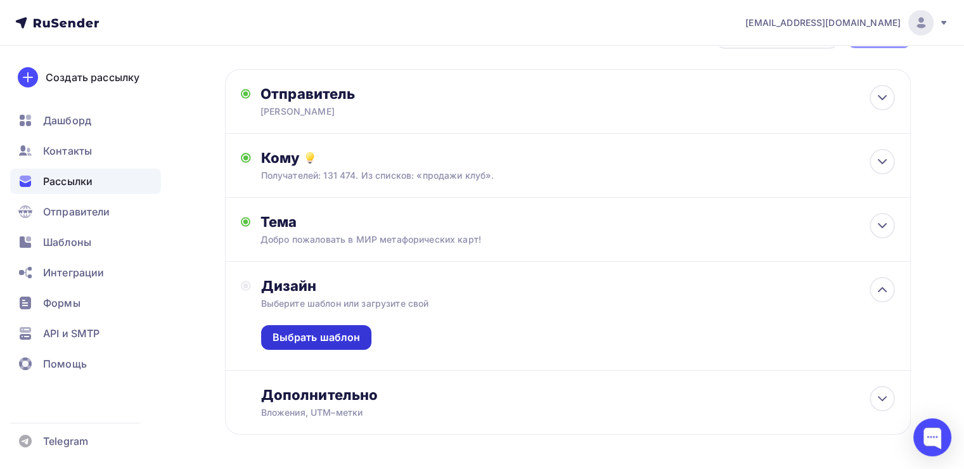
click at [343, 330] on div "Выбрать шаблон" at bounding box center [317, 337] width 88 height 15
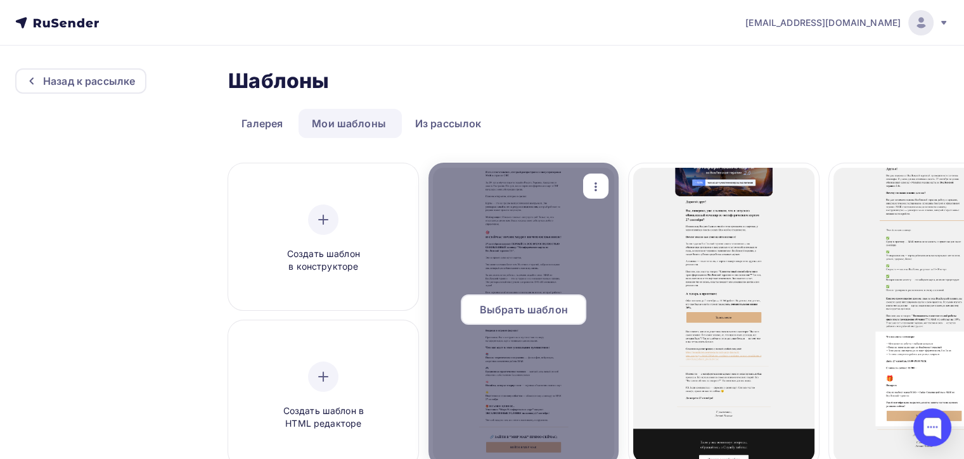
click at [527, 304] on span "Выбрать шаблон" at bounding box center [524, 309] width 88 height 15
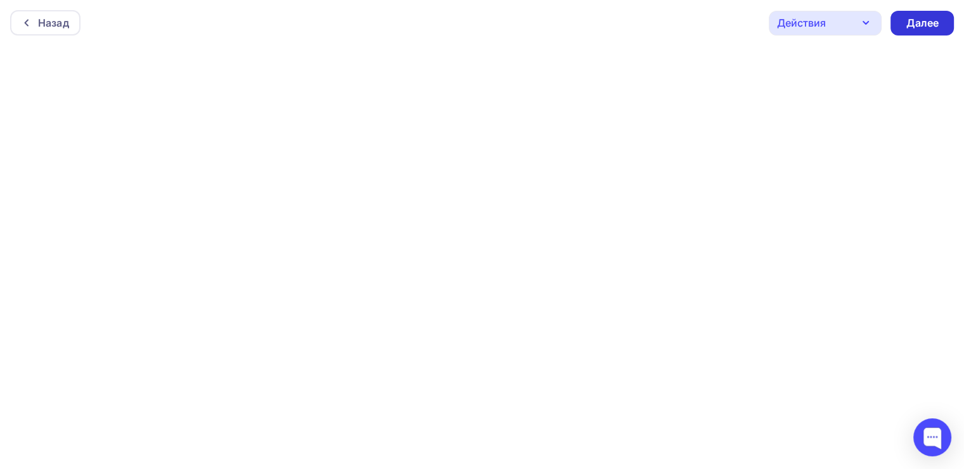
click at [924, 20] on div "Далее" at bounding box center [922, 23] width 33 height 15
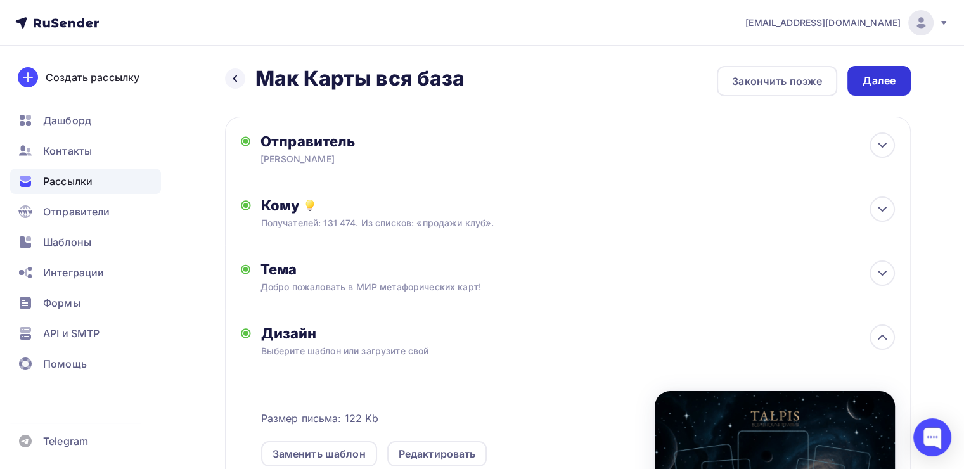
click at [864, 72] on div "Далее" at bounding box center [878, 81] width 63 height 30
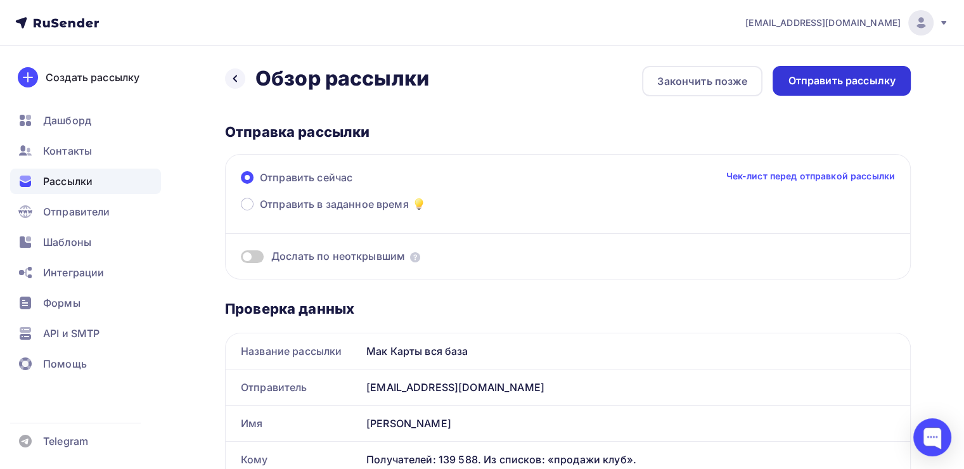
click at [818, 87] on div "Отправить рассылку" at bounding box center [842, 81] width 108 height 15
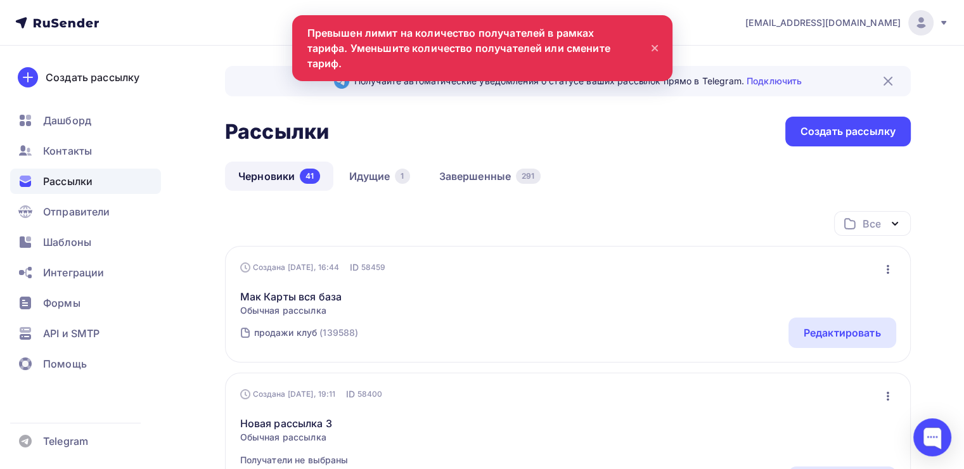
click at [74, 27] on icon at bounding box center [71, 23] width 7 height 7
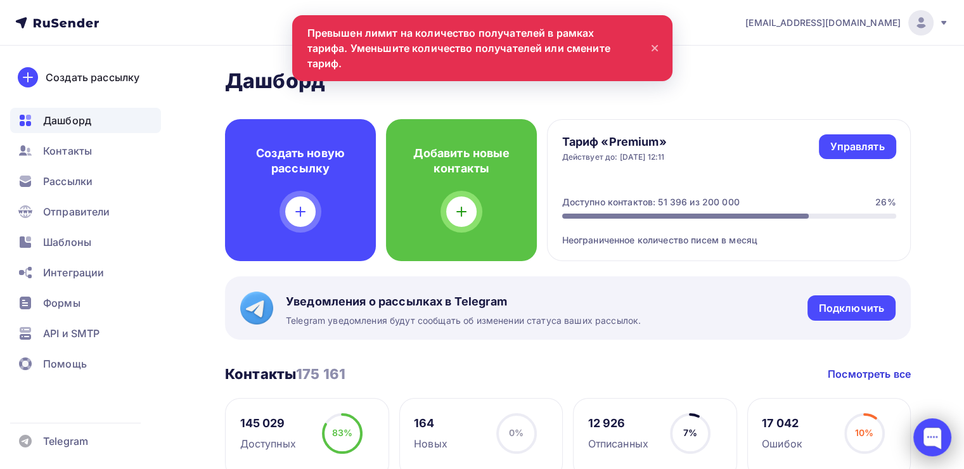
click at [935, 446] on div at bounding box center [932, 437] width 38 height 38
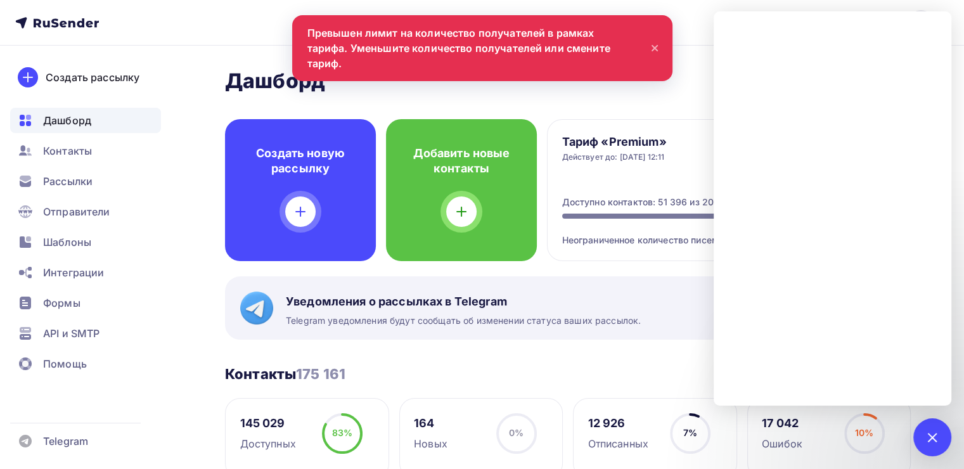
click at [629, 260] on div "Тариф «Premium» Действует до: [DATE] 12:11 Управлять Управлять Доступно контакт…" at bounding box center [729, 190] width 364 height 142
click at [655, 46] on icon at bounding box center [654, 48] width 5 height 5
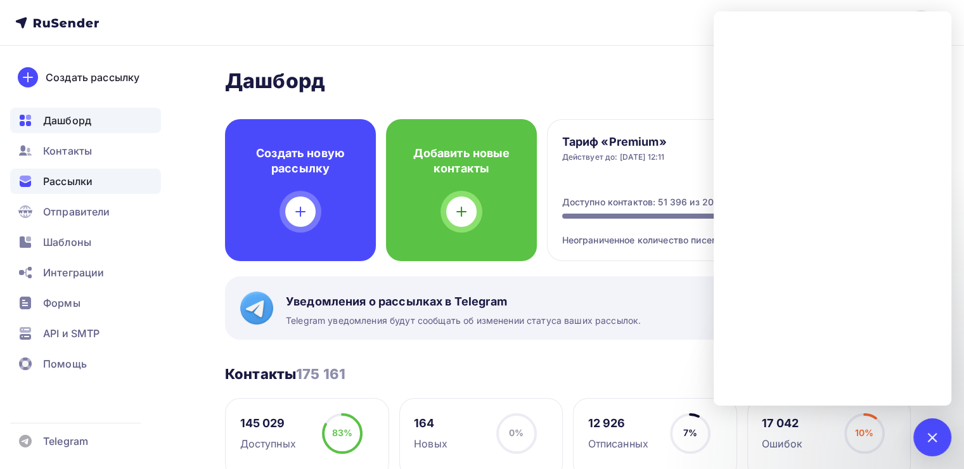
click at [81, 178] on span "Рассылки" at bounding box center [67, 181] width 49 height 15
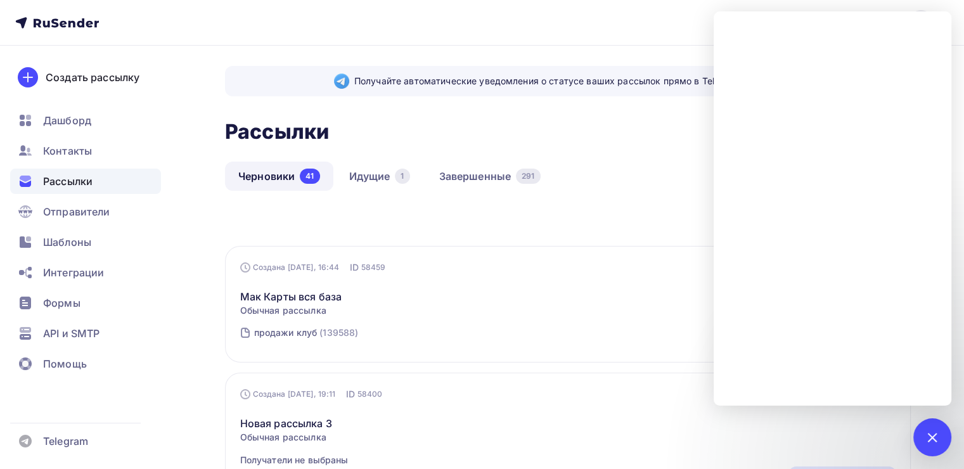
click at [606, 192] on div "Черновики 41 Идущие 1 Завершенные 291" at bounding box center [568, 186] width 686 height 49
click at [928, 431] on div at bounding box center [931, 436] width 17 height 17
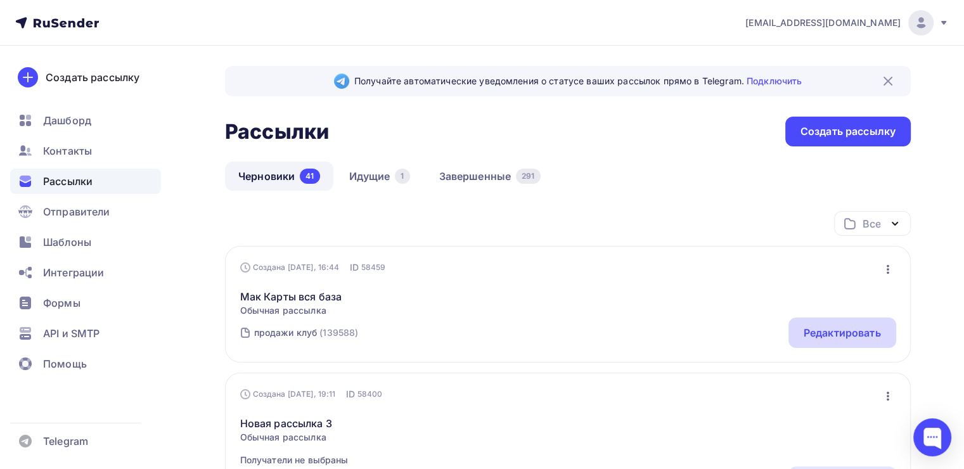
click at [816, 338] on div "Редактировать" at bounding box center [842, 332] width 77 height 15
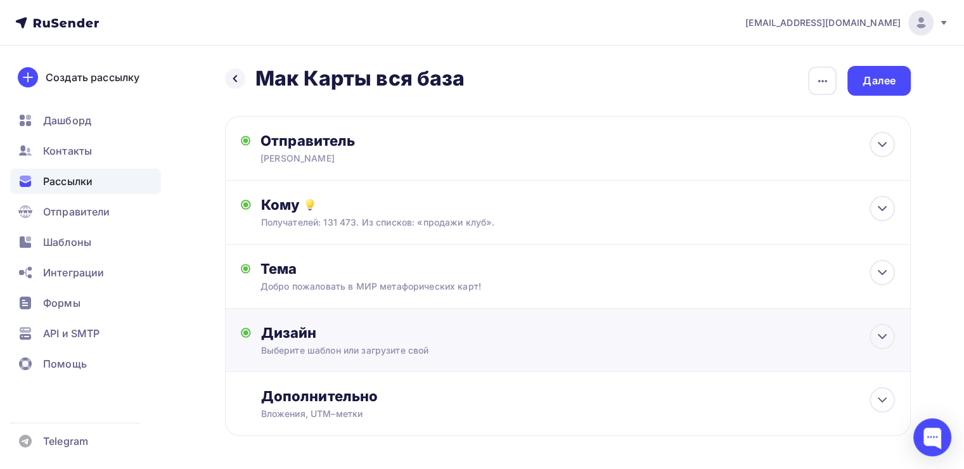
click at [404, 344] on div "Выберите шаблон или загрузите свой" at bounding box center [546, 350] width 570 height 13
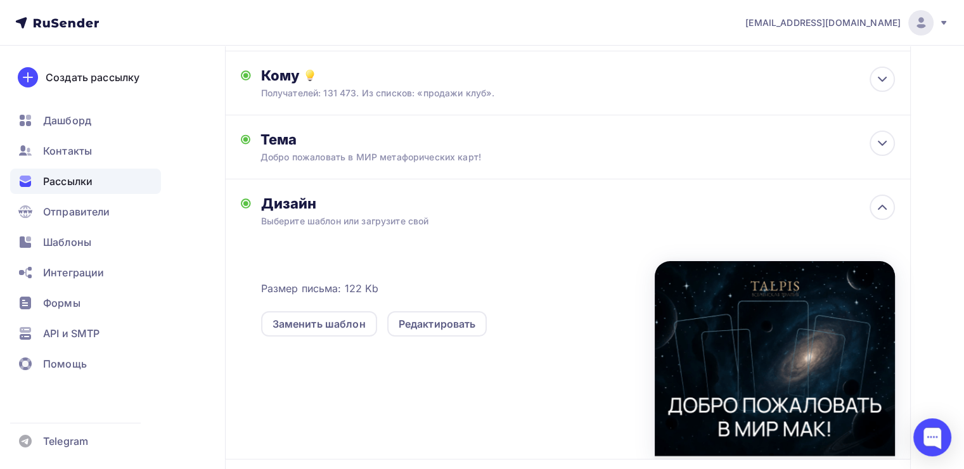
scroll to position [190, 0]
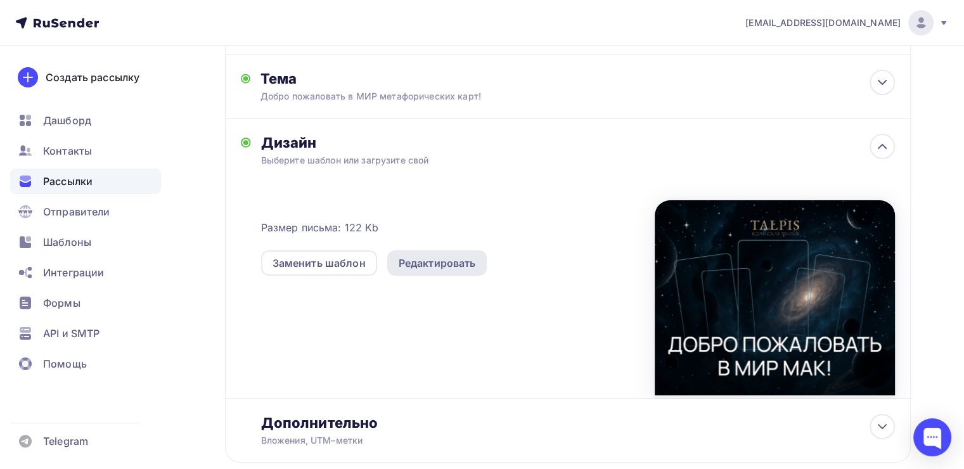
click at [423, 256] on div "Редактировать" at bounding box center [437, 262] width 77 height 15
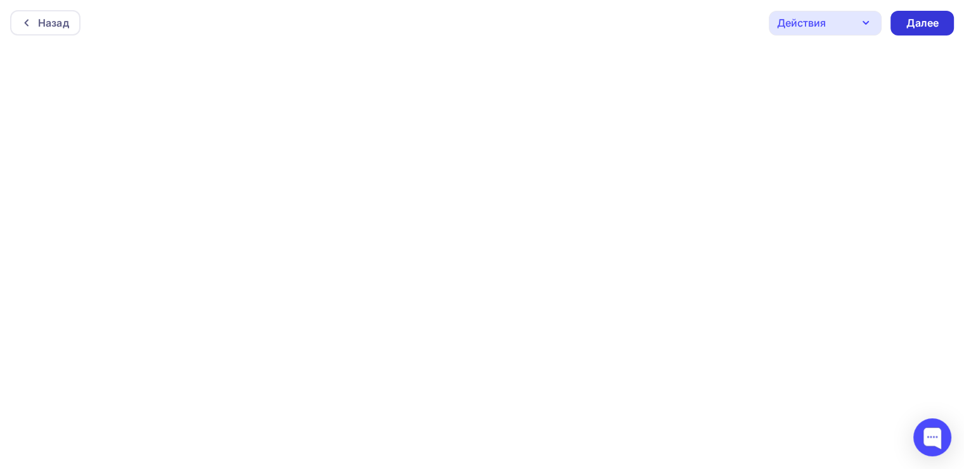
click at [920, 24] on div "Далее" at bounding box center [922, 23] width 33 height 15
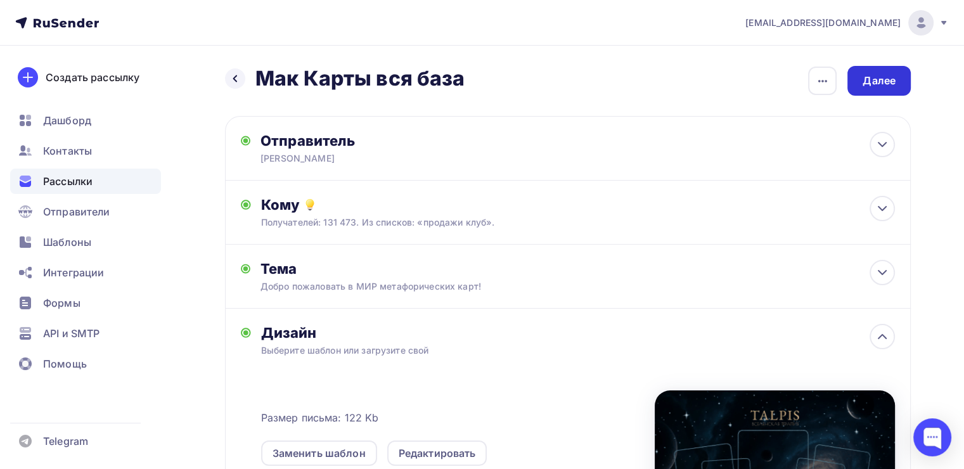
click at [887, 87] on div "Далее" at bounding box center [879, 81] width 33 height 15
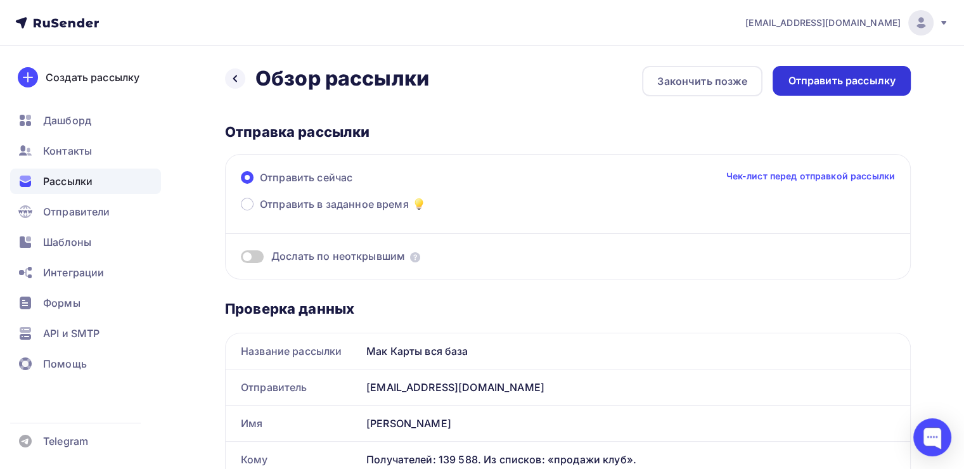
click at [837, 86] on div "Отправить рассылку" at bounding box center [842, 81] width 108 height 15
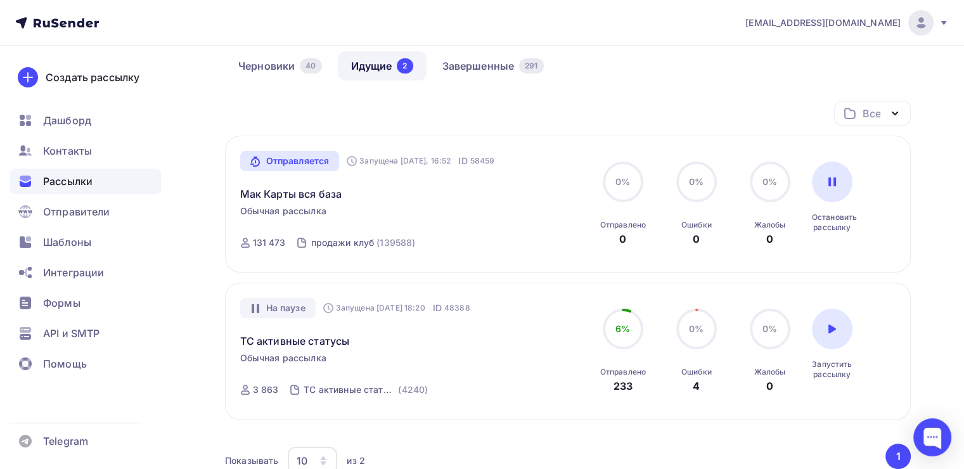
scroll to position [190, 0]
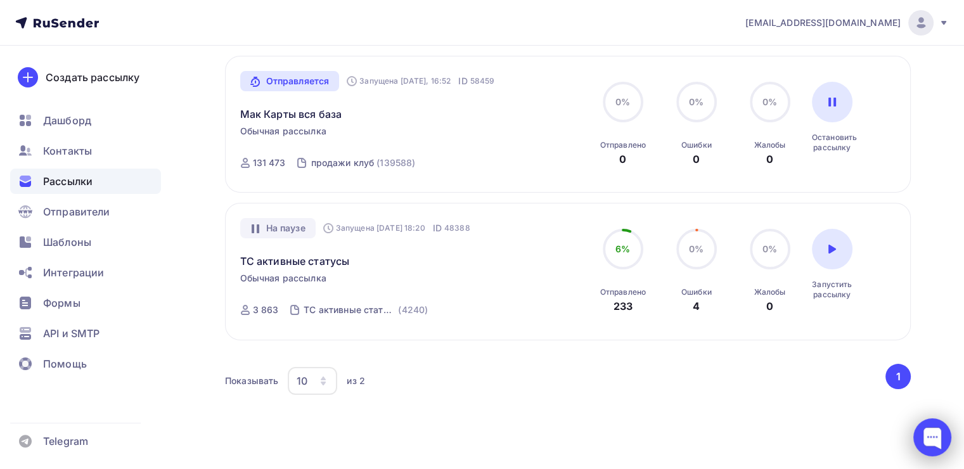
click at [921, 433] on div at bounding box center [932, 437] width 38 height 38
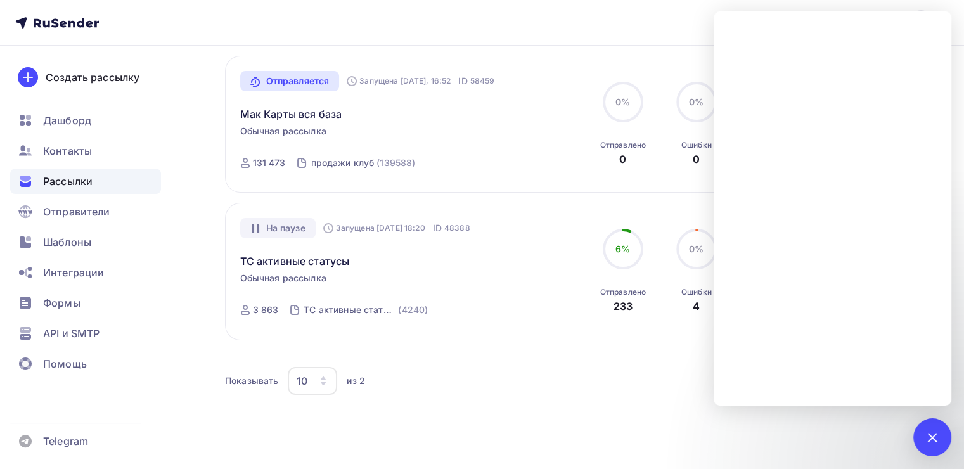
click at [634, 360] on div "Все Все папки Повышение цен (0) Создать новую папку Отправляется Запущена [DATE…" at bounding box center [568, 216] width 686 height 390
click at [564, 379] on div "Показывать 10 10 20 50 100 из 2" at bounding box center [554, 380] width 658 height 29
click at [926, 430] on div at bounding box center [932, 437] width 38 height 38
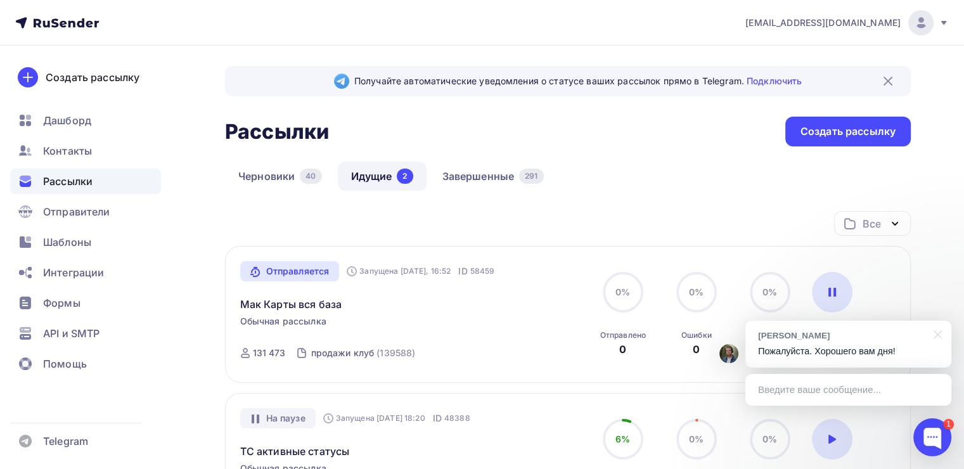
scroll to position [0, 0]
click at [818, 133] on div "Создать рассылку" at bounding box center [847, 131] width 95 height 15
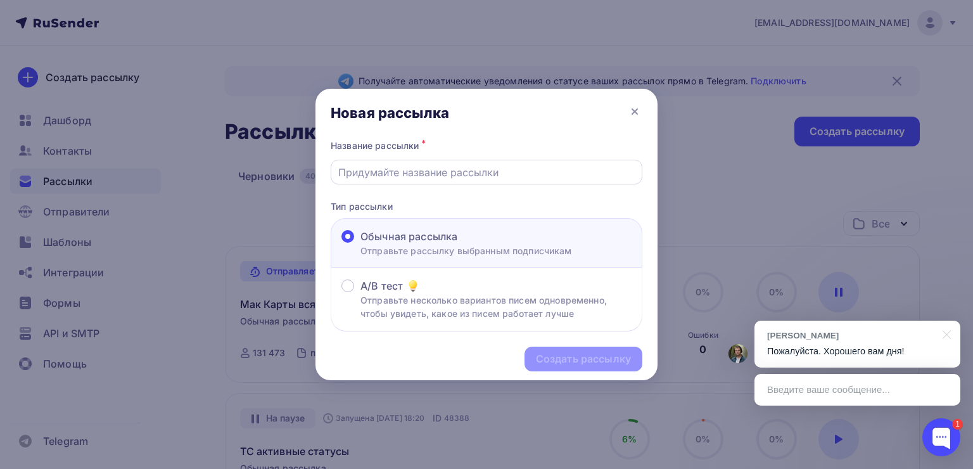
click at [421, 182] on div at bounding box center [487, 172] width 312 height 25
click at [421, 179] on input "text" at bounding box center [486, 172] width 297 height 15
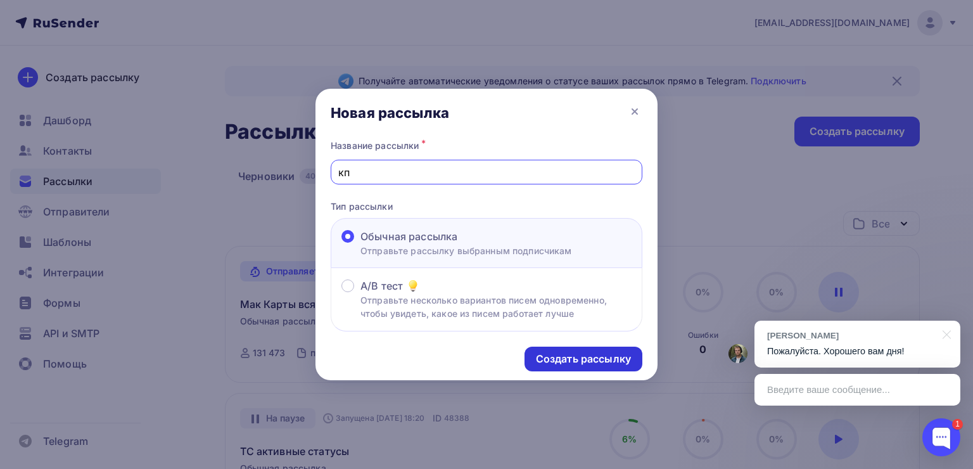
click at [550, 354] on div "Создать рассылку" at bounding box center [583, 359] width 95 height 15
click at [416, 175] on input "кп" at bounding box center [486, 172] width 297 height 15
type input "кпипе"
click at [564, 357] on div "Создать рассылку" at bounding box center [583, 359] width 95 height 15
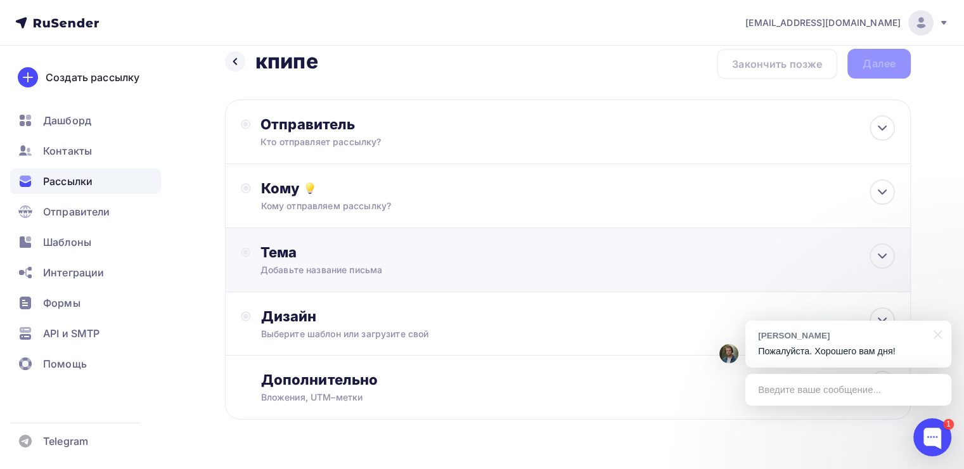
scroll to position [48, 0]
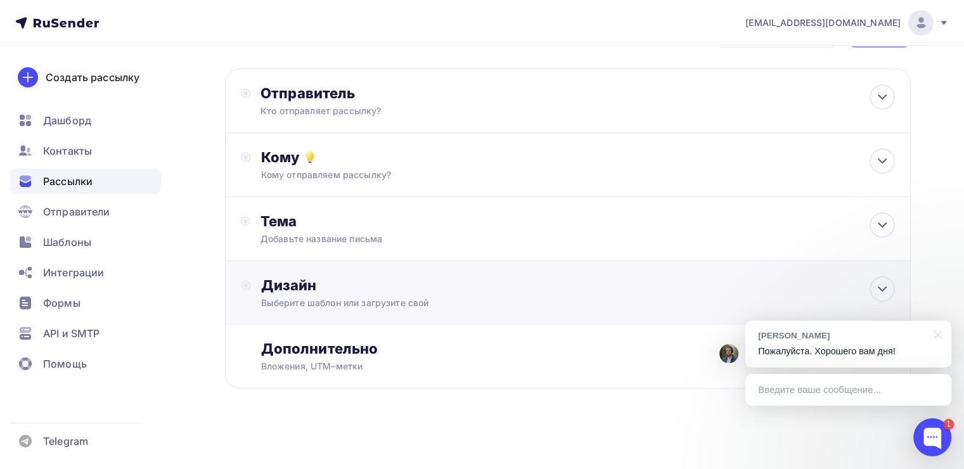
click at [376, 281] on div "Дизайн" at bounding box center [578, 285] width 634 height 18
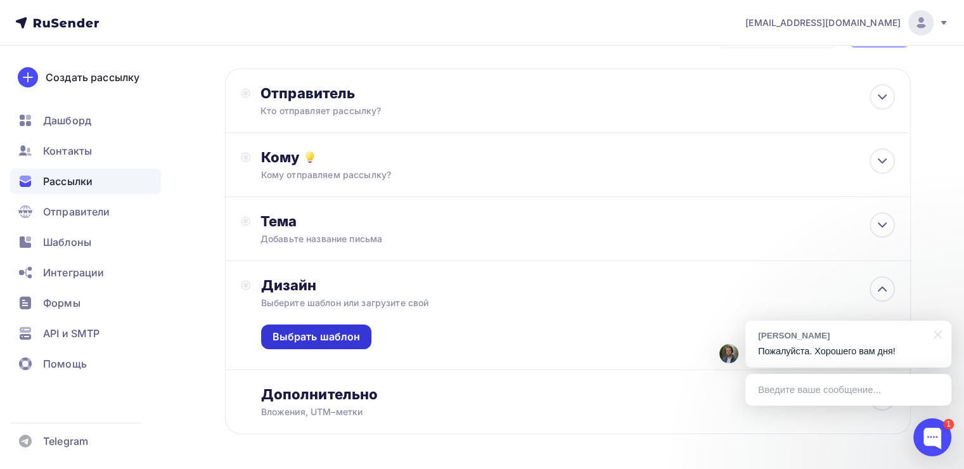
click at [350, 342] on div "Выбрать шаблон" at bounding box center [317, 337] width 88 height 15
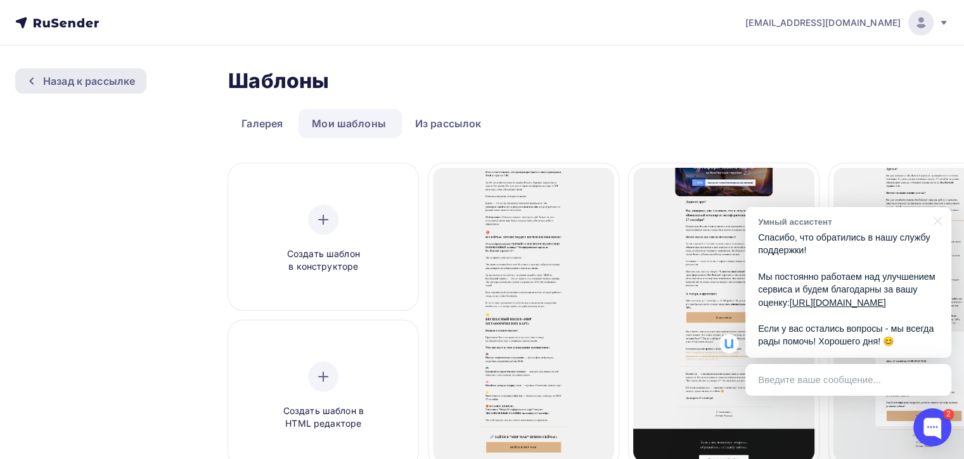
click at [44, 80] on div "Назад к рассылке" at bounding box center [89, 81] width 92 height 15
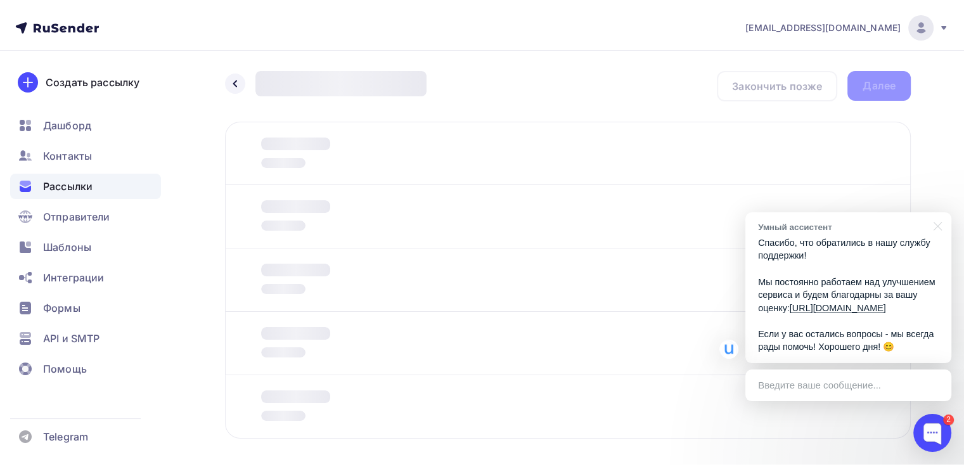
scroll to position [46, 0]
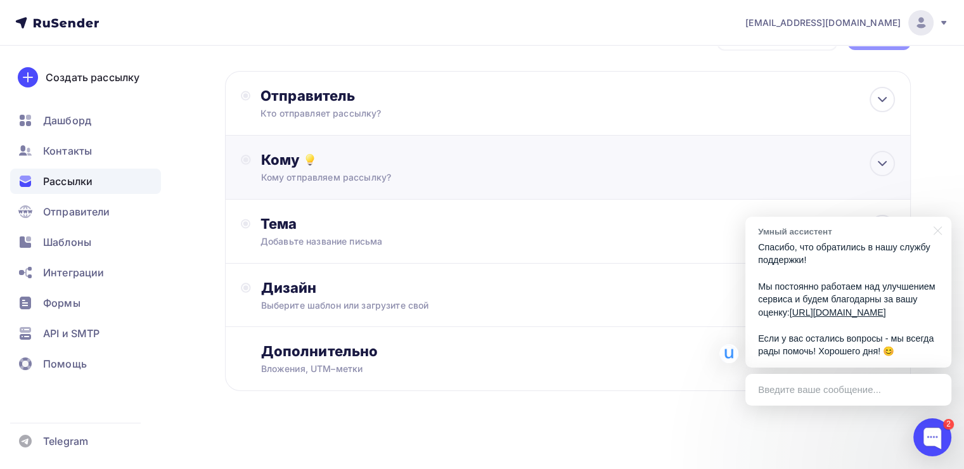
click at [352, 147] on div "Кому Кому отправляем рассылку? Списки получателей Выберите список Все списки id…" at bounding box center [568, 168] width 686 height 64
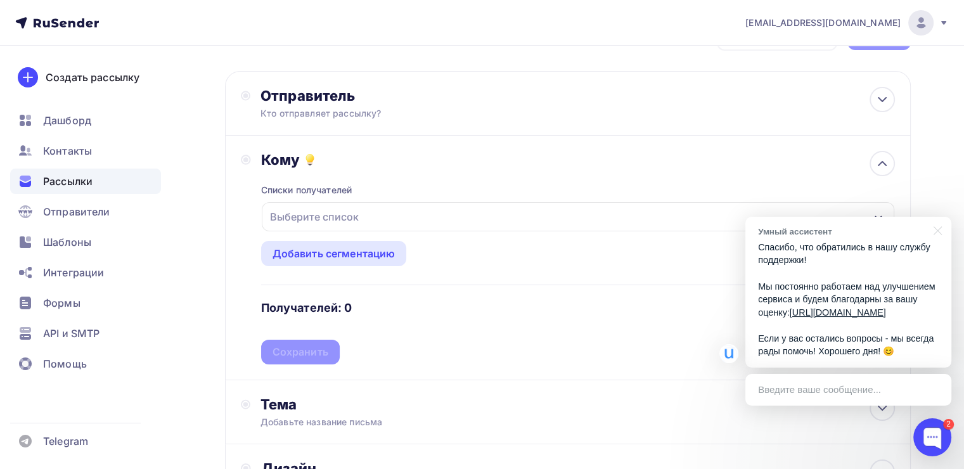
click at [349, 217] on div "Выберите список" at bounding box center [314, 216] width 99 height 23
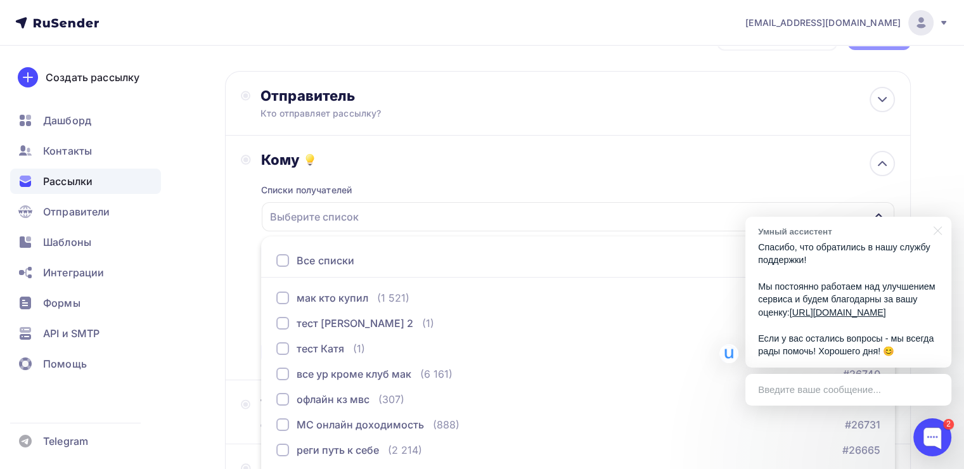
scroll to position [140, 0]
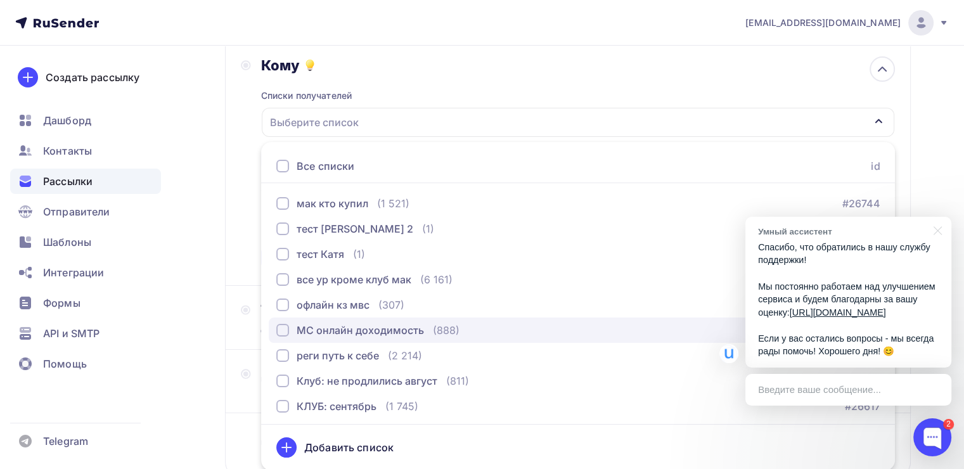
click at [280, 331] on div "button" at bounding box center [282, 330] width 13 height 13
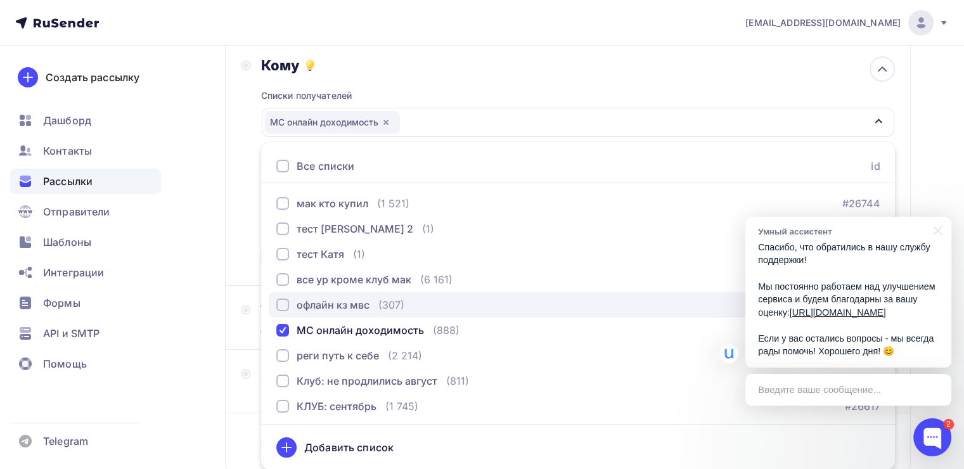
click at [281, 305] on div "button" at bounding box center [282, 304] width 13 height 13
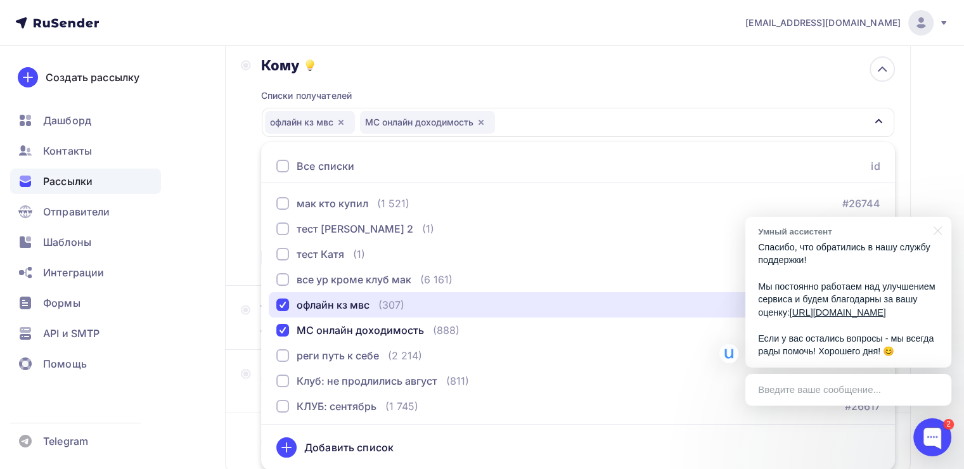
click at [487, 122] on div "МС онлайн доходимость" at bounding box center [427, 122] width 135 height 23
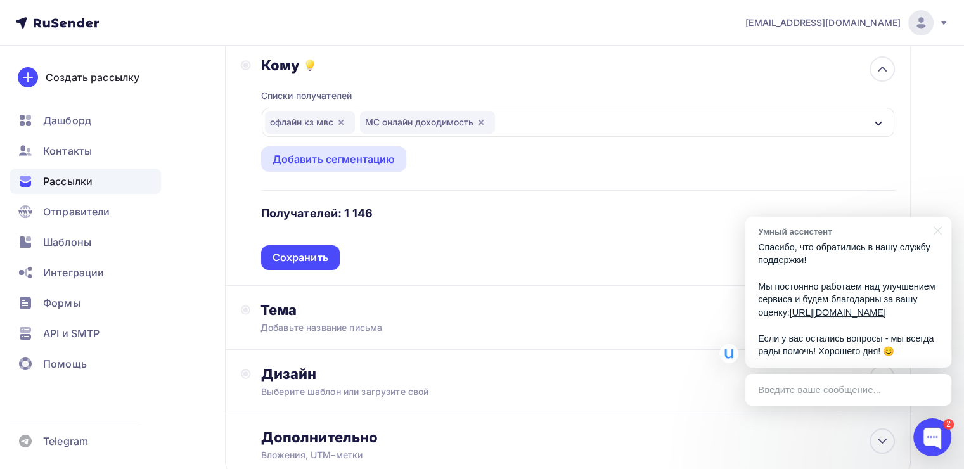
click at [338, 117] on icon "button" at bounding box center [341, 122] width 10 height 10
click at [390, 119] on icon "button" at bounding box center [386, 122] width 10 height 10
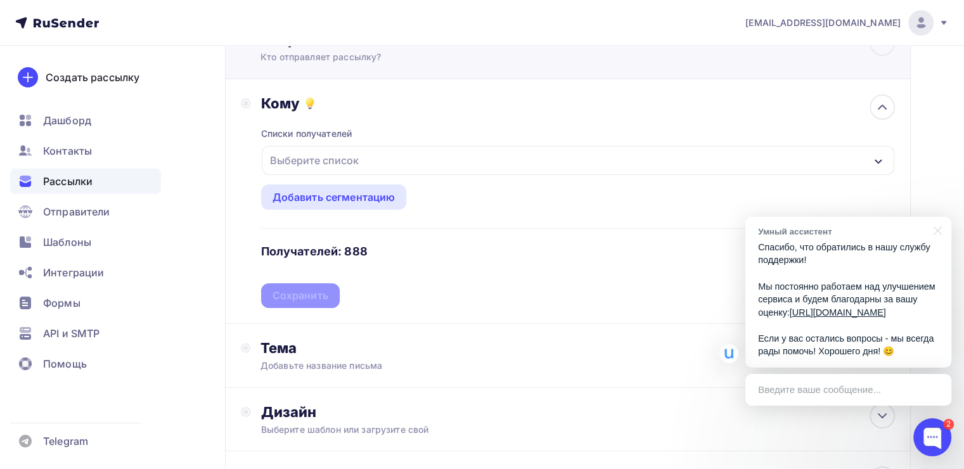
scroll to position [0, 0]
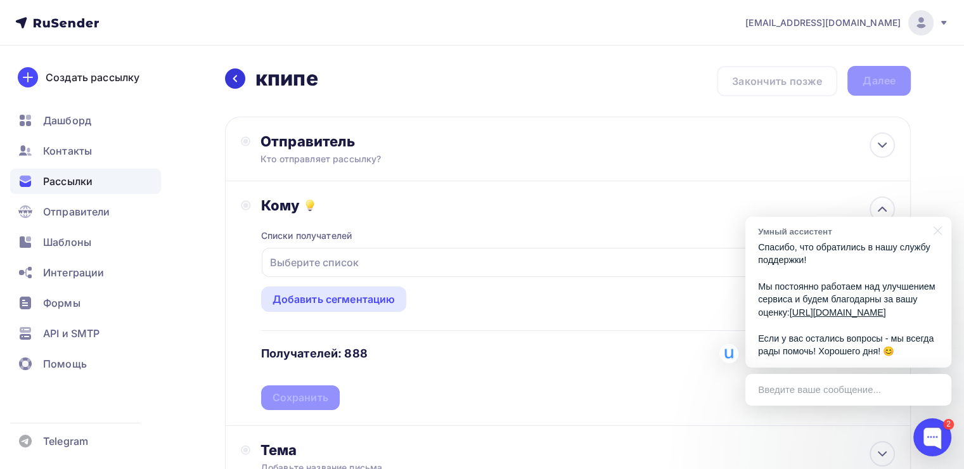
click at [239, 80] on icon at bounding box center [235, 79] width 10 height 10
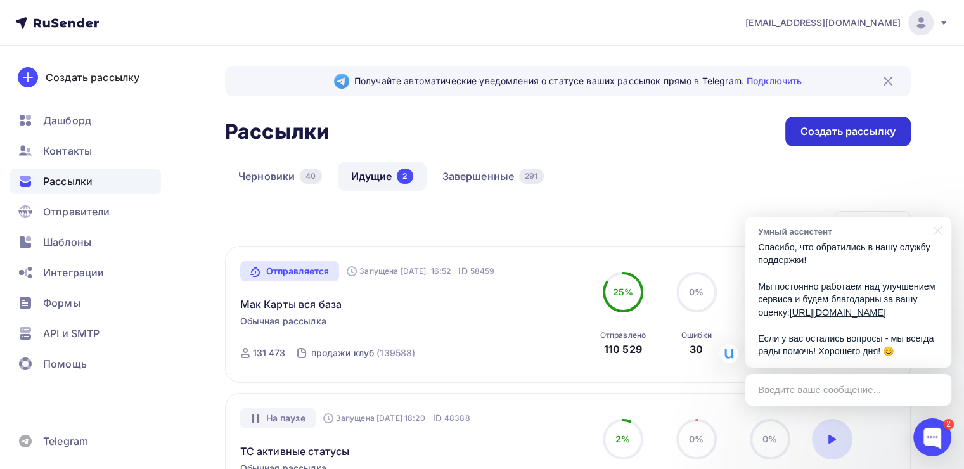
click at [809, 143] on div "Создать рассылку" at bounding box center [847, 132] width 125 height 30
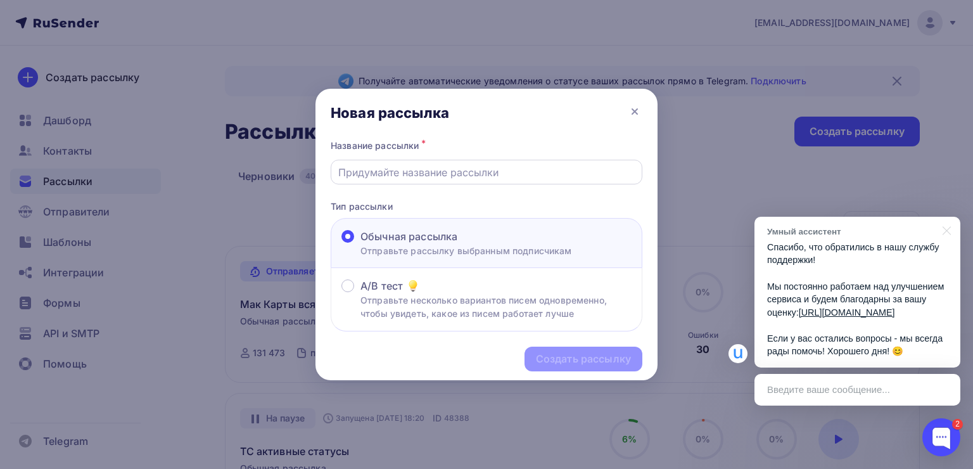
click at [350, 172] on input "text" at bounding box center [486, 172] width 297 height 15
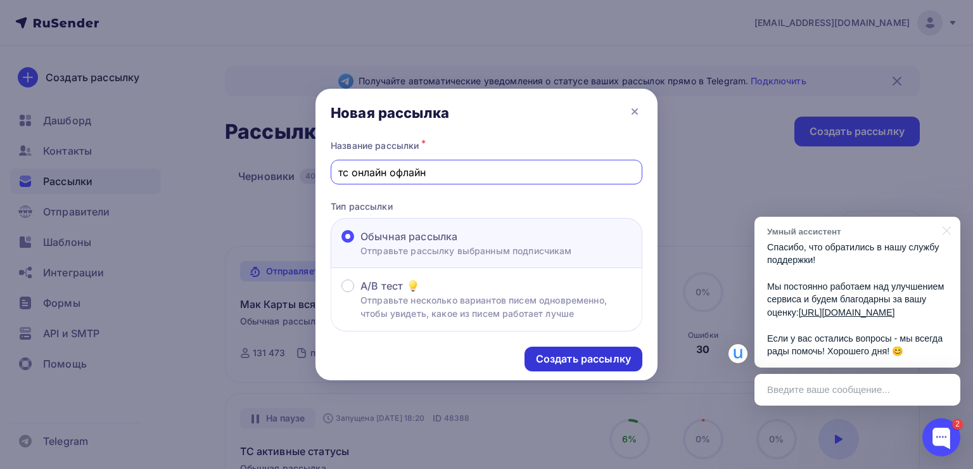
type input "тс онлайн офлайн"
click at [549, 363] on div "Создать рассылку" at bounding box center [583, 359] width 95 height 15
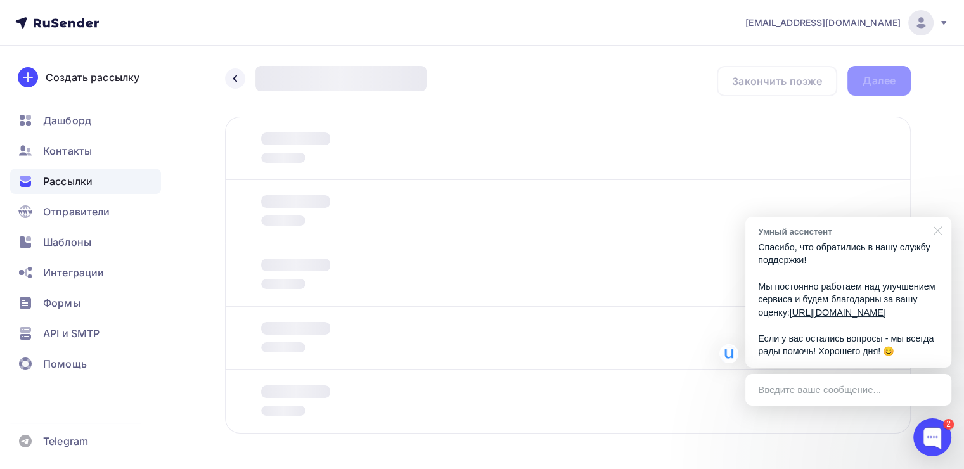
click at [934, 217] on div at bounding box center [936, 230] width 32 height 26
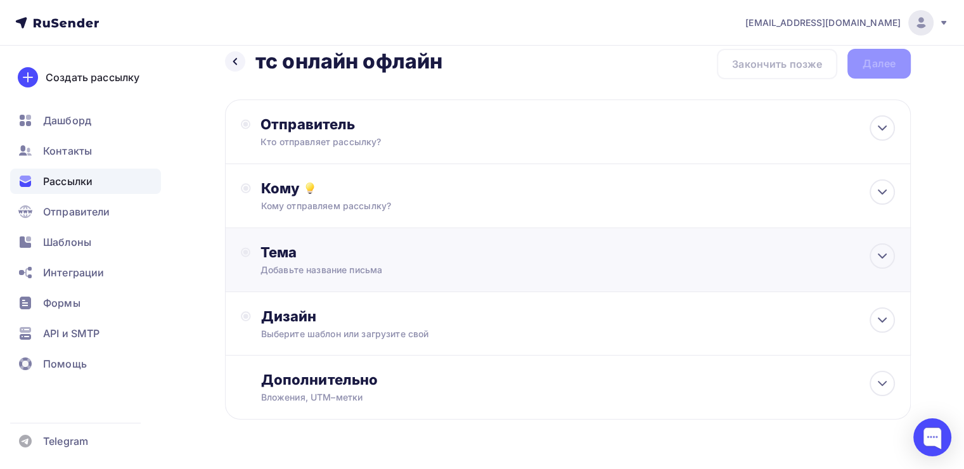
scroll to position [48, 0]
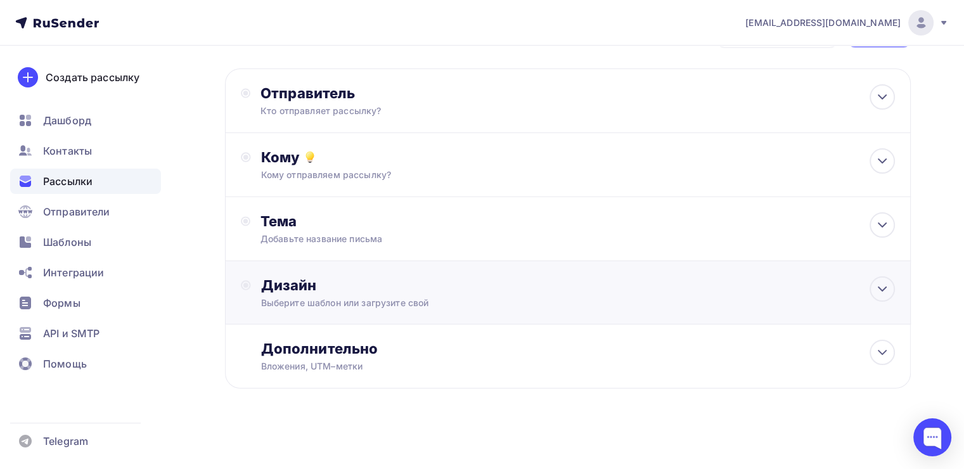
click at [413, 285] on div "Дизайн" at bounding box center [578, 285] width 634 height 18
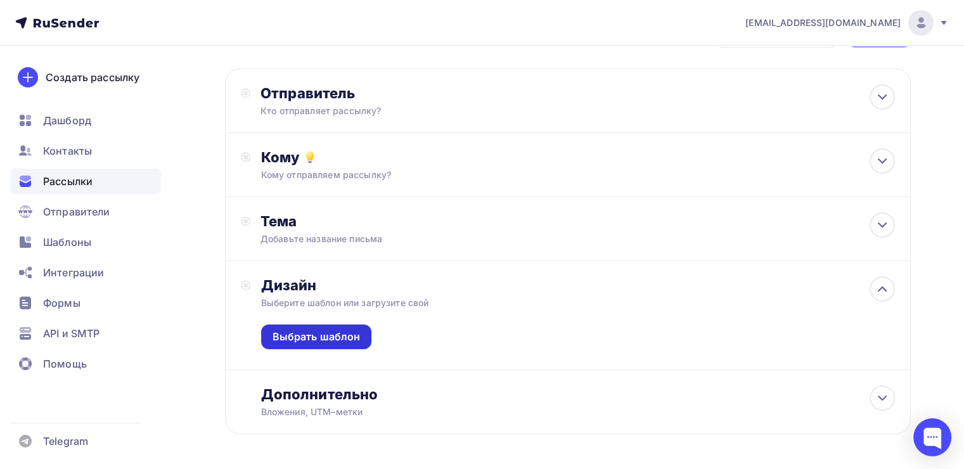
click at [337, 331] on div "Выбрать шаблон" at bounding box center [317, 337] width 88 height 15
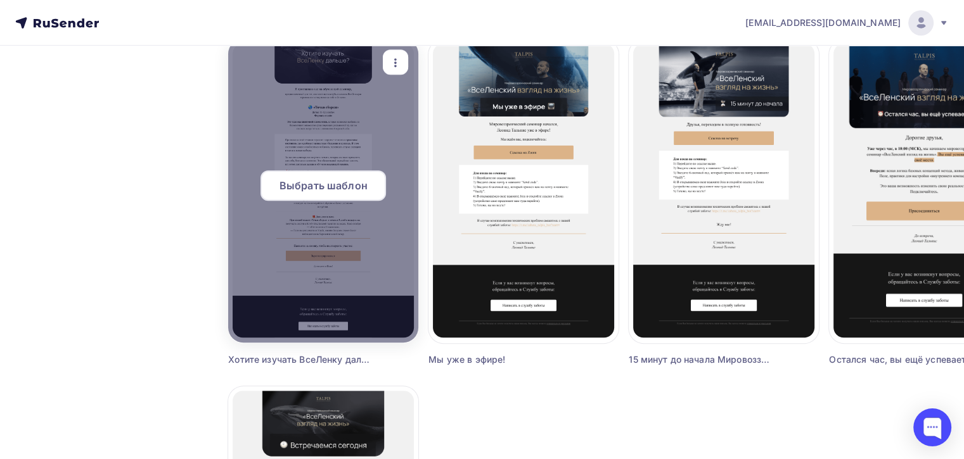
scroll to position [824, 0]
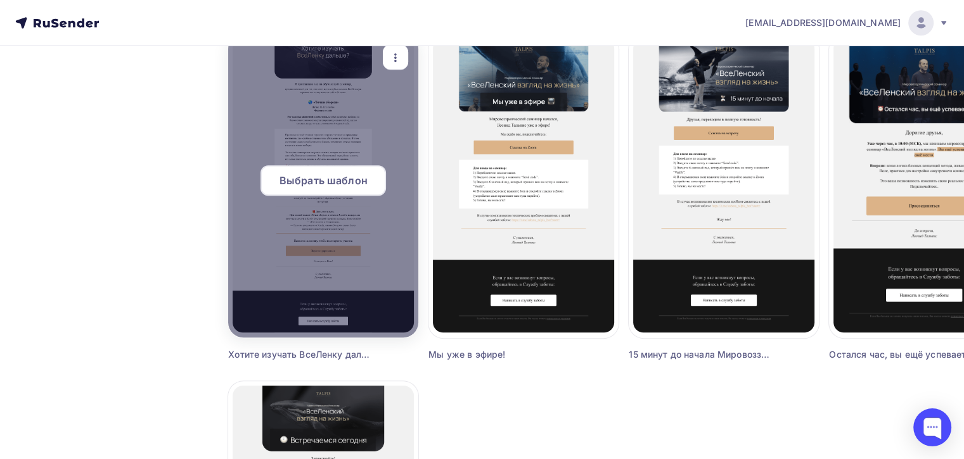
click at [337, 180] on span "Выбрать шаблон" at bounding box center [323, 180] width 88 height 15
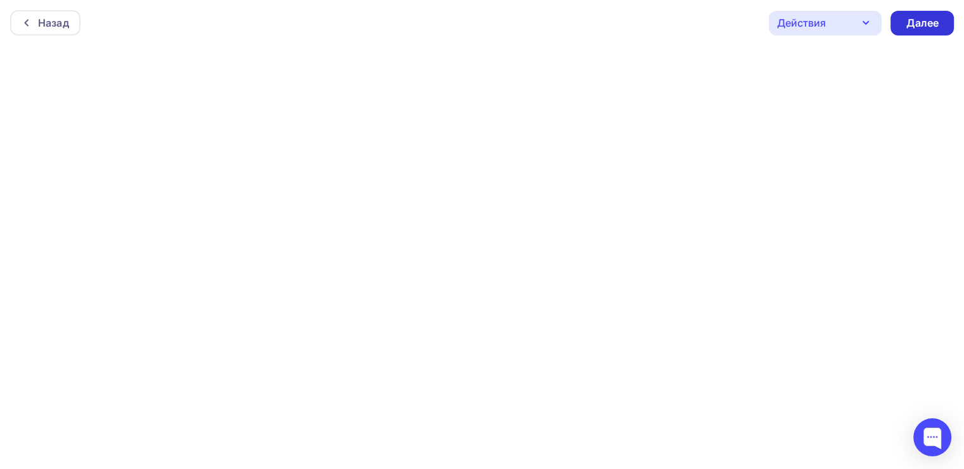
click at [921, 30] on div "Далее" at bounding box center [921, 23] width 63 height 25
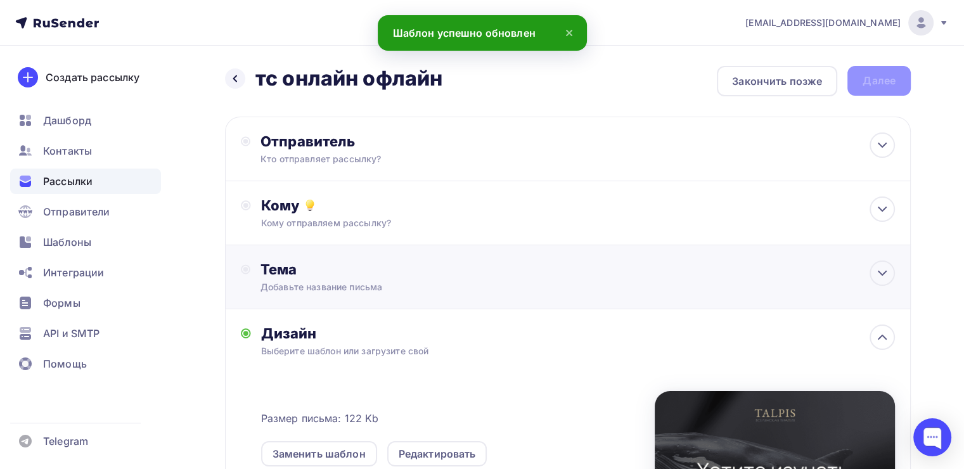
click at [337, 260] on div "Тема" at bounding box center [385, 269] width 250 height 18
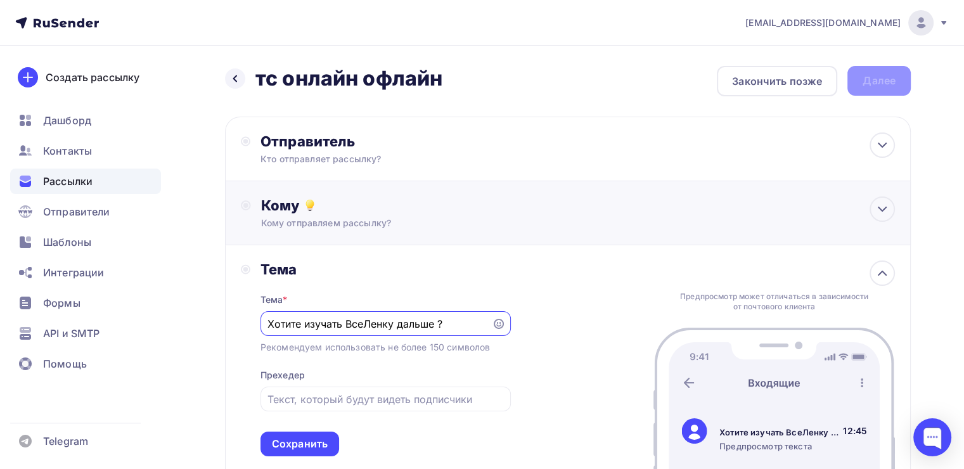
type input "Хотите изучать ВсеЛенку дальше ?"
click at [305, 215] on div "Кому Кому отправляем рассылку? Списки получателей Выберите список Все списки id…" at bounding box center [578, 212] width 634 height 33
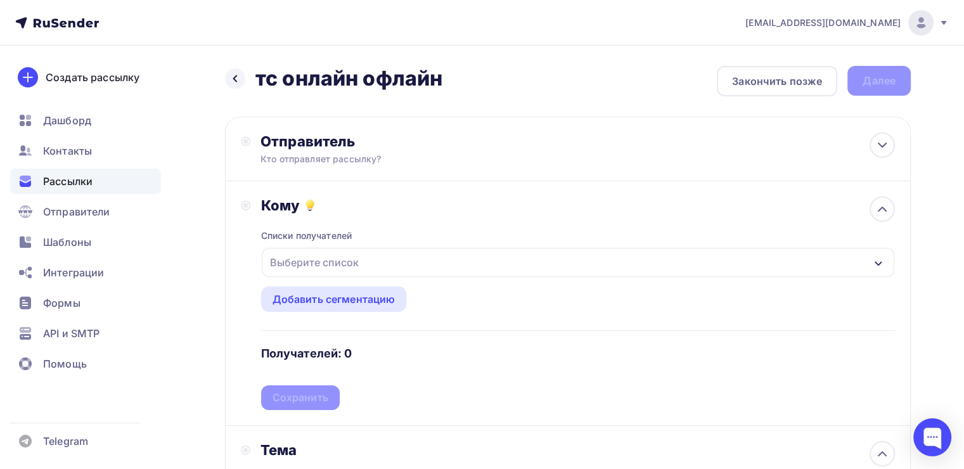
click at [330, 260] on div "Выберите список" at bounding box center [314, 262] width 99 height 23
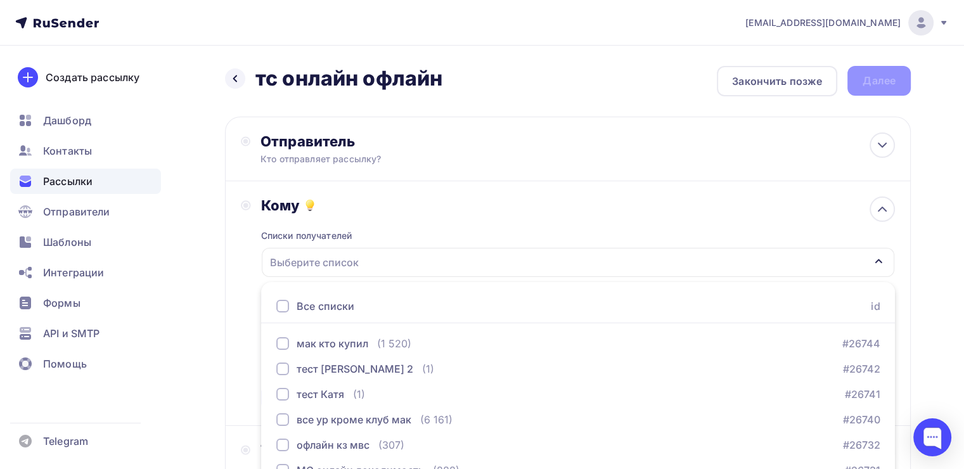
scroll to position [140, 0]
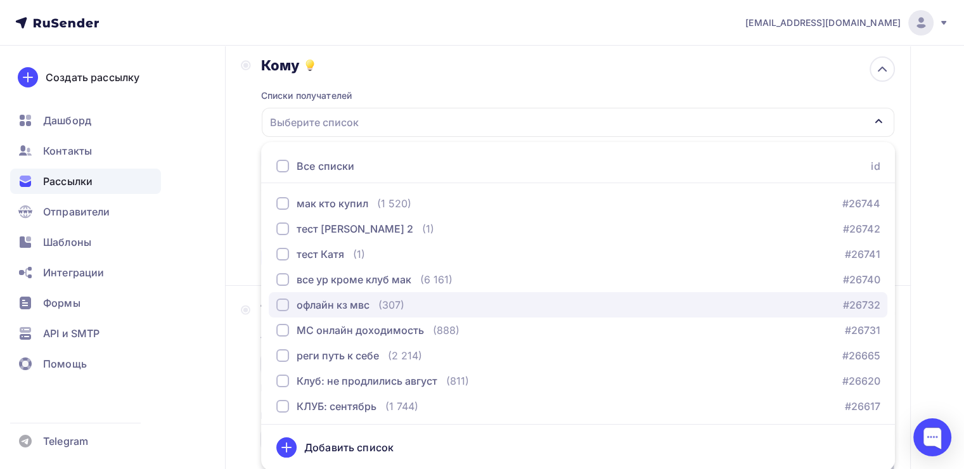
click at [281, 302] on div "button" at bounding box center [282, 304] width 13 height 13
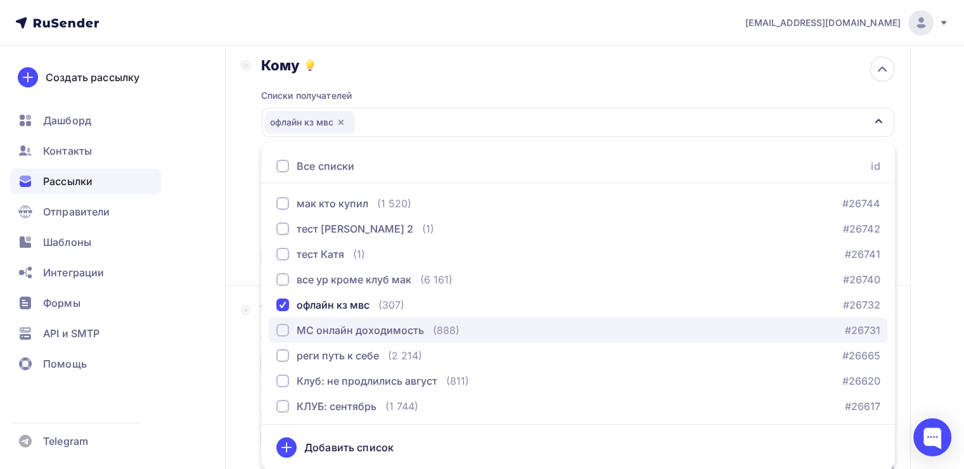
click at [286, 324] on div "button" at bounding box center [282, 330] width 13 height 13
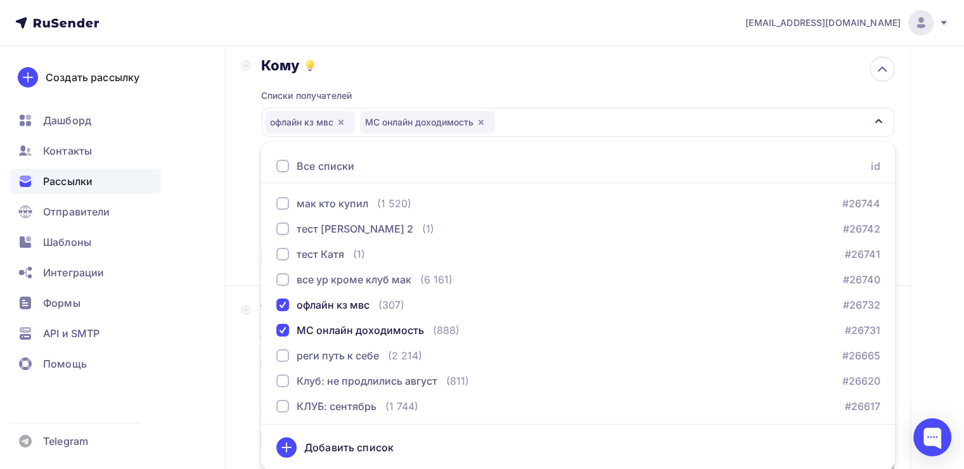
click at [250, 237] on div "Кому Списки получателей офлайн кз мвс МС онлайн доходимость Все списки id мак к…" at bounding box center [568, 163] width 654 height 214
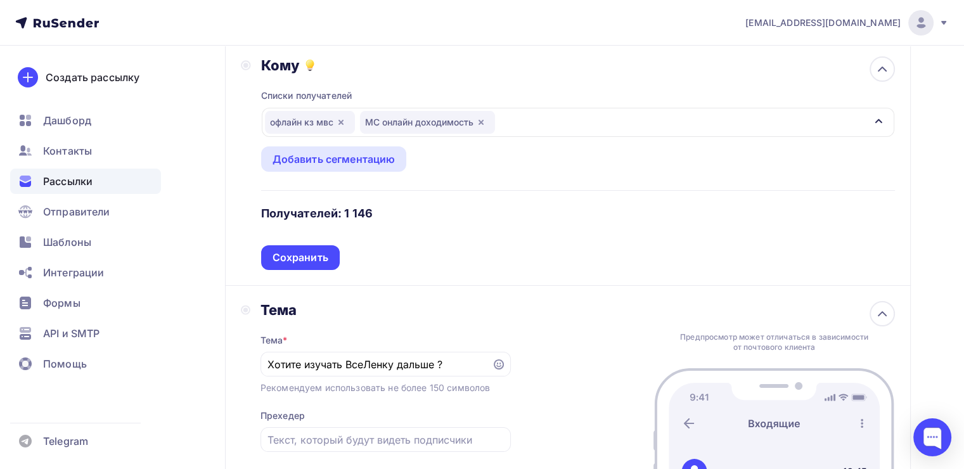
click at [298, 250] on div "Сохранить" at bounding box center [301, 257] width 56 height 15
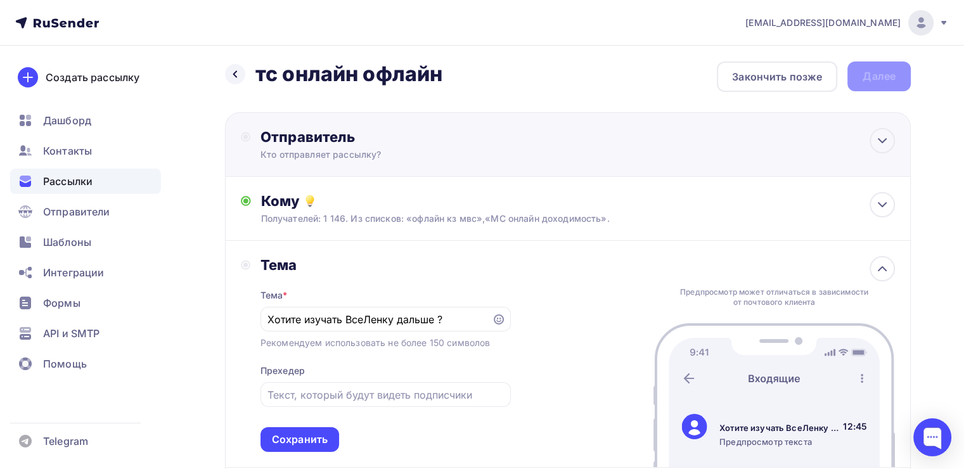
scroll to position [0, 0]
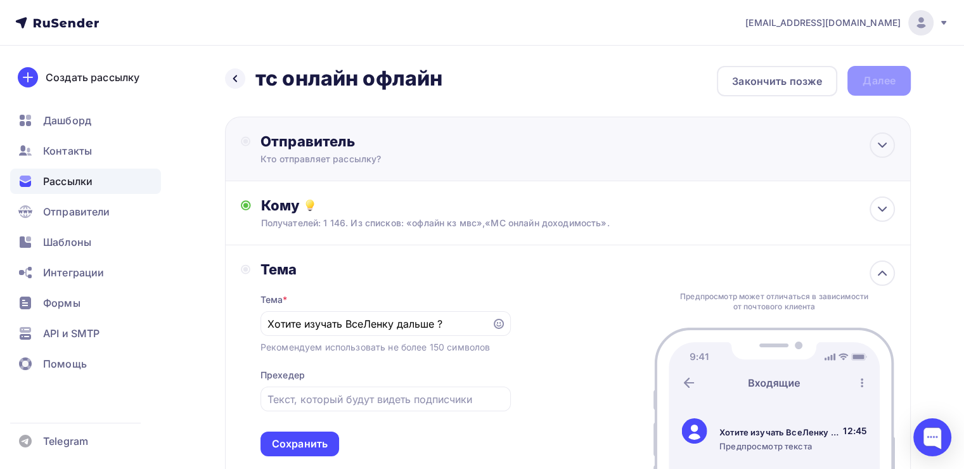
click at [335, 148] on div "Отправитель" at bounding box center [397, 141] width 274 height 18
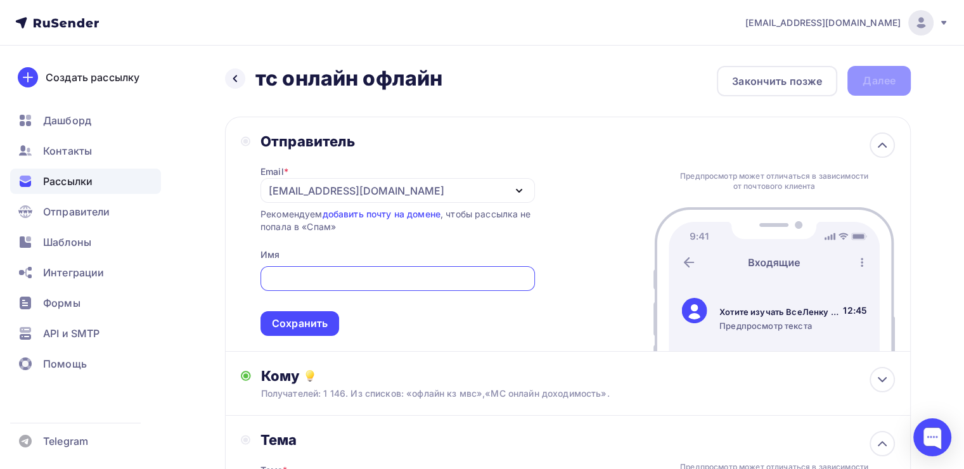
drag, startPoint x: 293, startPoint y: 202, endPoint x: 293, endPoint y: 195, distance: 7.0
click at [293, 200] on div "Email * [EMAIL_ADDRESS][DOMAIN_NAME] [EMAIL_ADDRESS][DOMAIN_NAME] [EMAIL_ADDRES…" at bounding box center [397, 243] width 274 height 186
click at [293, 195] on div "[EMAIL_ADDRESS][DOMAIN_NAME]" at bounding box center [357, 190] width 176 height 15
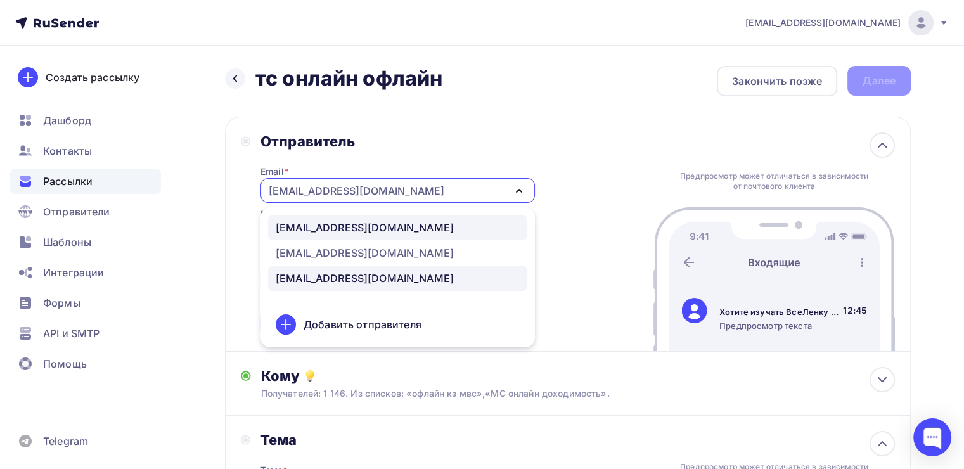
click at [305, 233] on div "[EMAIL_ADDRESS][DOMAIN_NAME]" at bounding box center [365, 227] width 178 height 15
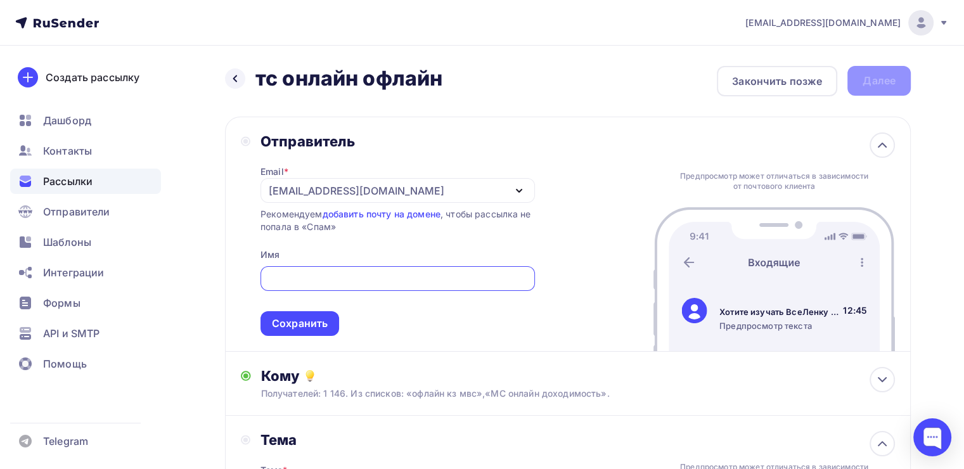
click at [293, 274] on input "text" at bounding box center [397, 278] width 260 height 15
type input "[PERSON_NAME]"
click at [282, 318] on div "Сохранить" at bounding box center [300, 323] width 56 height 15
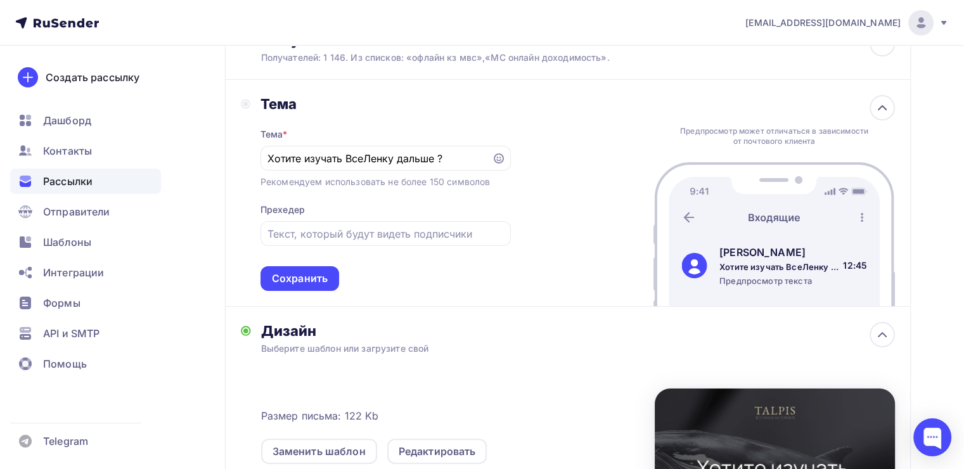
scroll to position [190, 0]
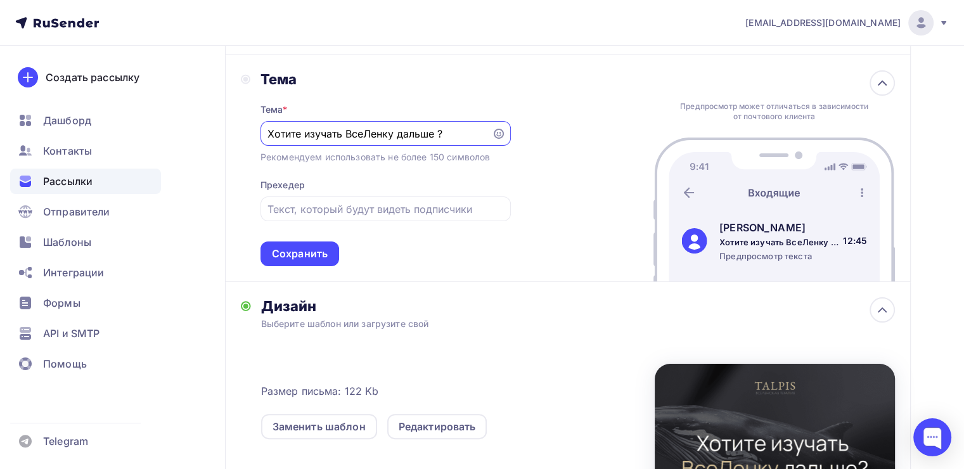
drag, startPoint x: 449, startPoint y: 136, endPoint x: 265, endPoint y: 131, distance: 183.9
click at [265, 131] on div "Хотите изучать ВсеЛенку дальше ?" at bounding box center [385, 133] width 250 height 25
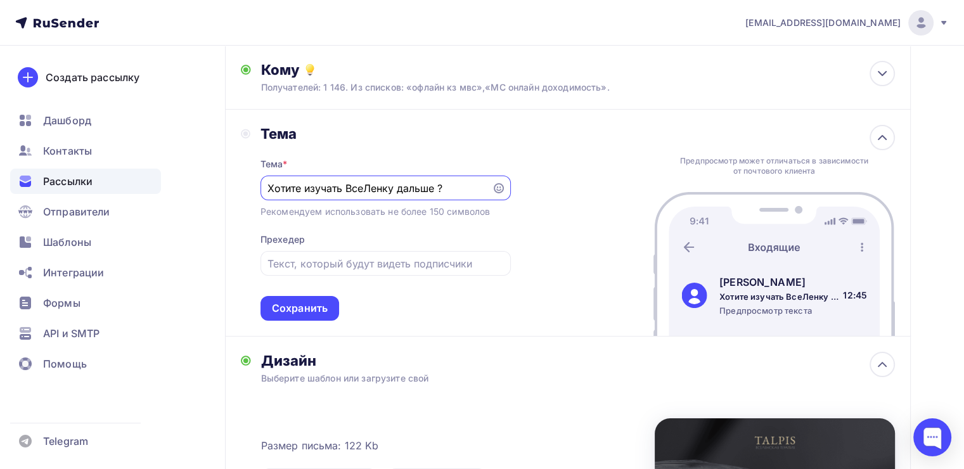
scroll to position [63, 0]
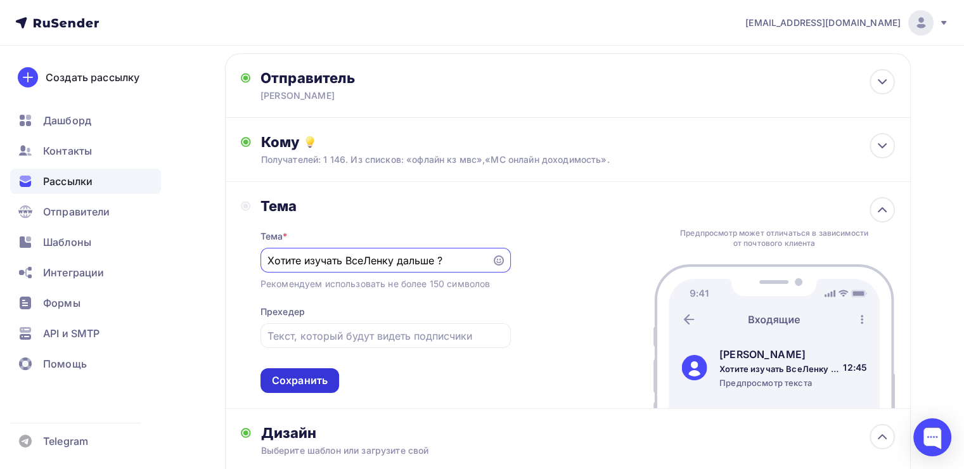
click at [299, 371] on div "Сохранить" at bounding box center [299, 380] width 79 height 25
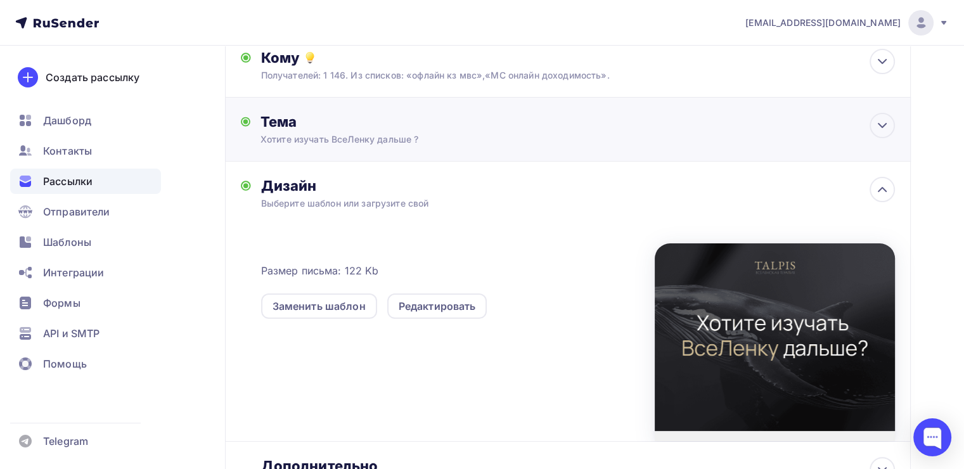
scroll to position [0, 0]
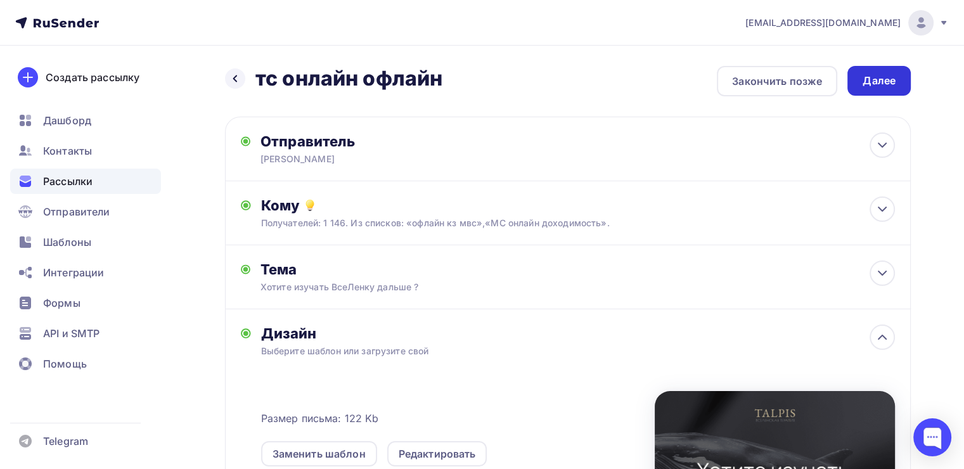
click at [855, 87] on div "Далее" at bounding box center [878, 81] width 63 height 30
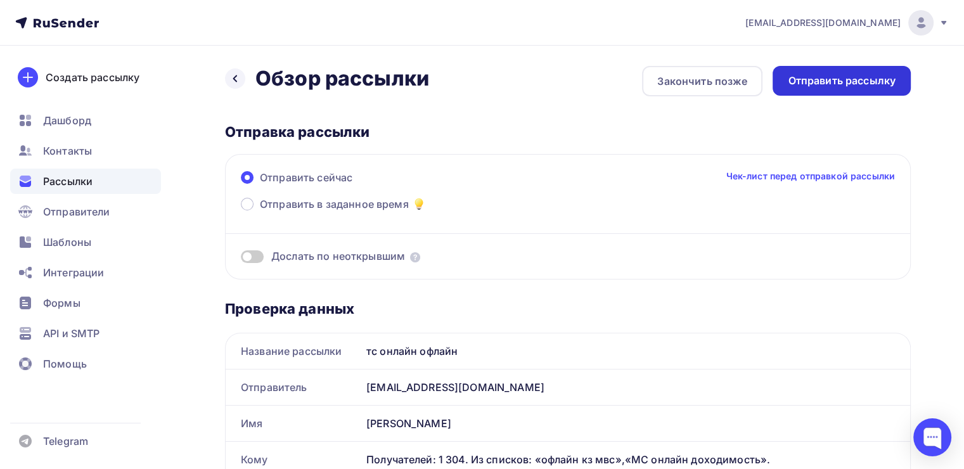
click at [803, 84] on div "Отправить рассылку" at bounding box center [842, 81] width 108 height 15
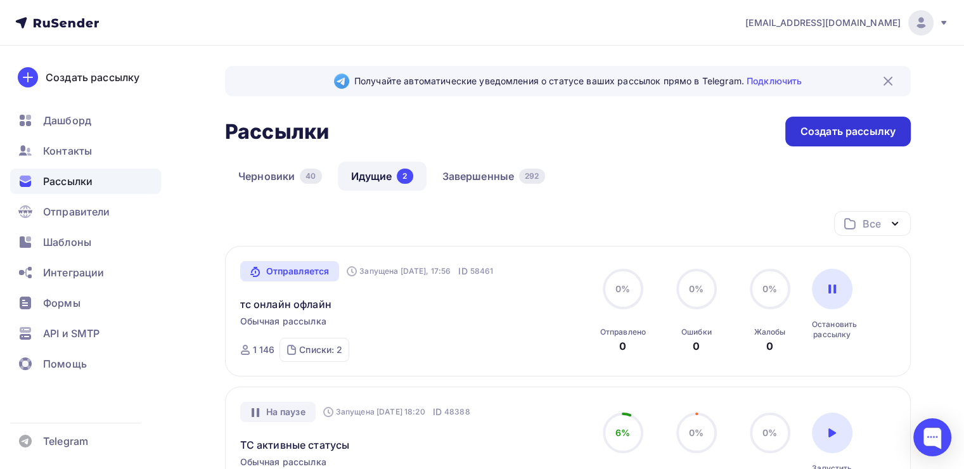
click at [818, 139] on div "Создать рассылку" at bounding box center [847, 132] width 125 height 30
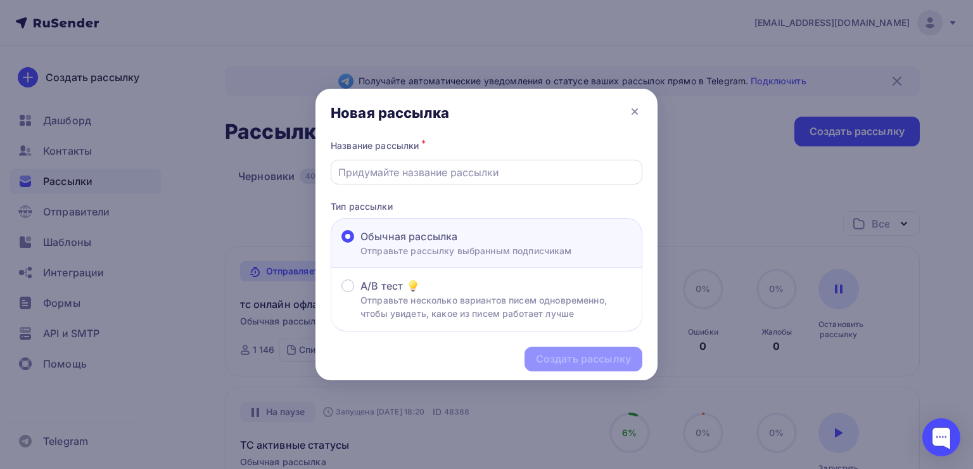
click at [423, 173] on input "text" at bounding box center [486, 172] width 297 height 15
type input "к"
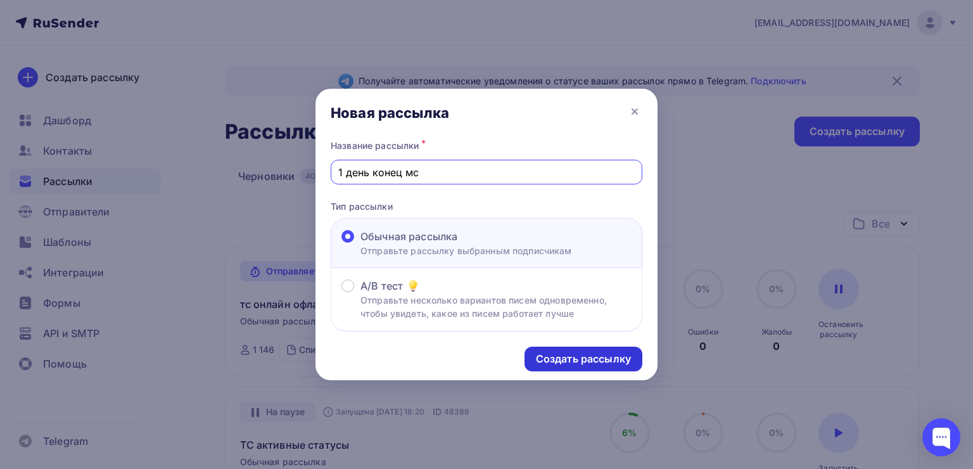
type input "1 день конец мс"
click at [570, 361] on div "Создать рассылку" at bounding box center [583, 359] width 95 height 15
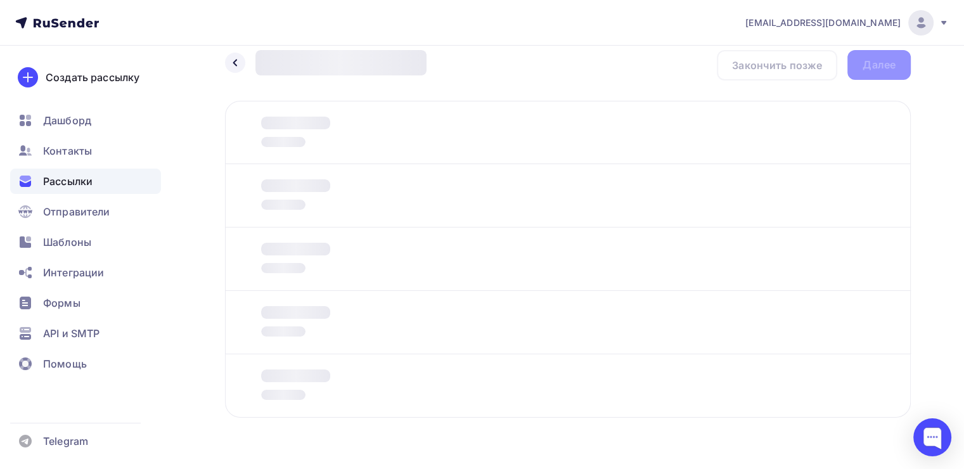
scroll to position [46, 0]
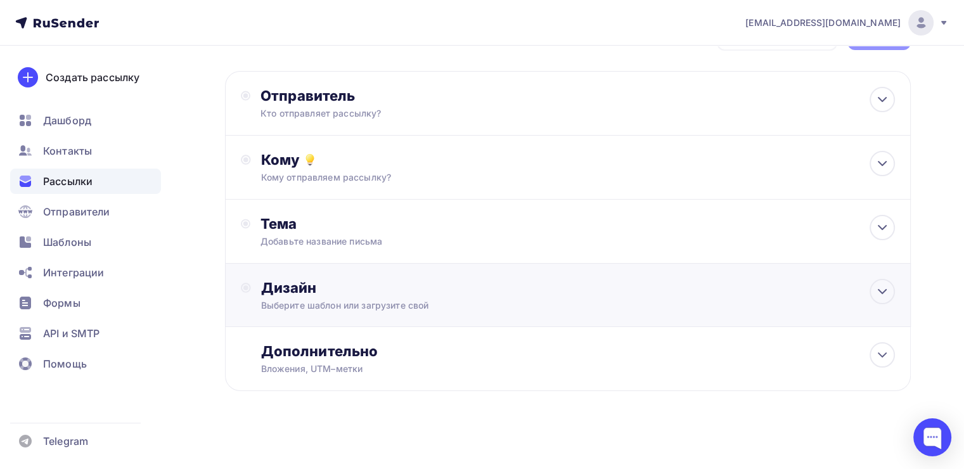
click at [435, 286] on div "Дизайн" at bounding box center [578, 288] width 634 height 18
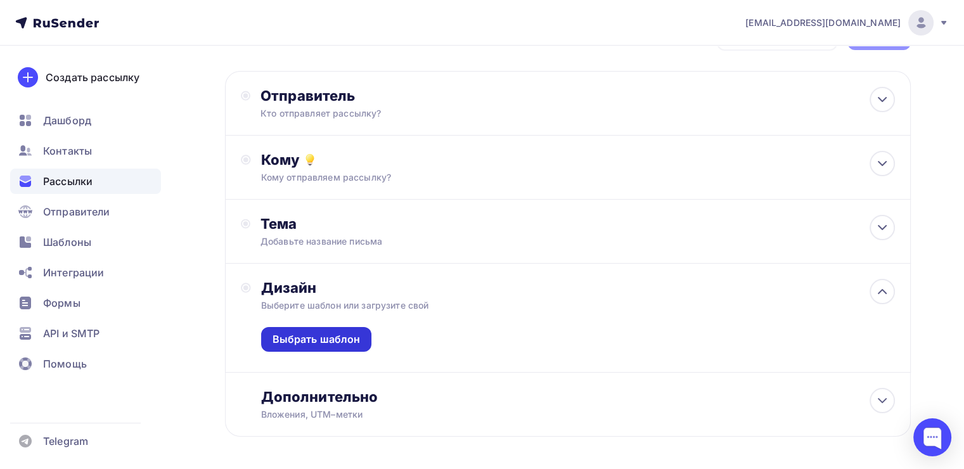
click at [342, 337] on div "Выбрать шаблон" at bounding box center [317, 339] width 88 height 15
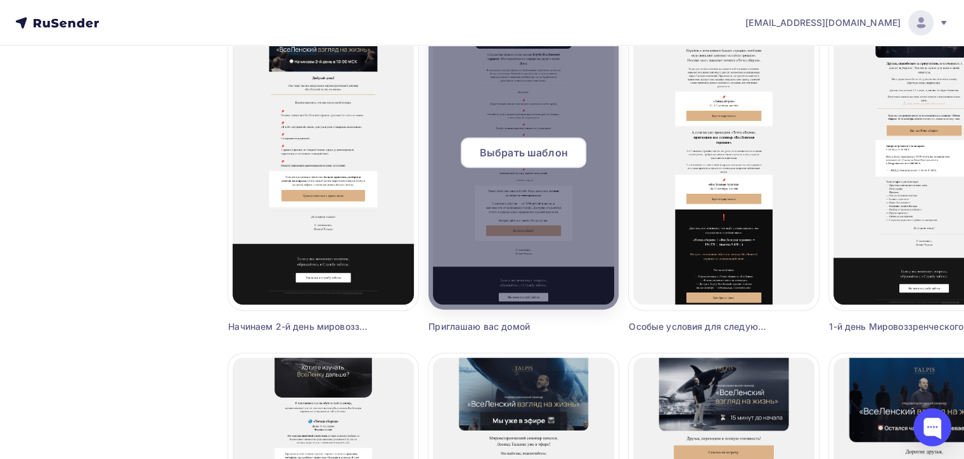
scroll to position [507, 0]
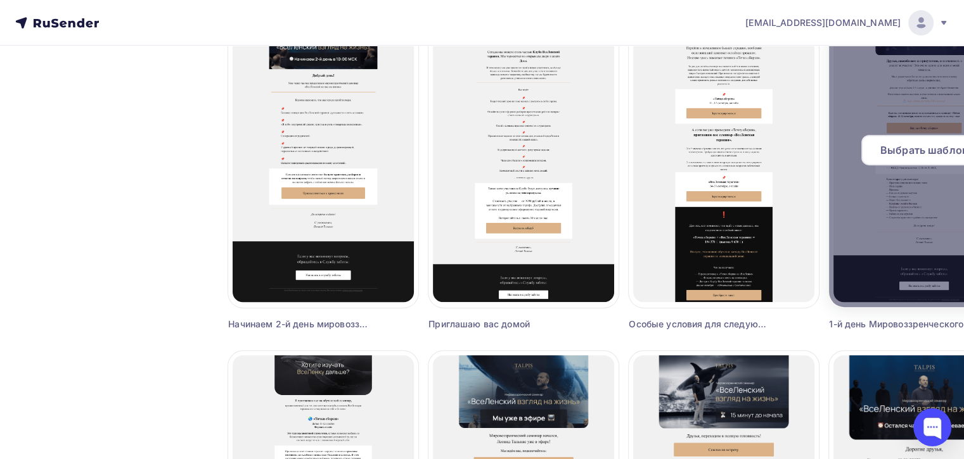
click at [904, 157] on span "Выбрать шаблон" at bounding box center [924, 150] width 88 height 15
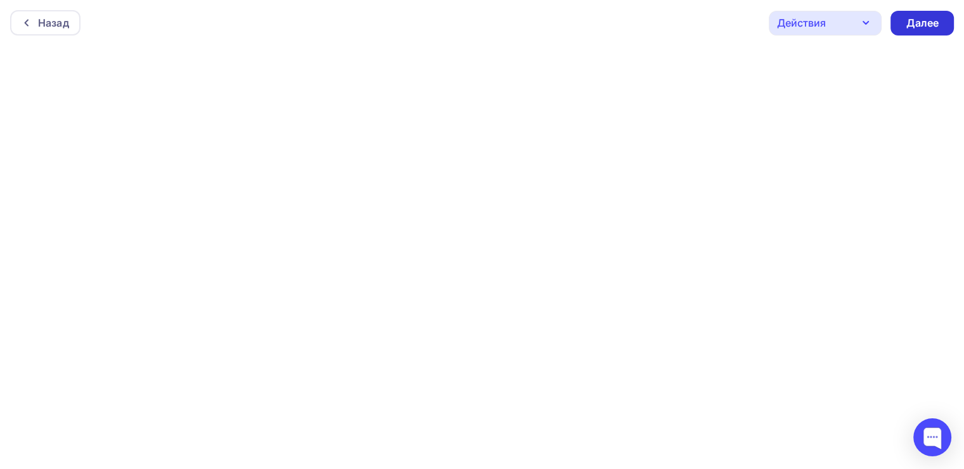
click at [908, 30] on div "Далее" at bounding box center [922, 23] width 33 height 15
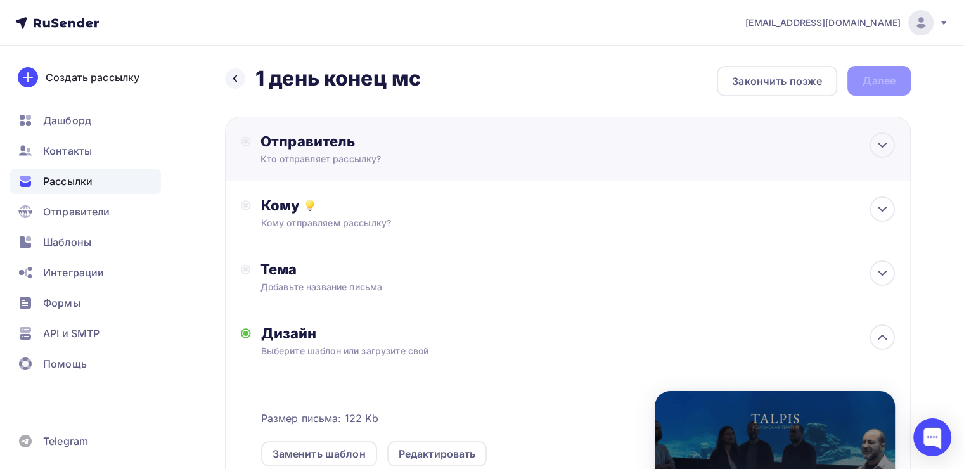
click at [376, 157] on div "Кто отправляет рассылку?" at bounding box center [383, 159] width 247 height 13
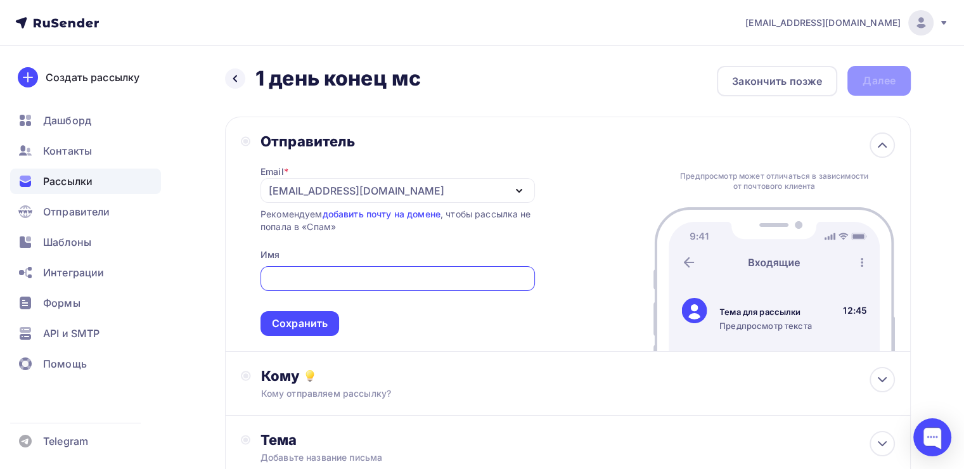
click at [304, 186] on div "[EMAIL_ADDRESS][DOMAIN_NAME]" at bounding box center [357, 190] width 176 height 15
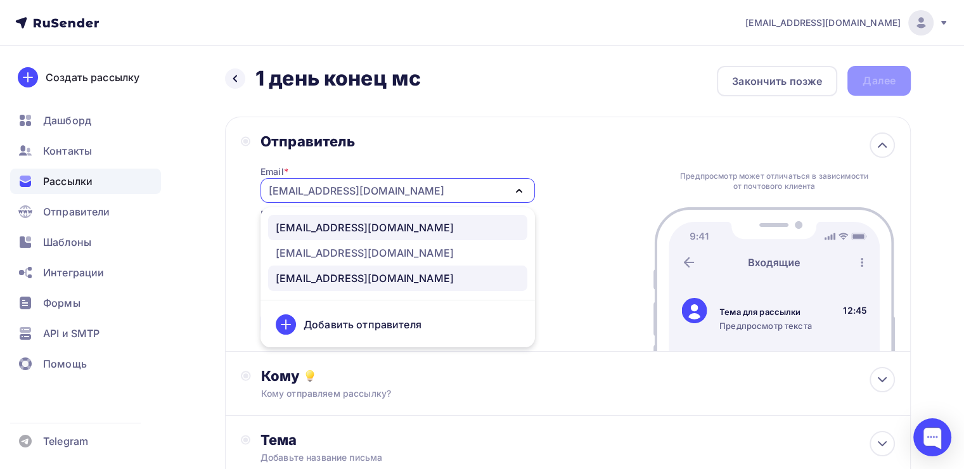
click at [324, 224] on div "[EMAIL_ADDRESS][DOMAIN_NAME]" at bounding box center [365, 227] width 178 height 15
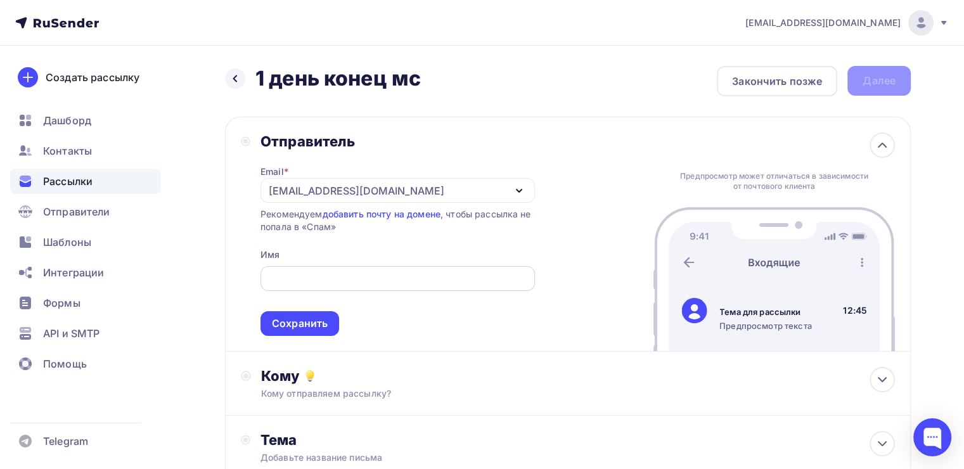
click at [330, 267] on div at bounding box center [397, 278] width 274 height 25
click at [335, 279] on input "text" at bounding box center [397, 278] width 260 height 15
type input "[PERSON_NAME]"
click at [319, 320] on div "Сохранить" at bounding box center [300, 323] width 56 height 15
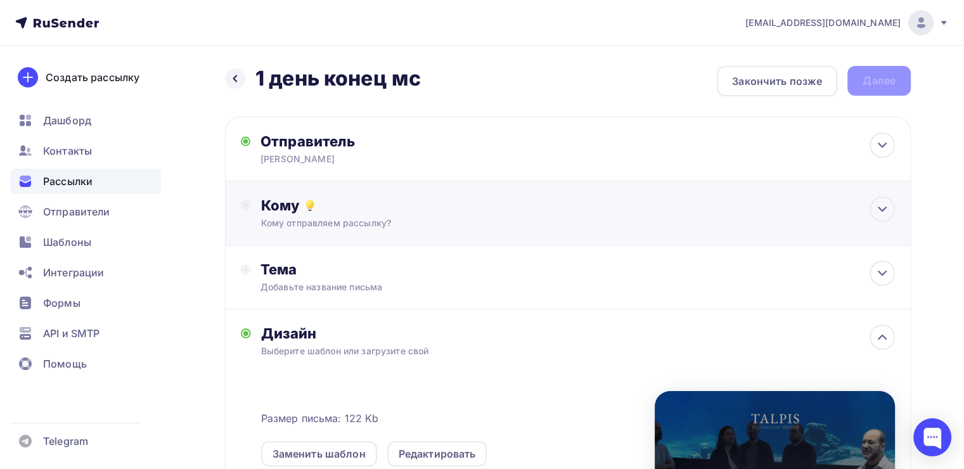
click at [324, 233] on div "Кому Кому отправляем рассылку? Списки получателей Выберите список Все списки id…" at bounding box center [568, 213] width 686 height 64
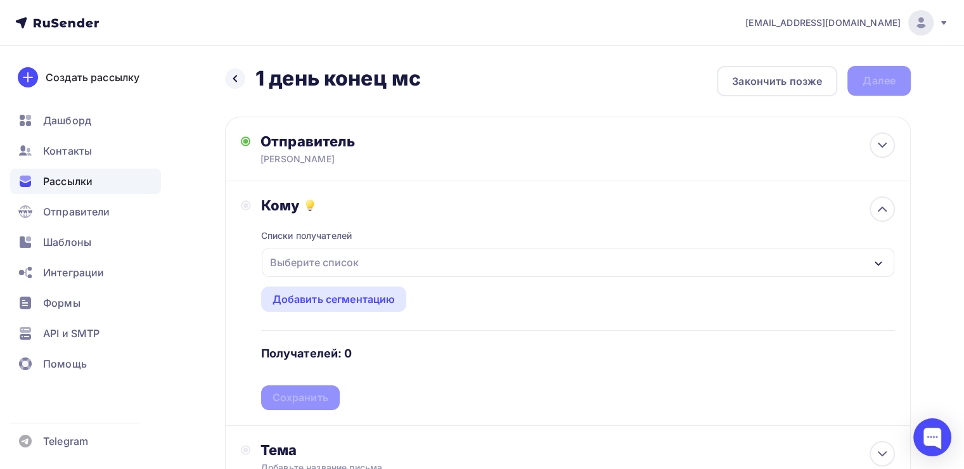
click at [317, 260] on div "Выберите список" at bounding box center [314, 262] width 99 height 23
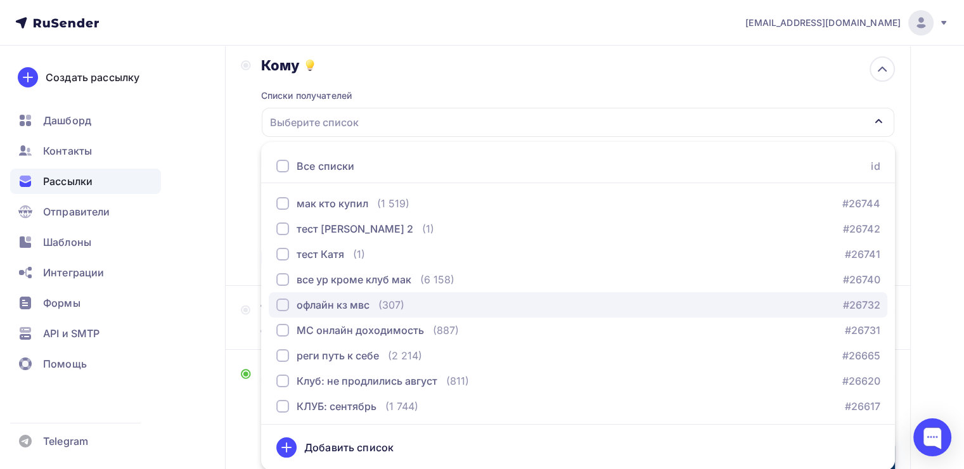
click at [284, 306] on div "button" at bounding box center [282, 304] width 13 height 13
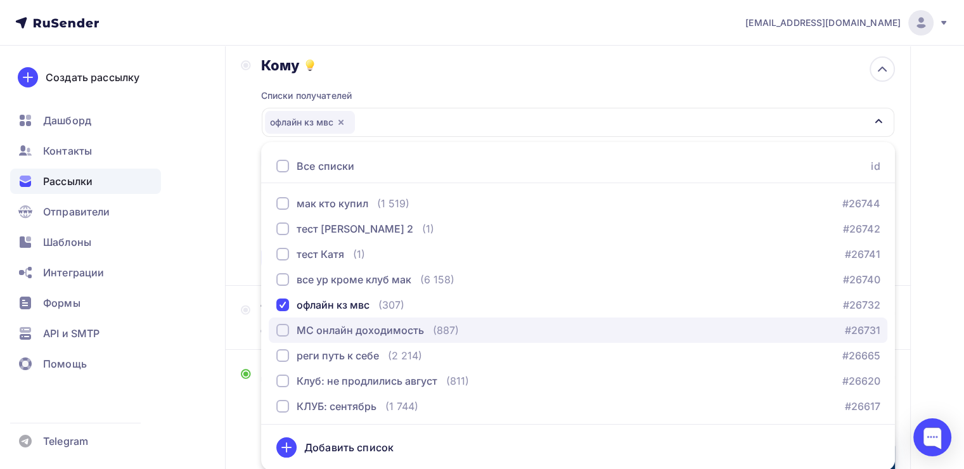
click at [287, 323] on div "МС онлайн доходимость" at bounding box center [350, 330] width 148 height 15
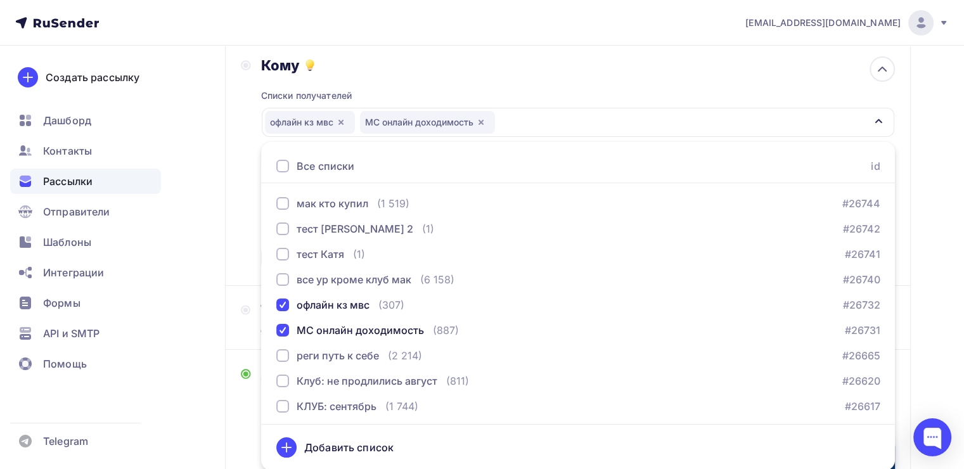
click at [205, 261] on div "Назад 1 день конец мс 1 день конец мс Закончить позже Далее Отправитель [PERSON…" at bounding box center [482, 341] width 964 height 870
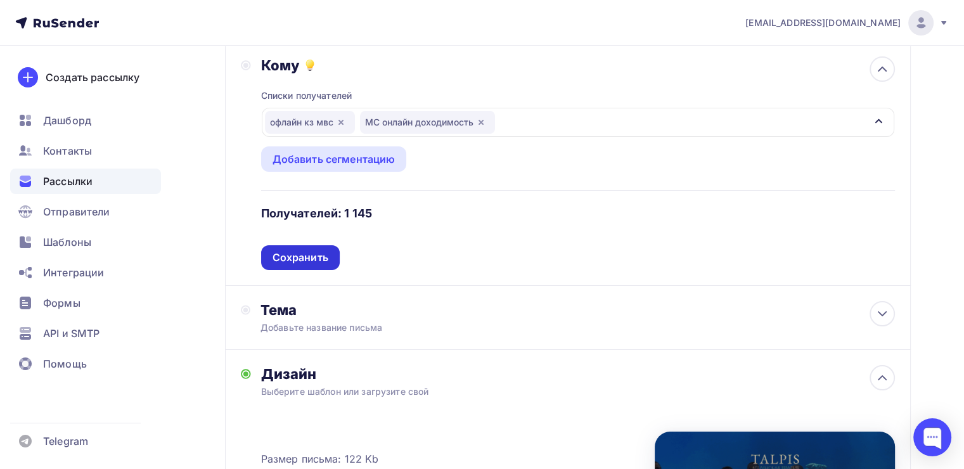
click at [297, 262] on div "Сохранить" at bounding box center [301, 257] width 56 height 15
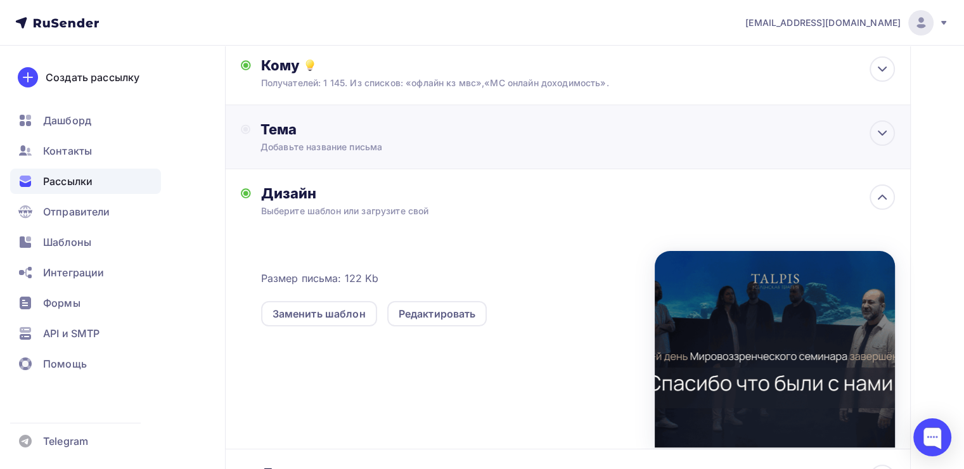
click at [367, 155] on div "Тема Добавьте название письма Тема * Рекомендуем использовать не более 150 симв…" at bounding box center [568, 137] width 686 height 64
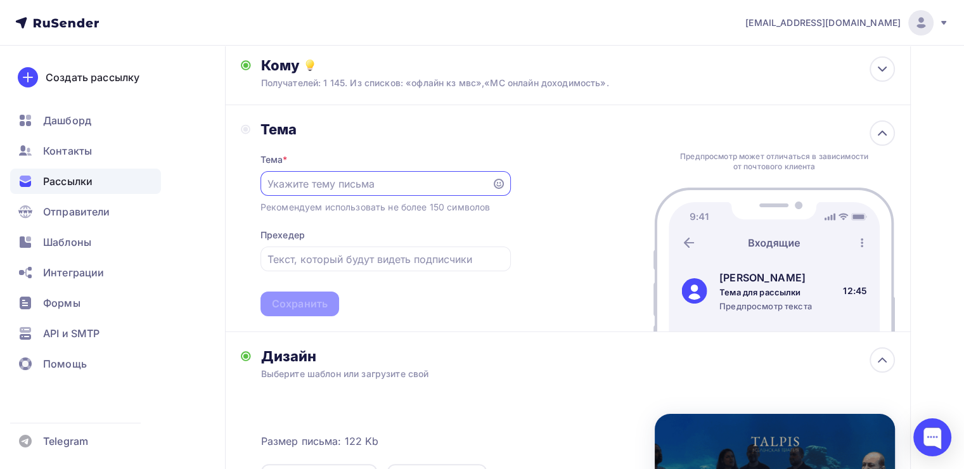
scroll to position [0, 0]
paste input "1-й день Мировоззренческого семинара завершён!"
type input "1-й день Мировоззренческого семинара завершён!"
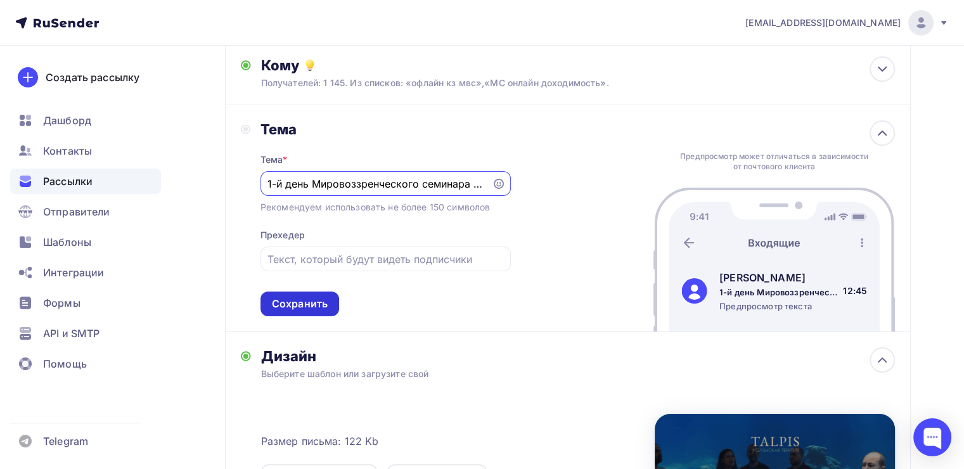
click at [319, 292] on div "Сохранить" at bounding box center [299, 304] width 79 height 25
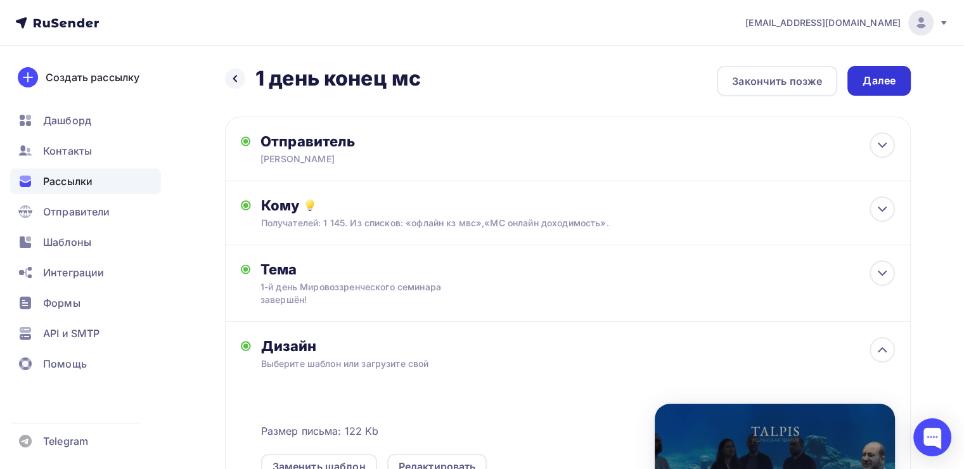
click at [859, 87] on div "Далее" at bounding box center [878, 81] width 63 height 30
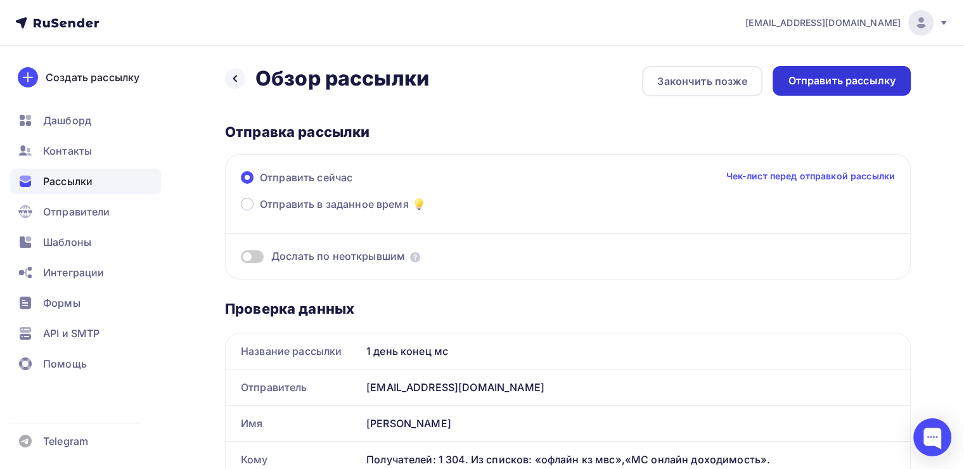
click at [793, 77] on div "Отправить рассылку" at bounding box center [842, 81] width 108 height 15
